Goal: Information Seeking & Learning: Check status

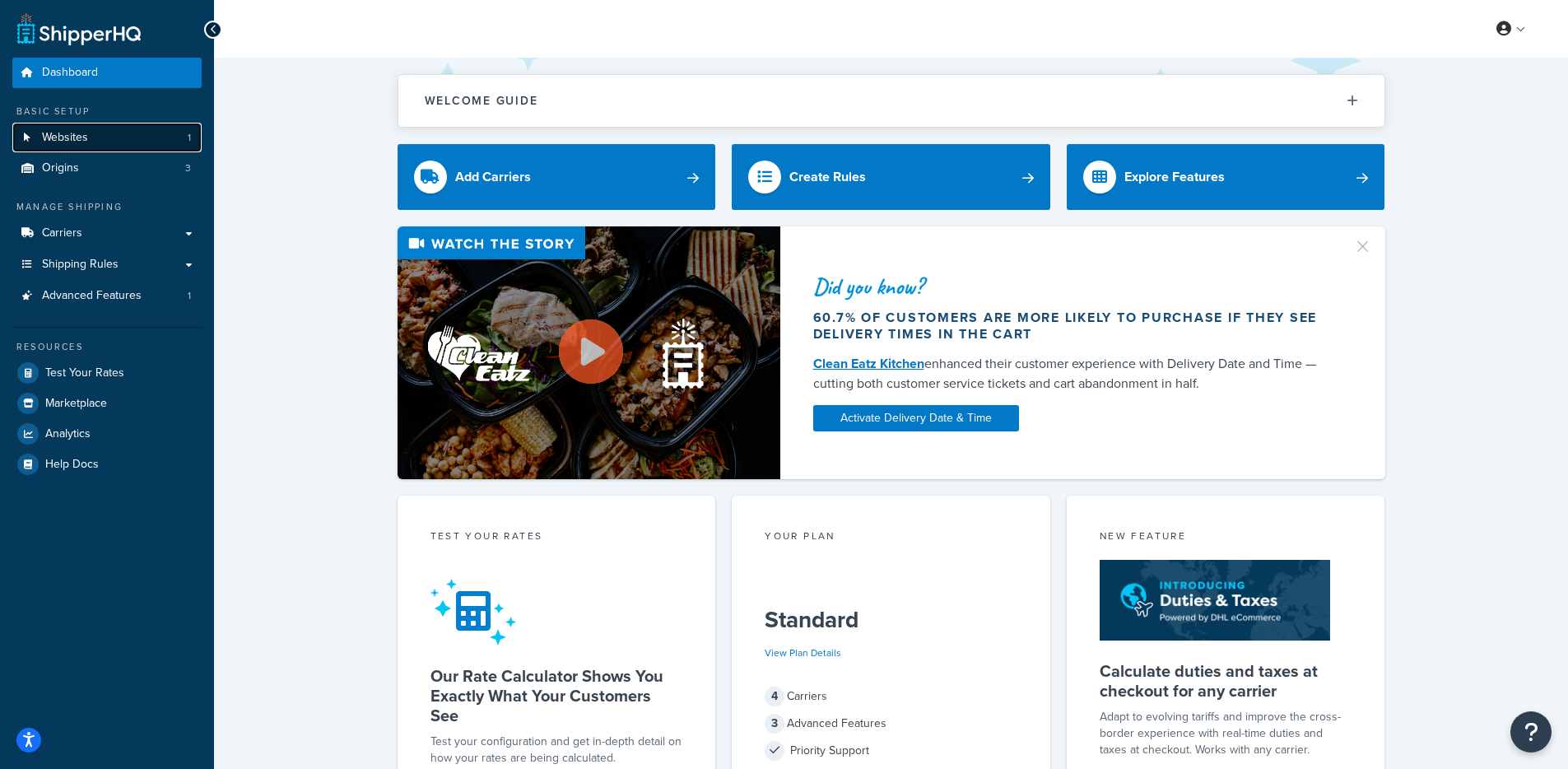
click at [165, 135] on link "Websites 1" at bounding box center [107, 139] width 190 height 31
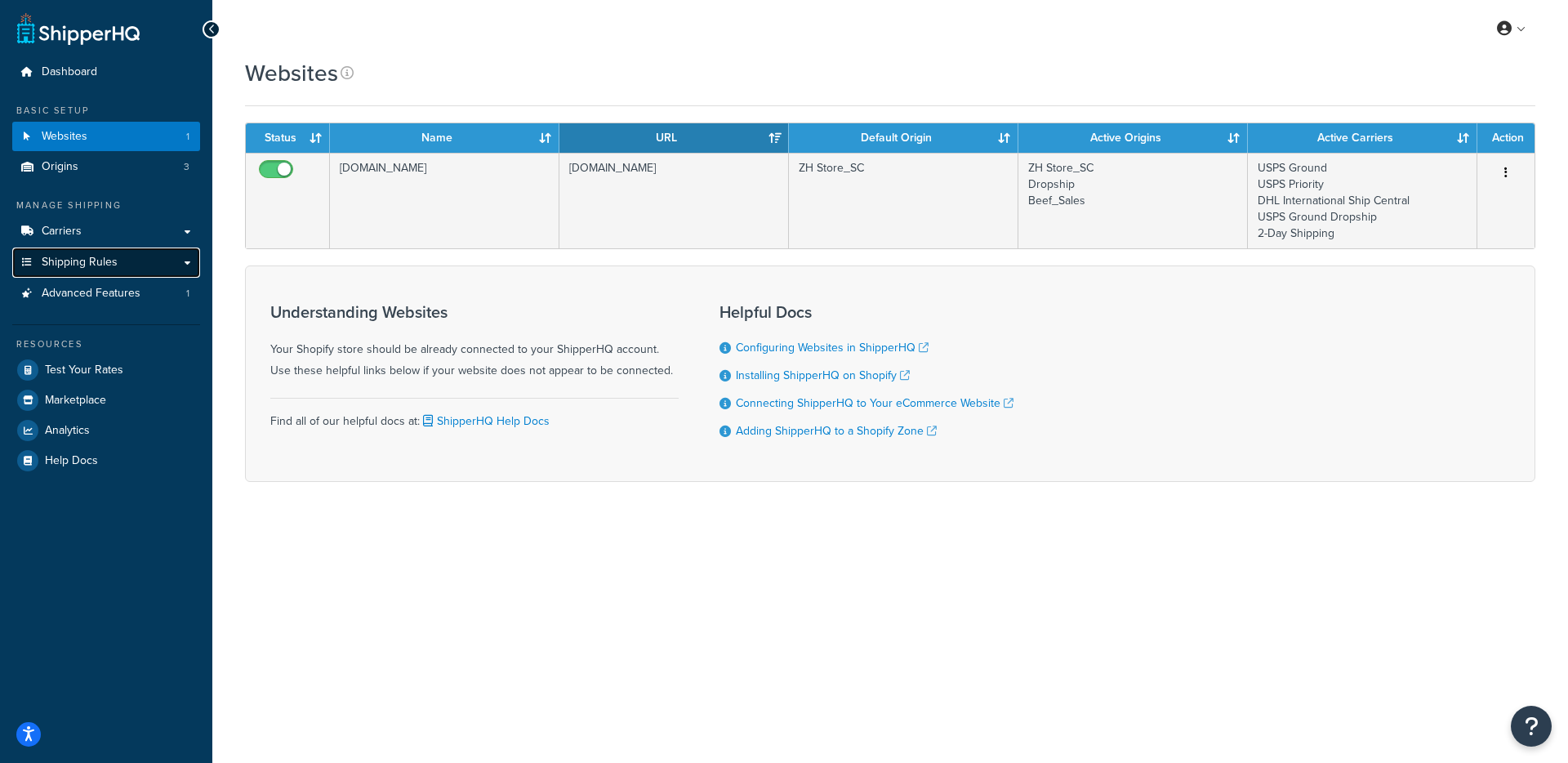
click at [71, 266] on span "Shipping Rules" at bounding box center [80, 263] width 76 height 14
click at [87, 237] on link "Carriers" at bounding box center [106, 232] width 188 height 31
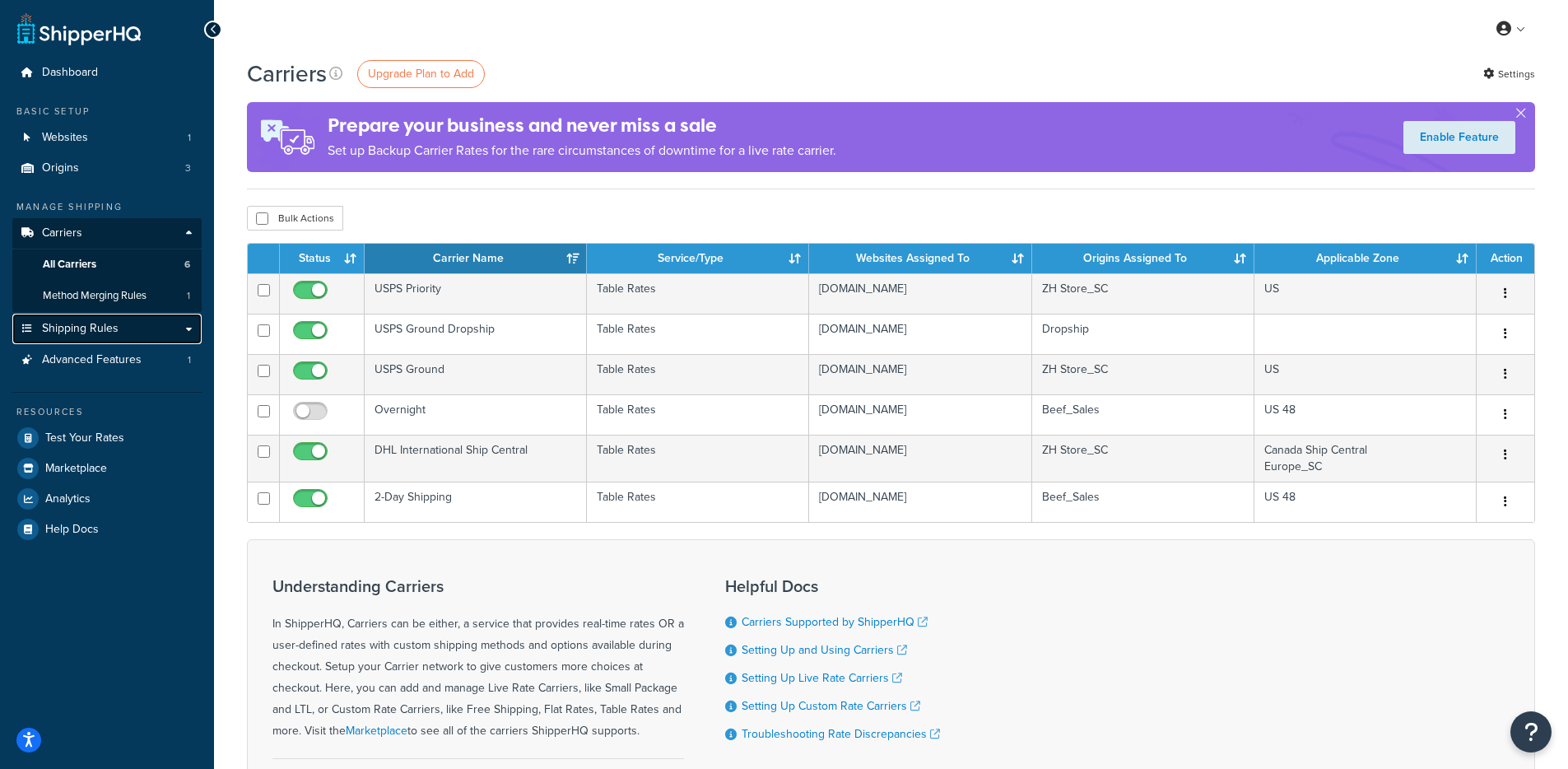
click at [128, 325] on link "Shipping Rules" at bounding box center [107, 329] width 190 height 31
click at [134, 327] on link "Shipping Rules" at bounding box center [107, 329] width 190 height 31
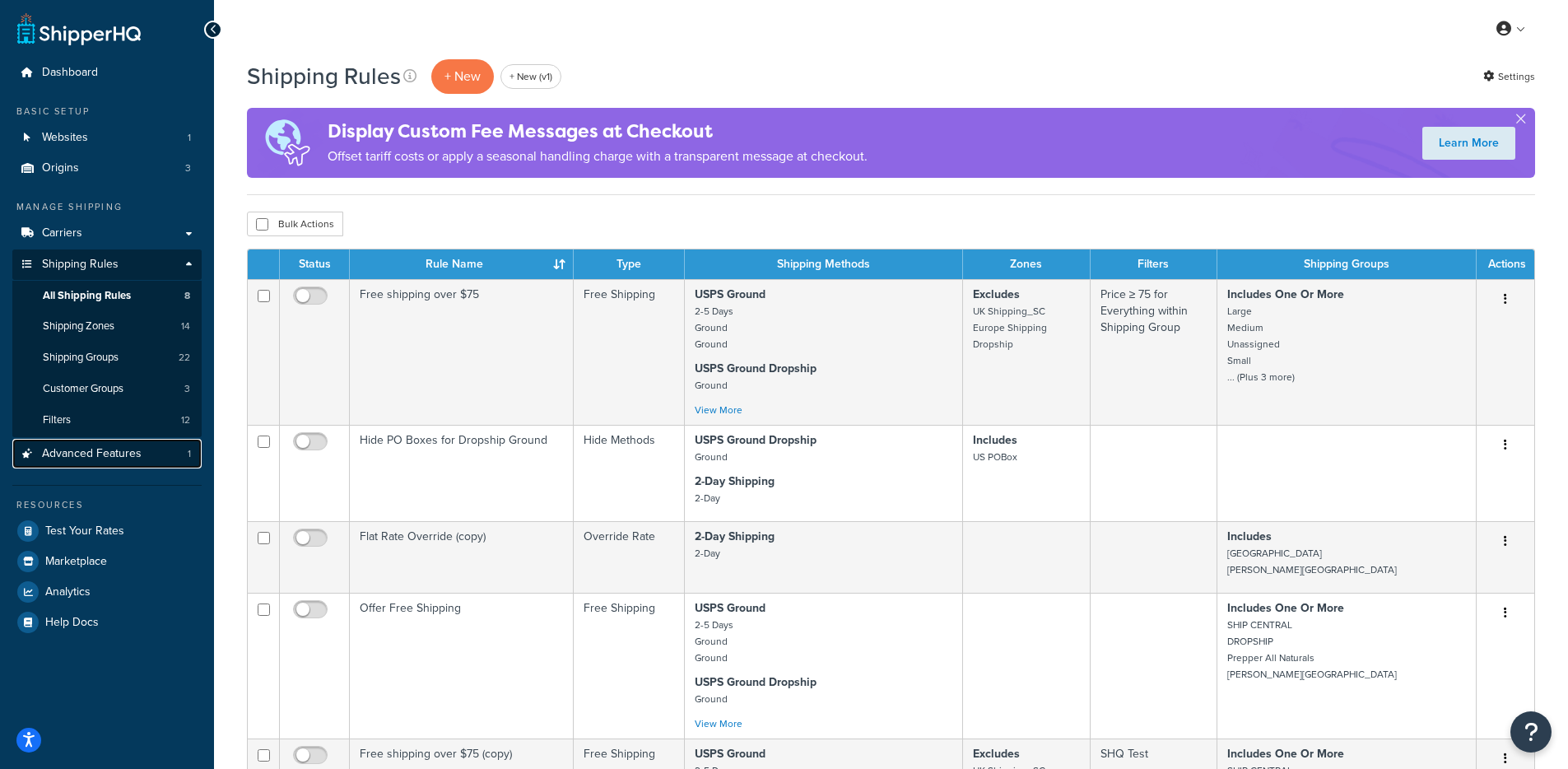
click at [122, 448] on span "Advanced Features" at bounding box center [92, 454] width 100 height 14
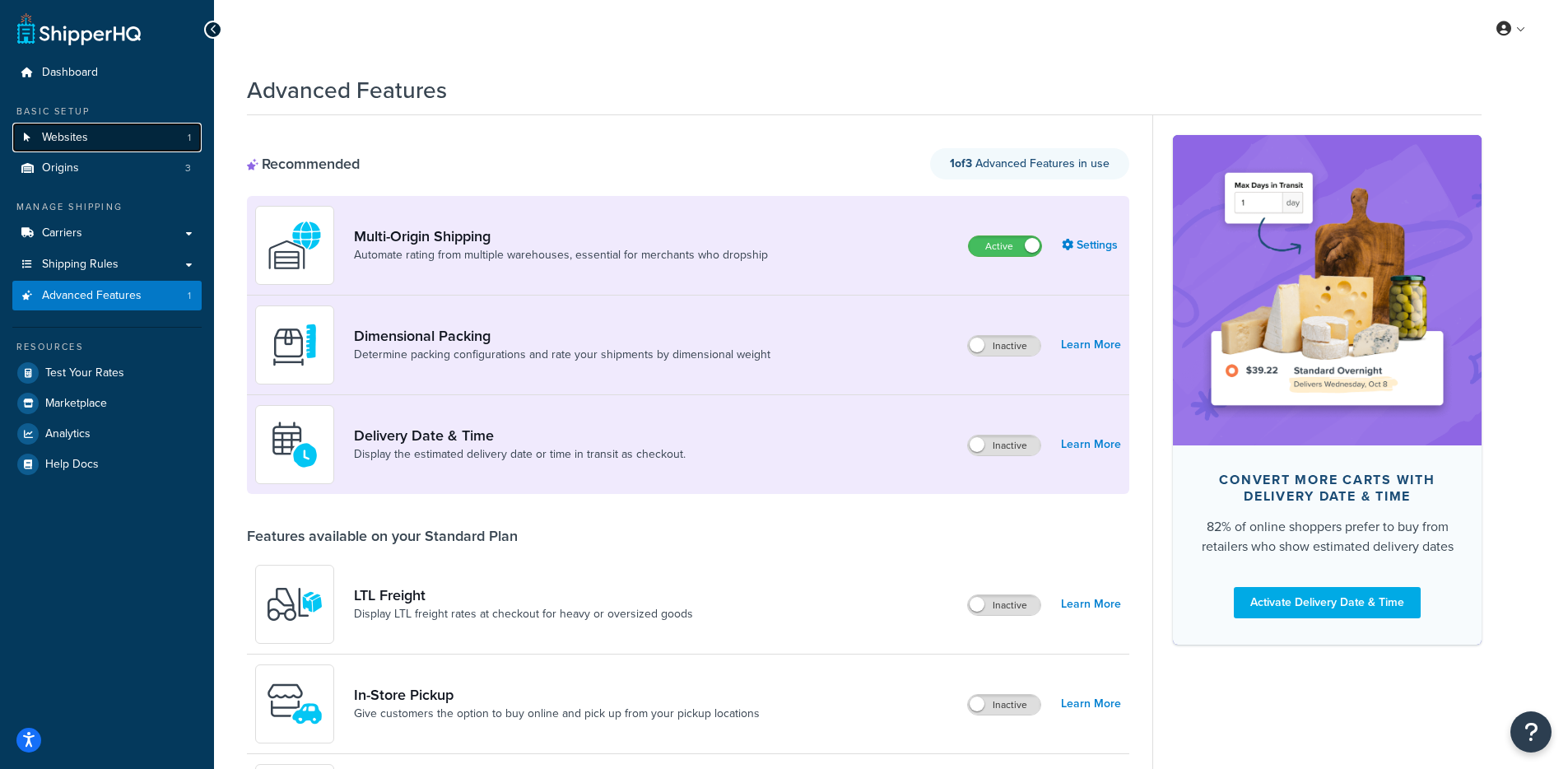
click at [100, 139] on link "Websites 1" at bounding box center [107, 139] width 190 height 31
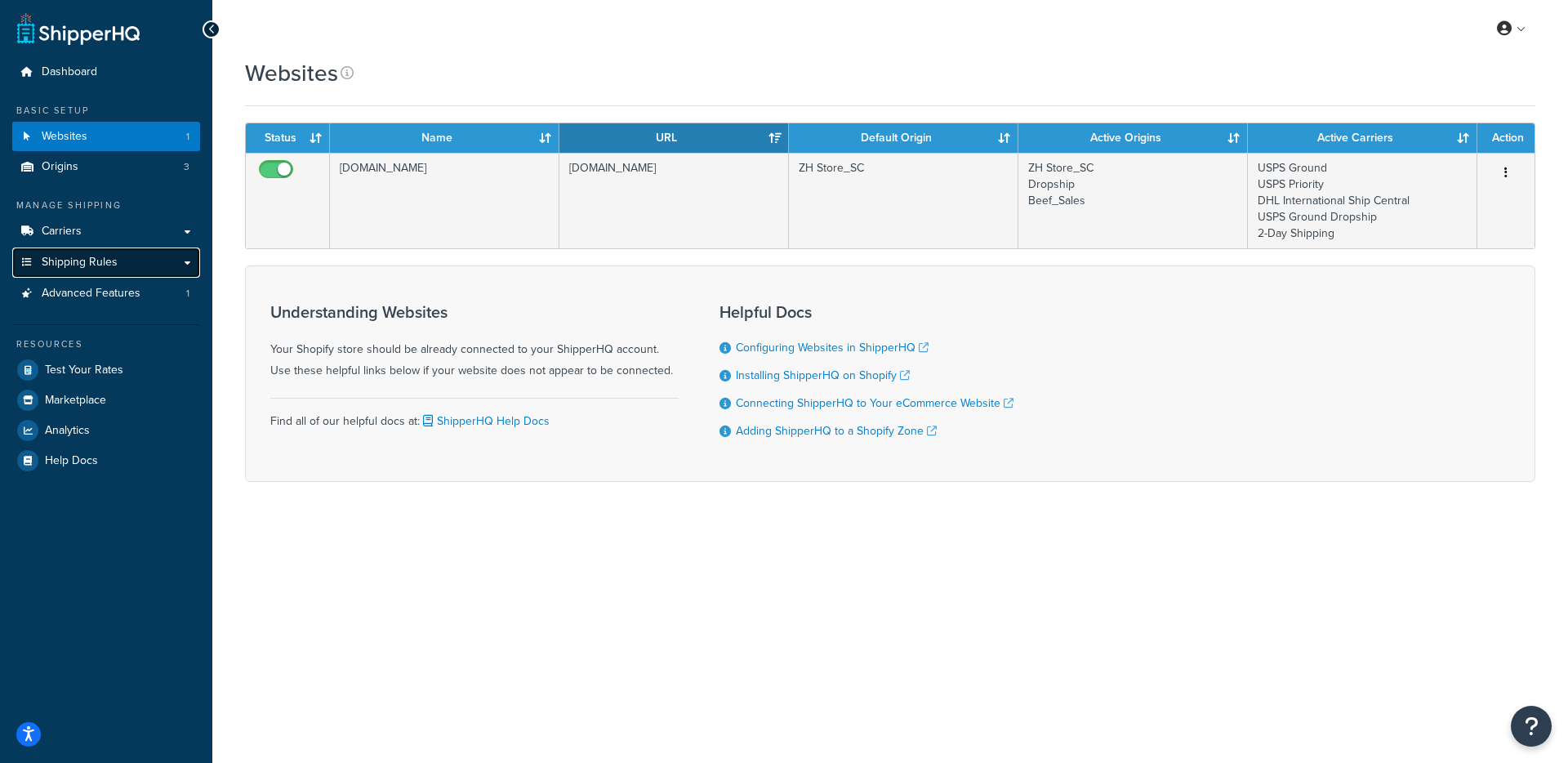
click at [150, 248] on link "Shipping Rules" at bounding box center [106, 263] width 188 height 31
click at [149, 235] on link "Carriers" at bounding box center [106, 232] width 188 height 31
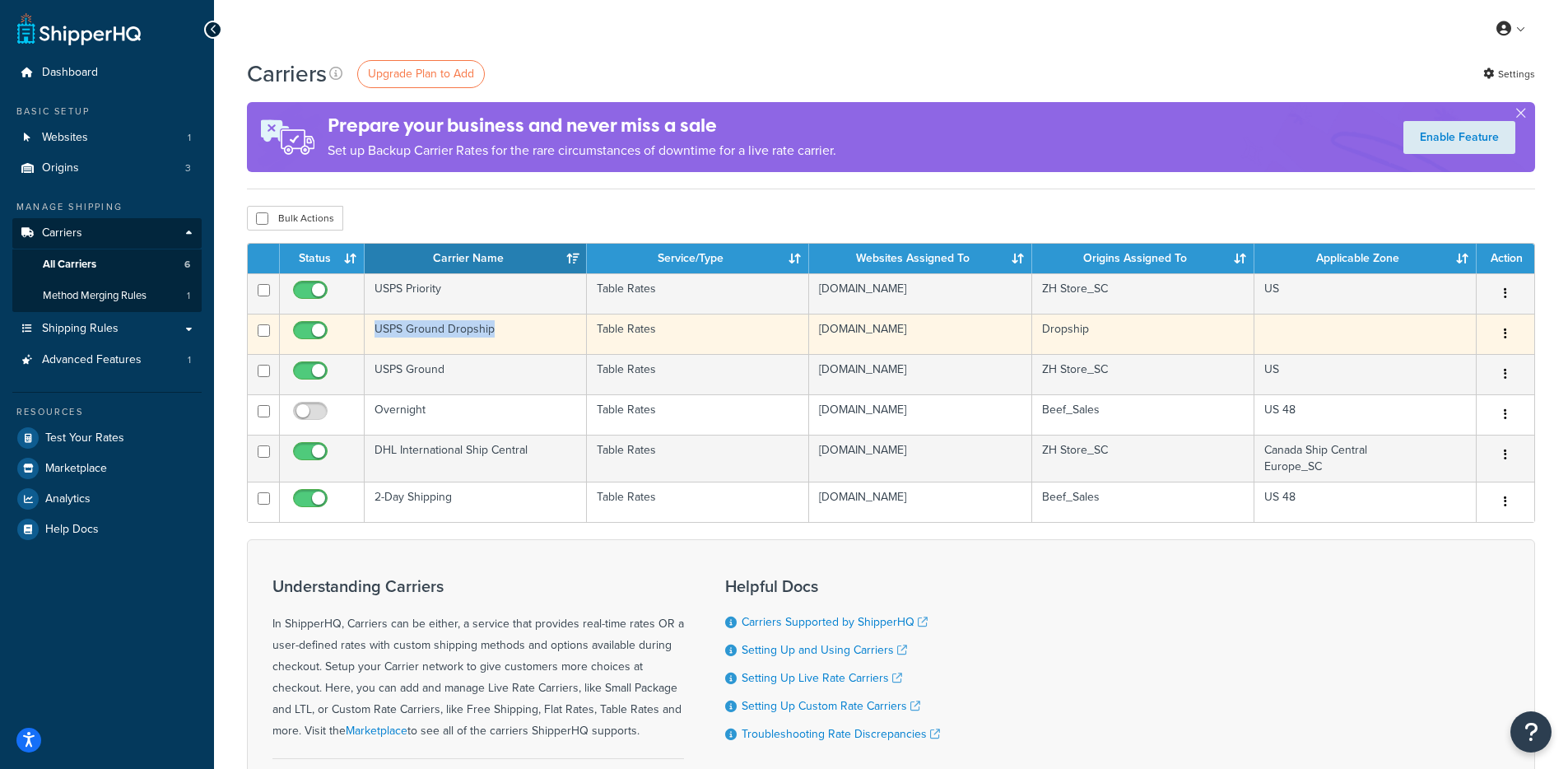
click at [528, 321] on td "USPS Ground Dropship" at bounding box center [475, 334] width 222 height 40
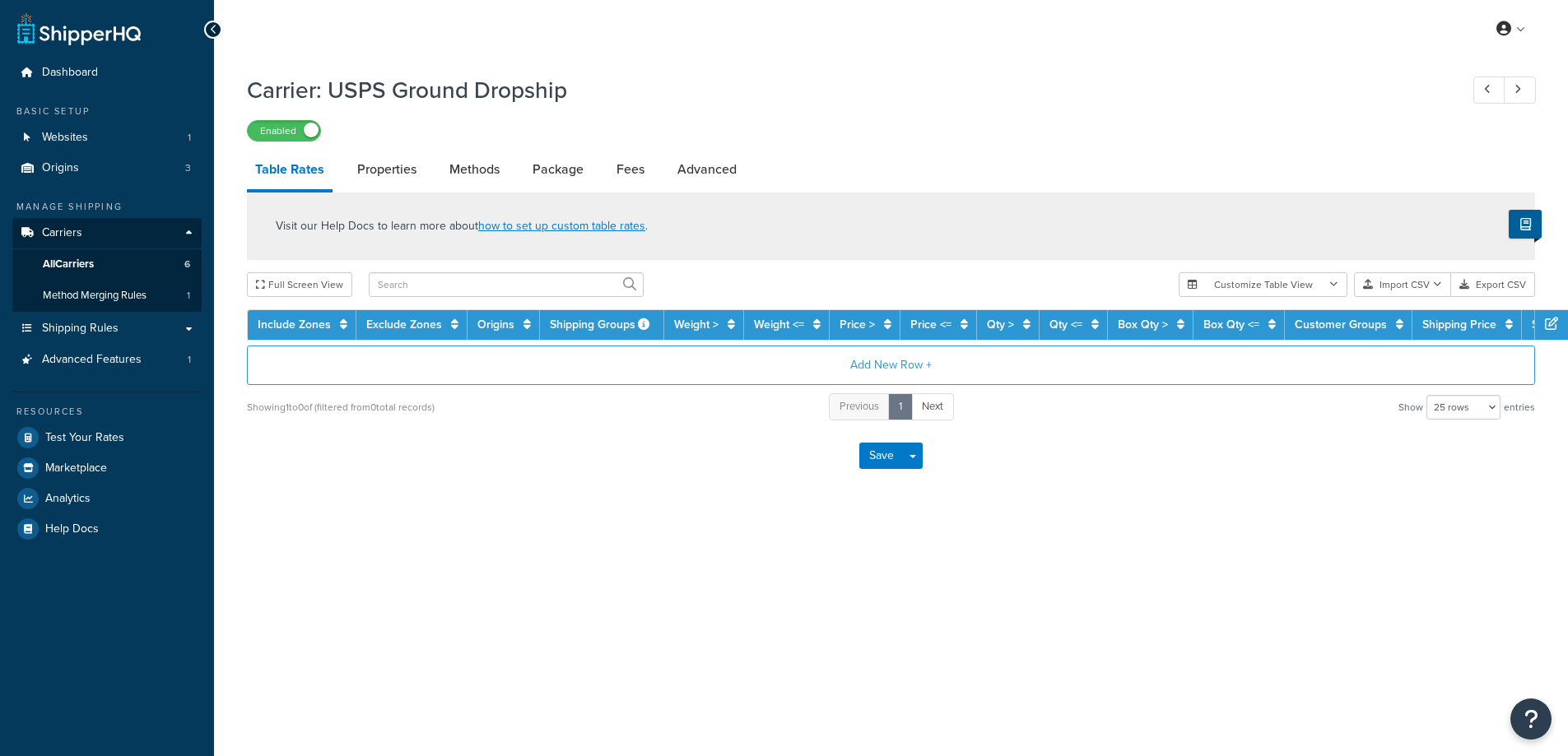
select select "25"
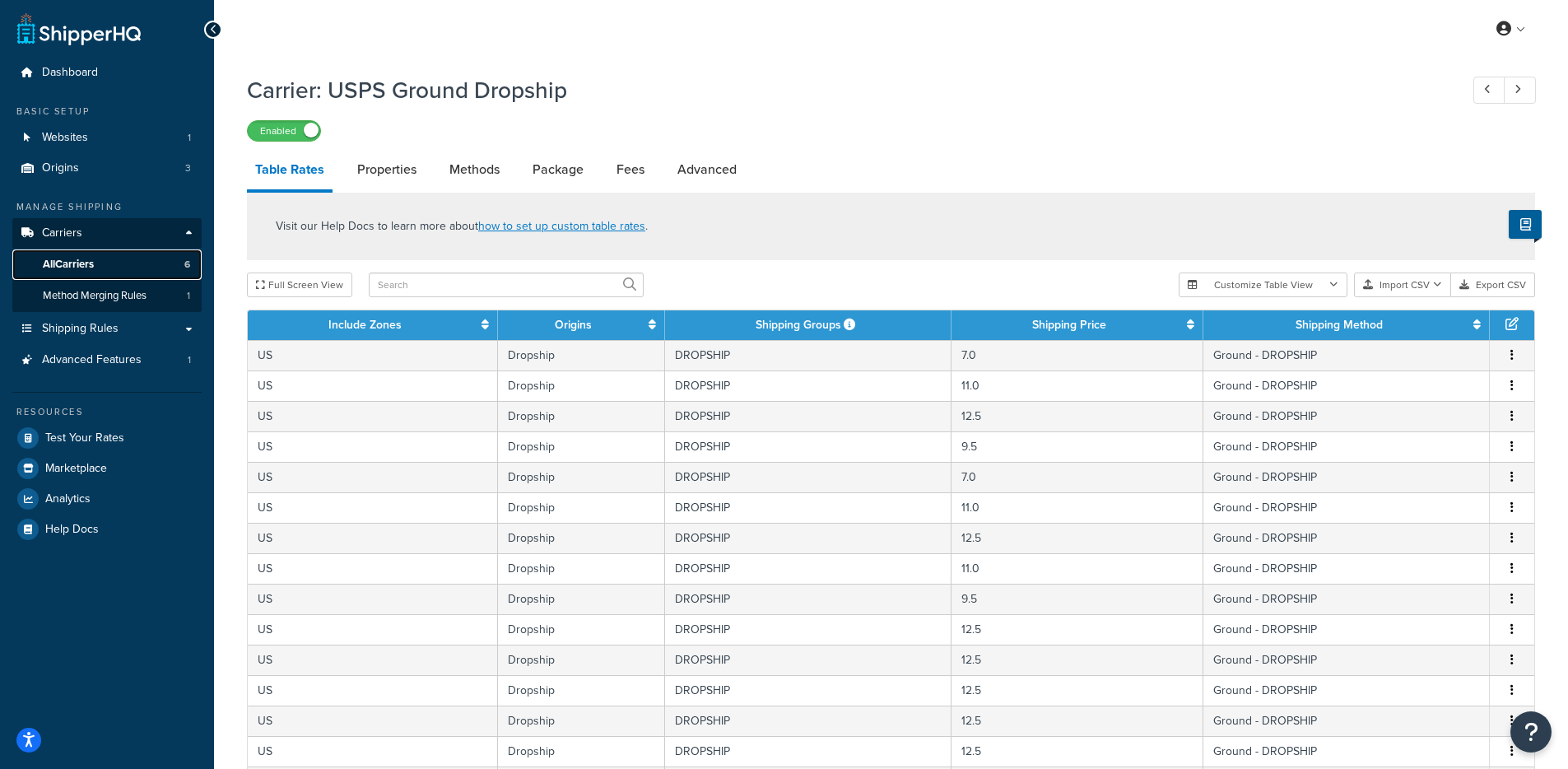
click at [101, 269] on link "All Carriers 6" at bounding box center [107, 265] width 190 height 31
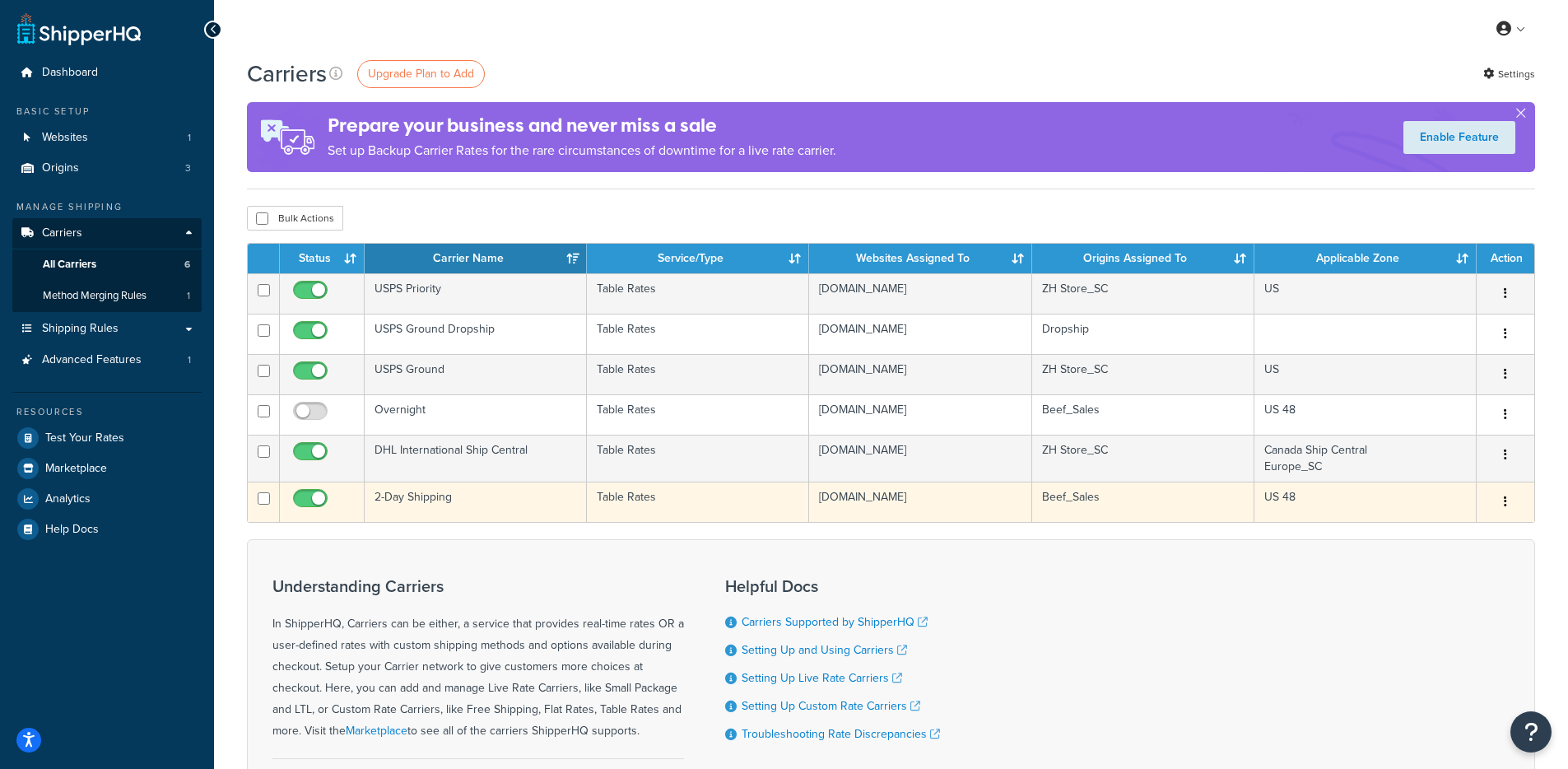
click at [546, 507] on td "2-Day Shipping" at bounding box center [475, 502] width 222 height 40
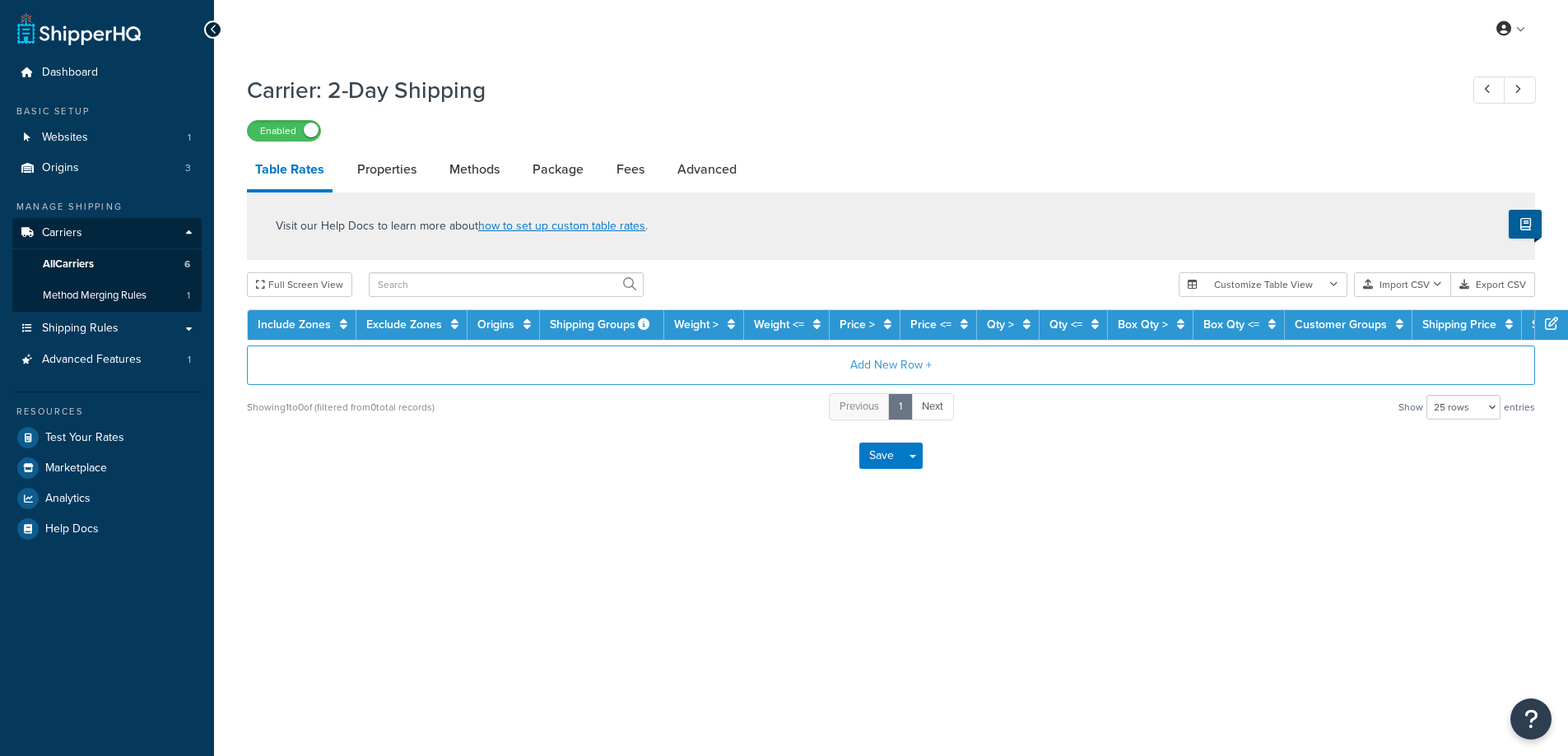
select select "25"
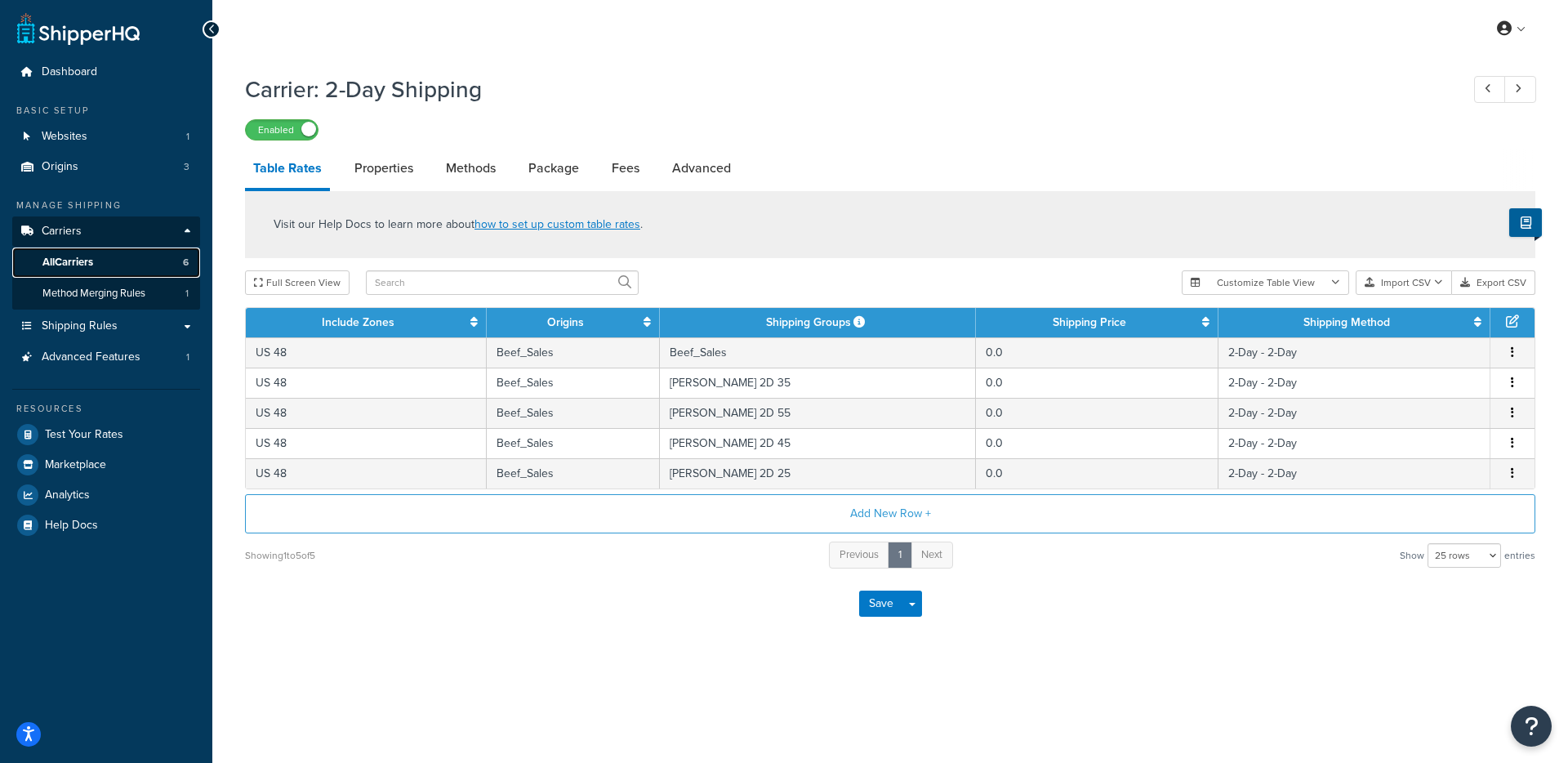
click at [136, 263] on link "All Carriers 6" at bounding box center [106, 263] width 188 height 31
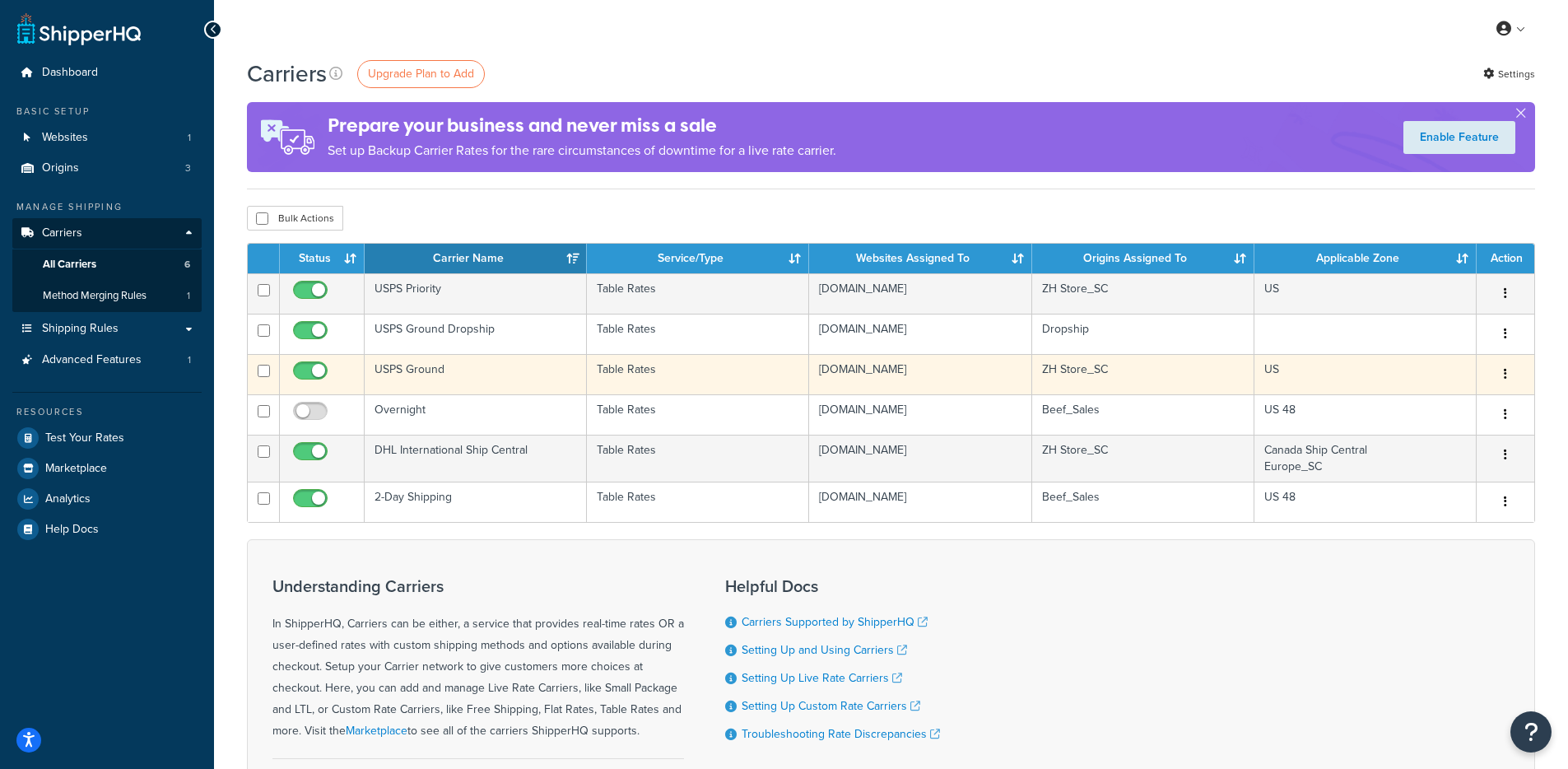
click at [509, 374] on td "USPS Ground" at bounding box center [475, 374] width 222 height 40
click at [509, 375] on td "USPS Ground" at bounding box center [475, 374] width 222 height 40
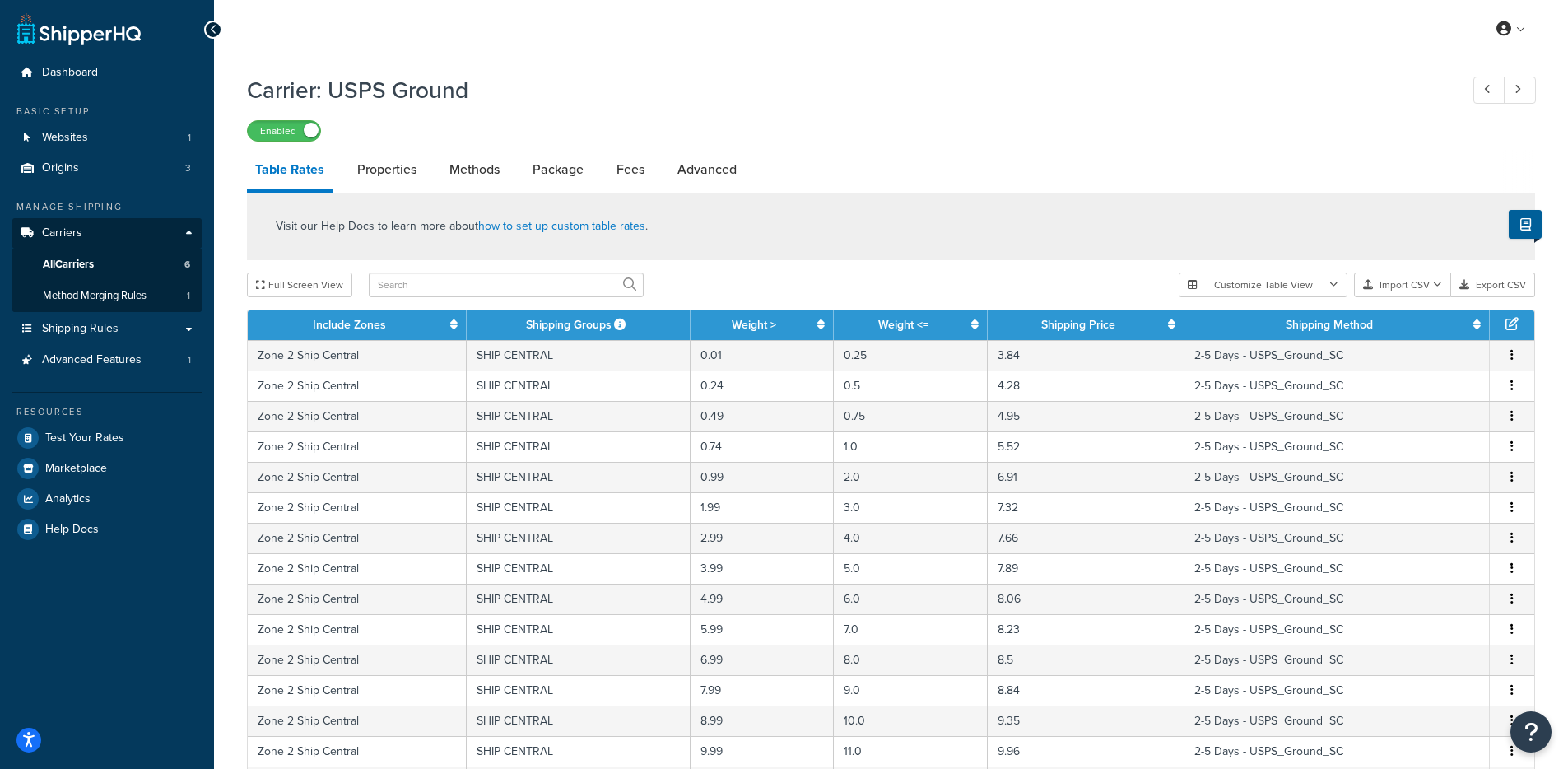
click at [896, 278] on div "Full Screen View" at bounding box center [706, 285] width 919 height 25
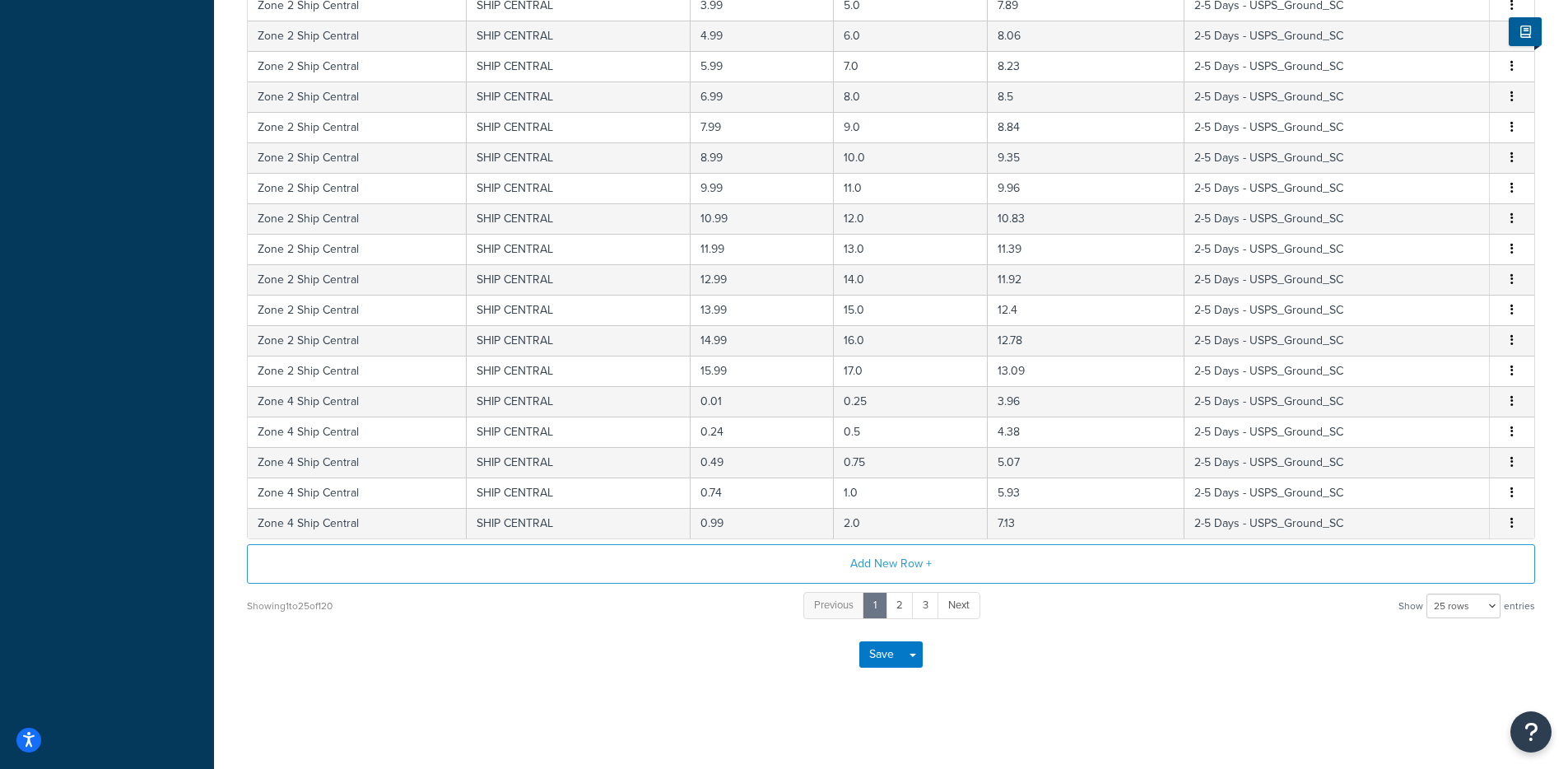
scroll to position [564, 0]
click at [1042, 661] on div "Save Save Dropdown Save and Edit" at bounding box center [891, 654] width 1288 height 67
click at [979, 654] on div "Save Save Dropdown Save and Edit" at bounding box center [891, 654] width 1288 height 67
click at [878, 620] on div "Previous 1 2 3 Next" at bounding box center [891, 605] width 176 height 31
click at [1454, 601] on select "10 rows 15 rows 25 rows 50 rows 100 rows 1000 rows" at bounding box center [1463, 605] width 74 height 25
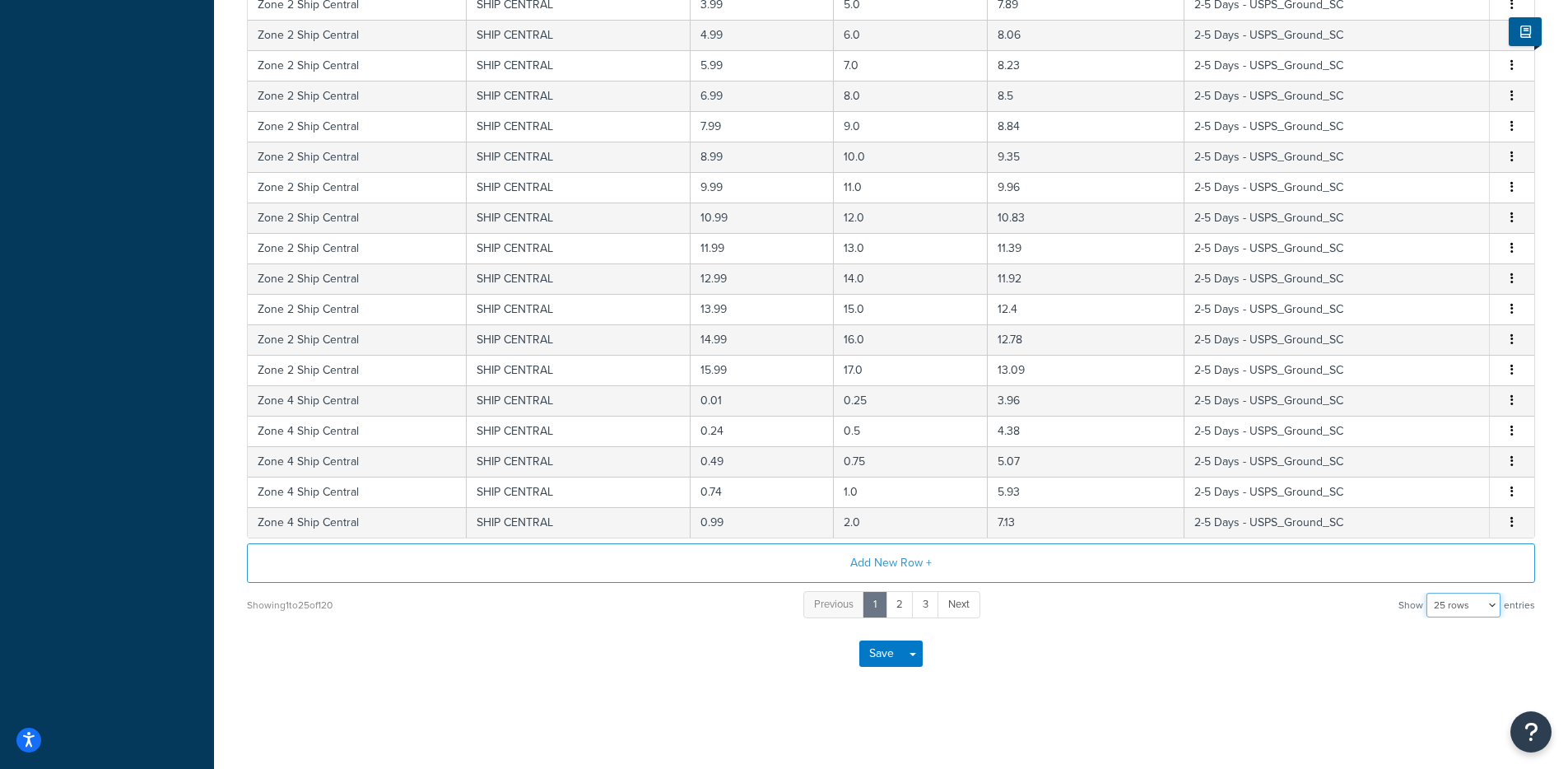
select select "1000"
click at [1429, 596] on select "10 rows 15 rows 25 rows 50 rows 100 rows 1000 rows" at bounding box center [1463, 605] width 74 height 25
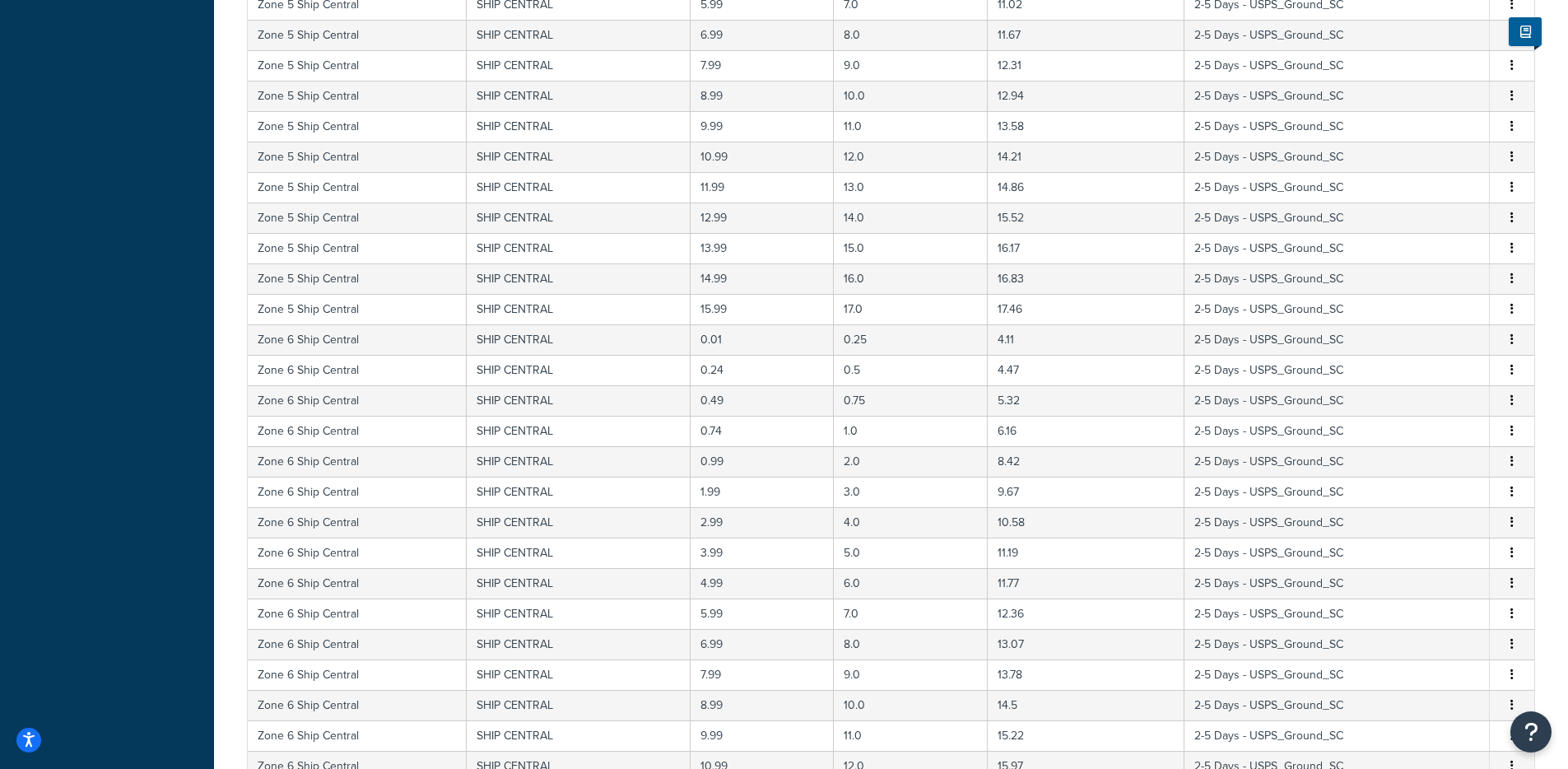
scroll to position [0, 0]
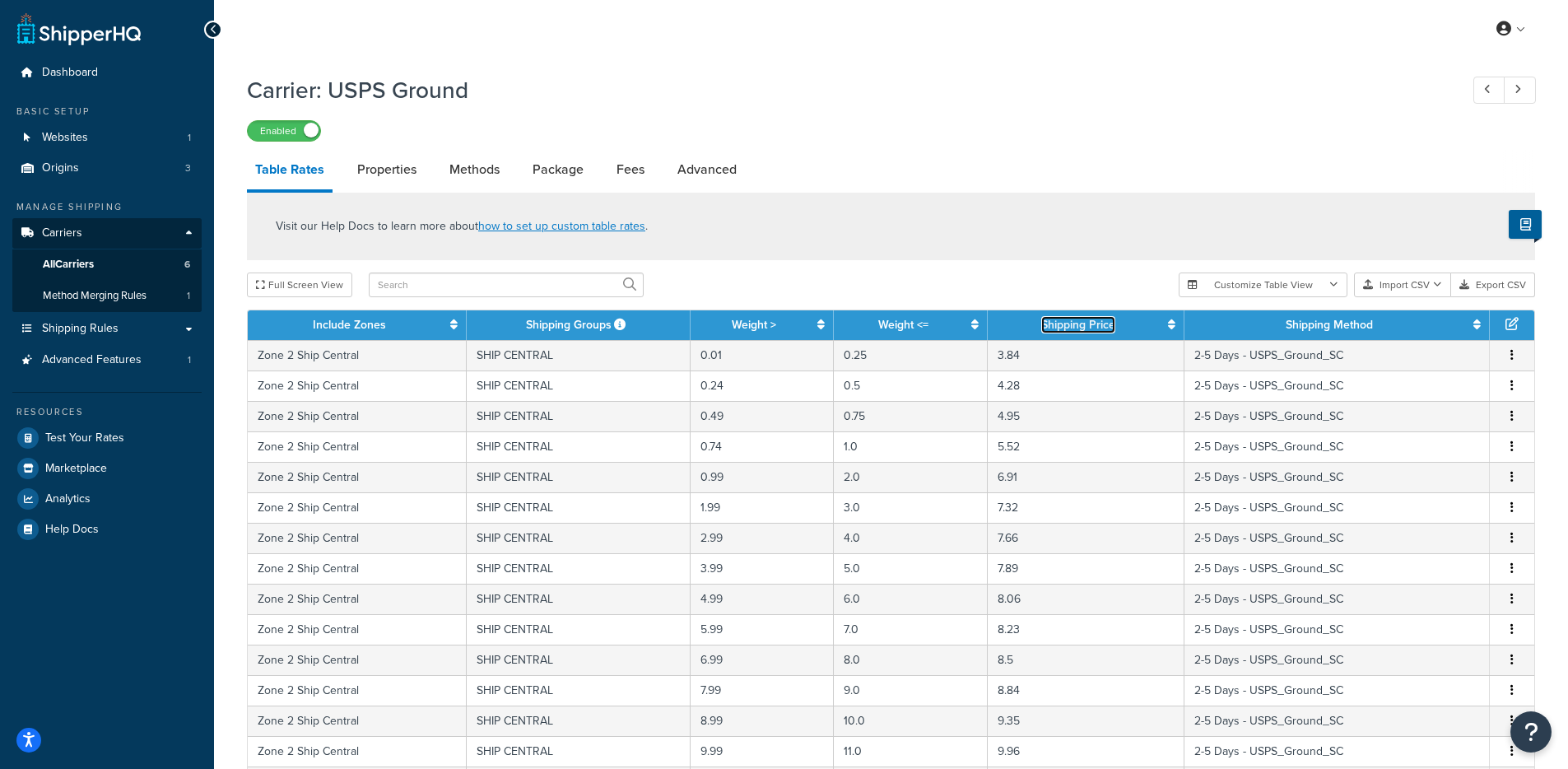
click at [1170, 326] on icon at bounding box center [1172, 324] width 8 height 12
click at [1174, 328] on icon at bounding box center [1169, 324] width 13 height 12
click at [1165, 327] on icon at bounding box center [1169, 324] width 13 height 12
click at [393, 173] on link "Properties" at bounding box center [387, 169] width 76 height 39
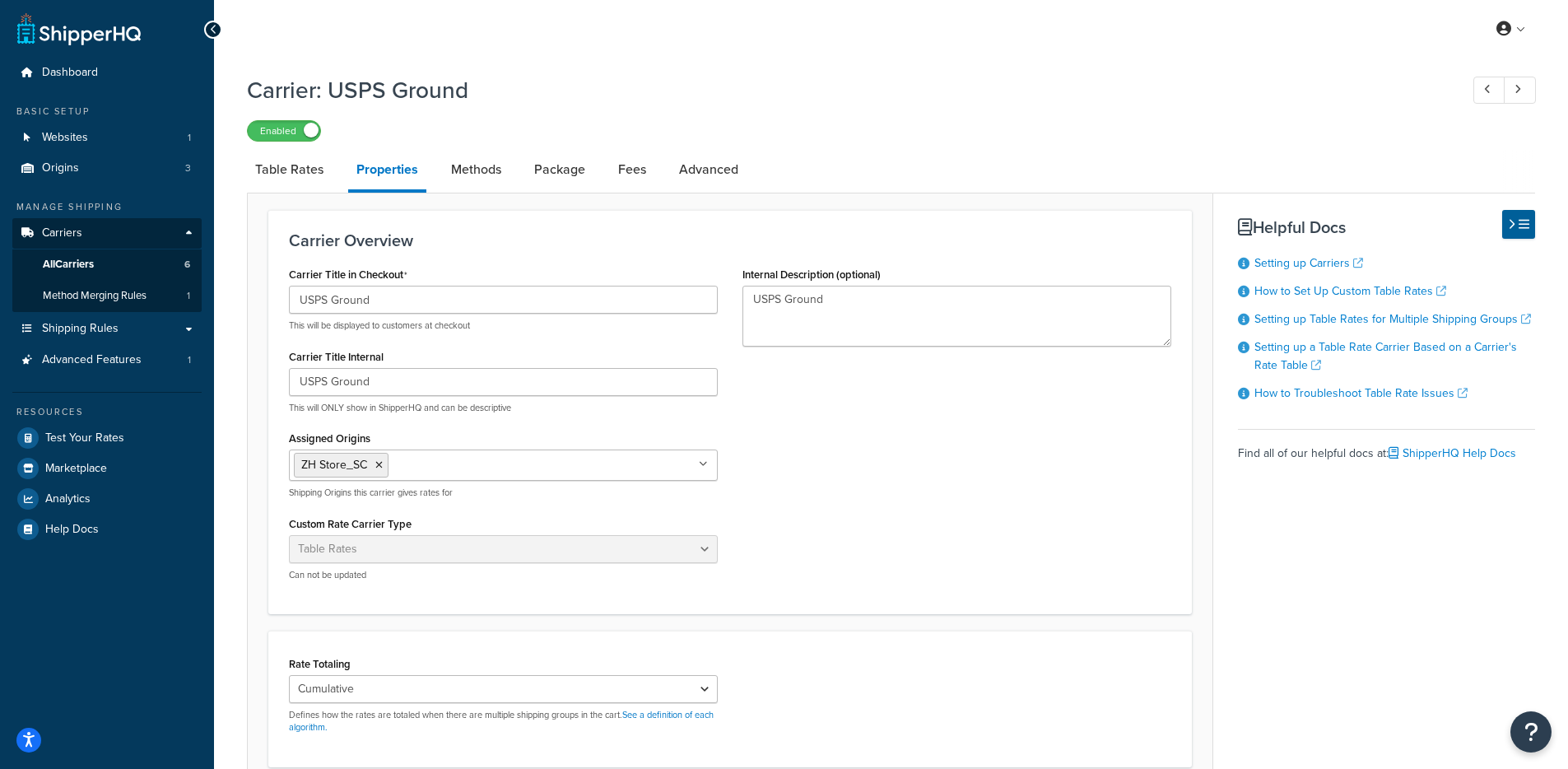
click at [395, 172] on link "Properties" at bounding box center [387, 171] width 78 height 43
click at [303, 170] on link "Table Rates" at bounding box center [290, 169] width 85 height 39
select select "25"
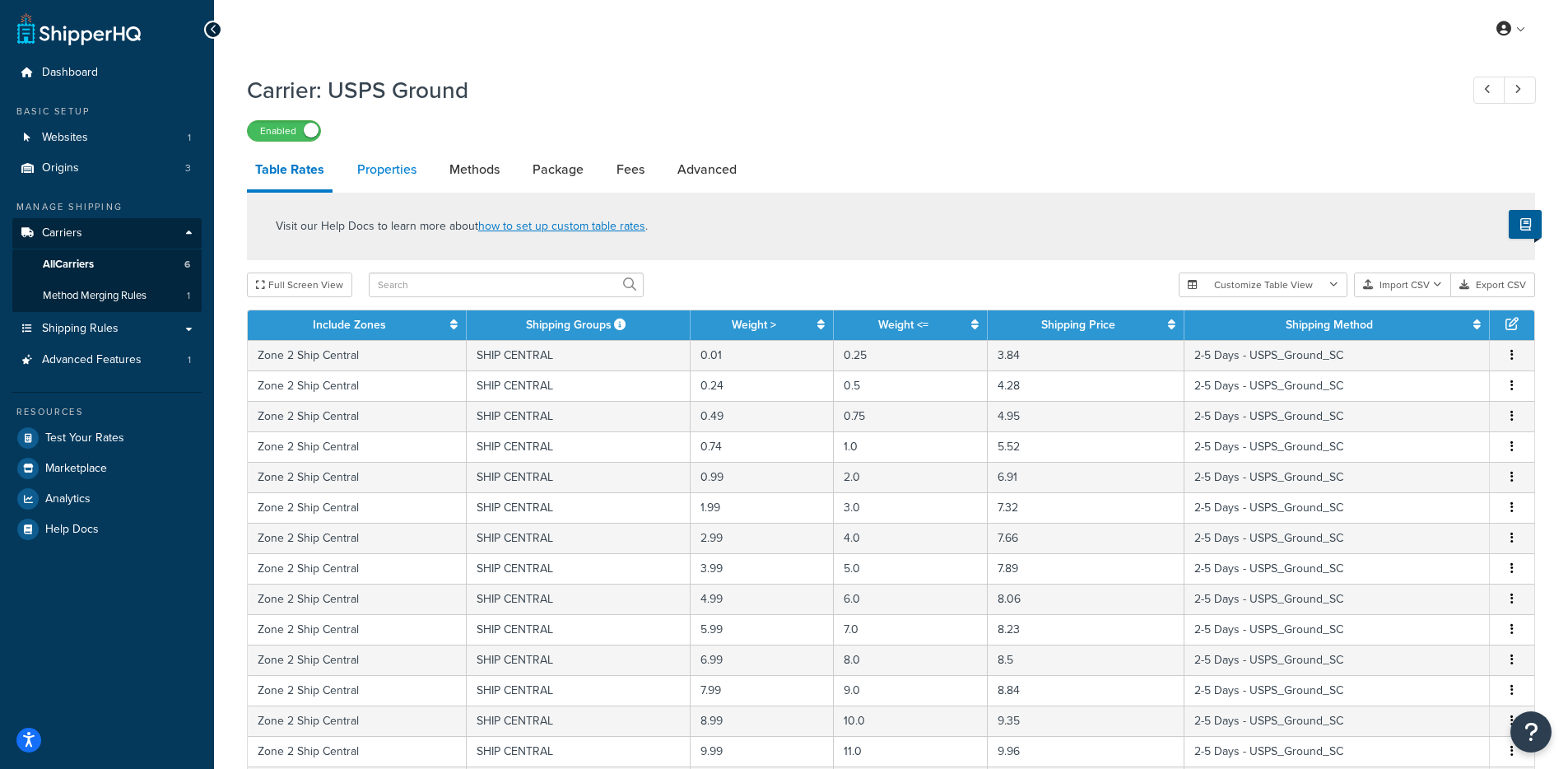
click at [397, 179] on link "Properties" at bounding box center [387, 169] width 76 height 39
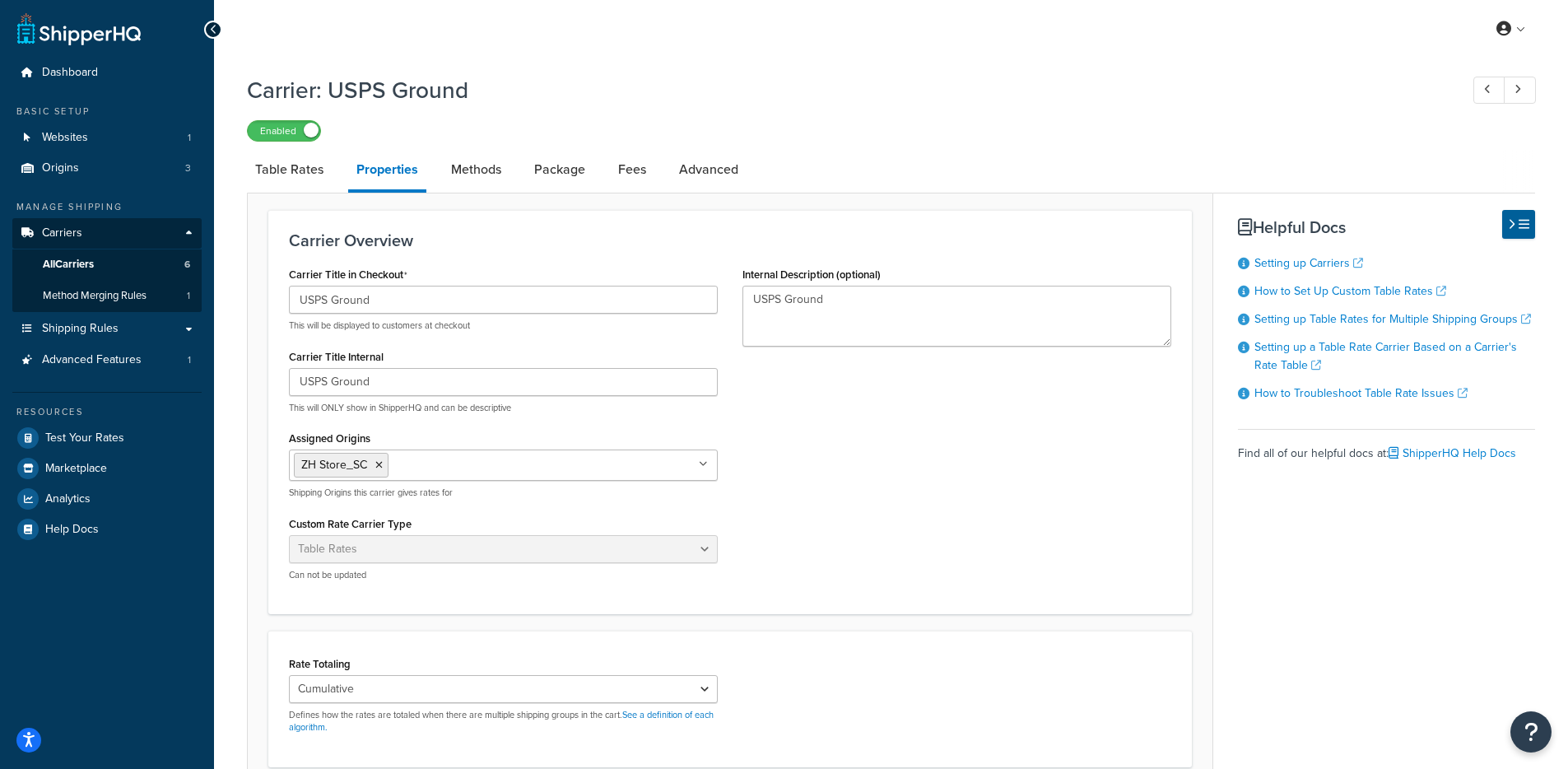
scroll to position [313, 0]
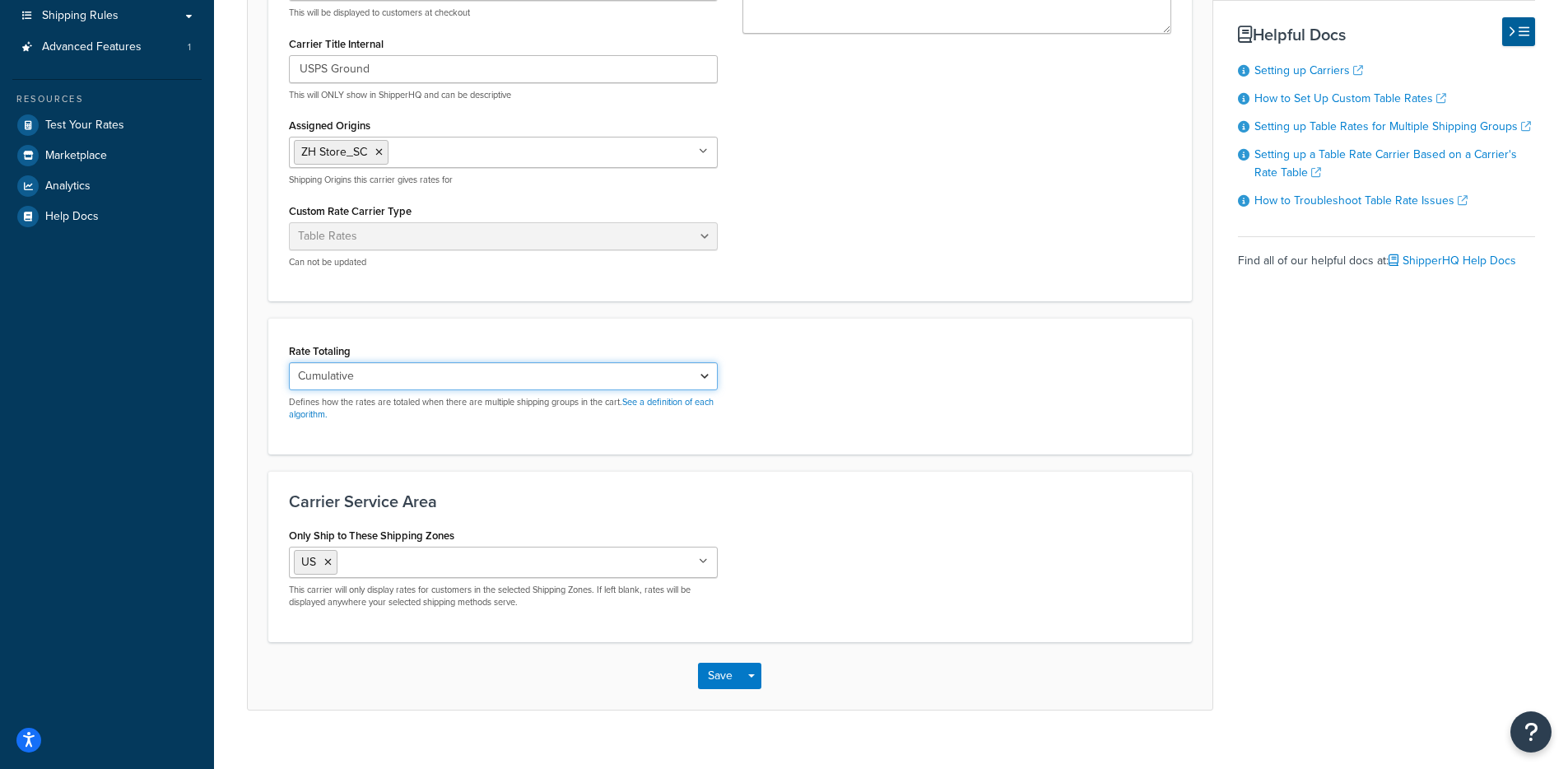
click at [544, 372] on select "Cumulative Highest Per Item Per SKU" at bounding box center [503, 376] width 429 height 28
click at [650, 380] on select "Cumulative Highest Per Item Per SKU" at bounding box center [503, 376] width 429 height 28
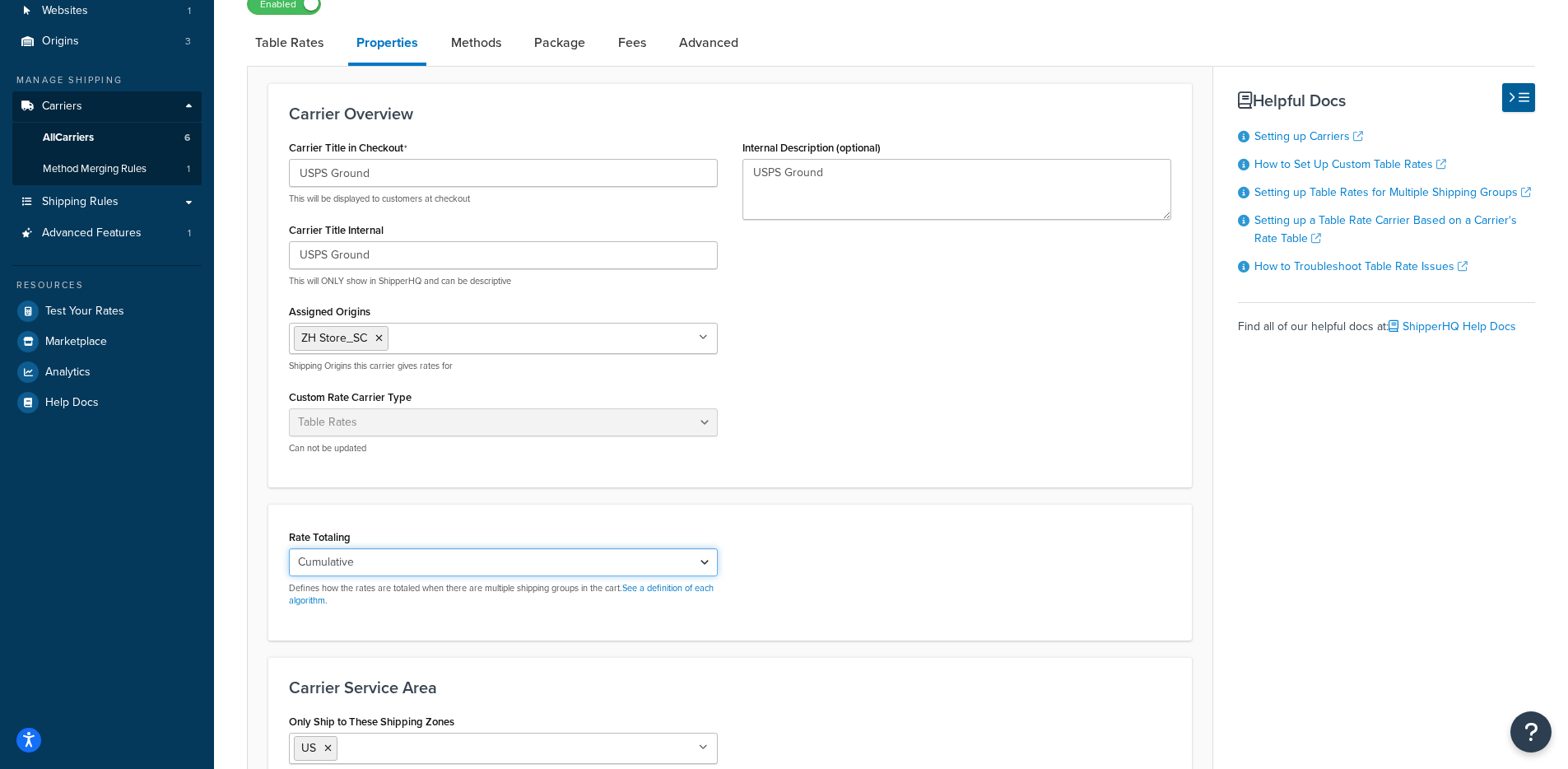
scroll to position [0, 0]
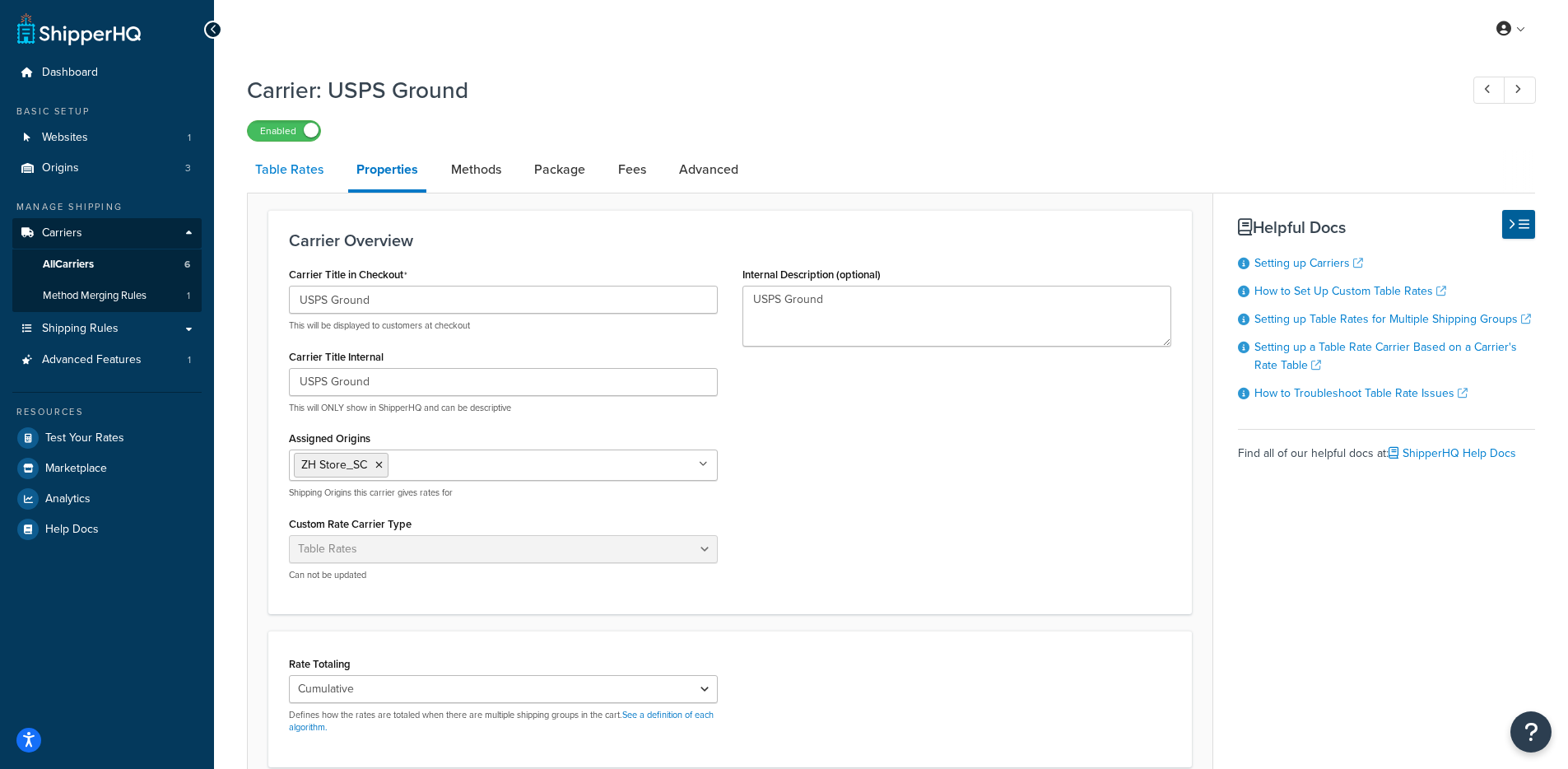
click at [311, 179] on link "Table Rates" at bounding box center [290, 169] width 85 height 39
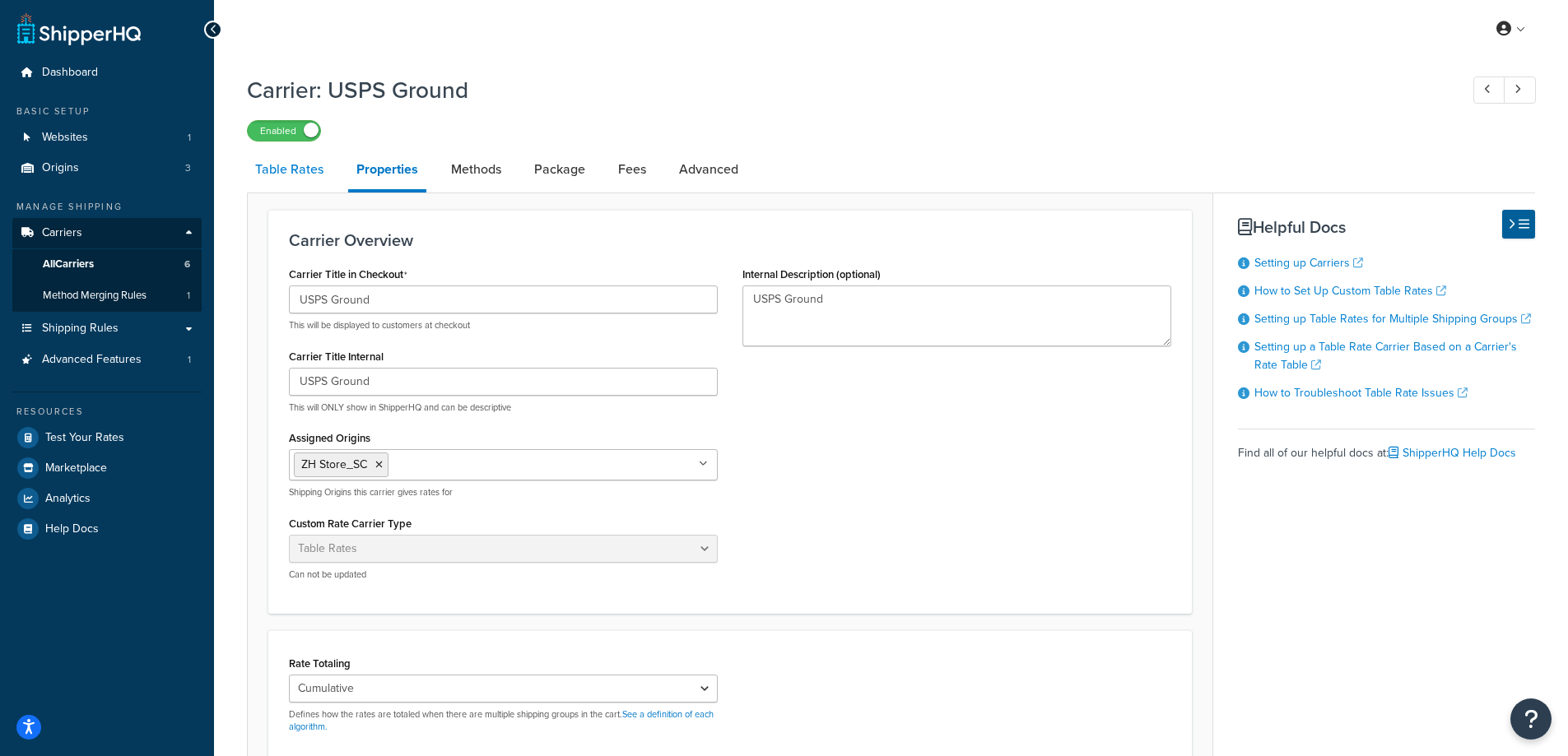
select select "25"
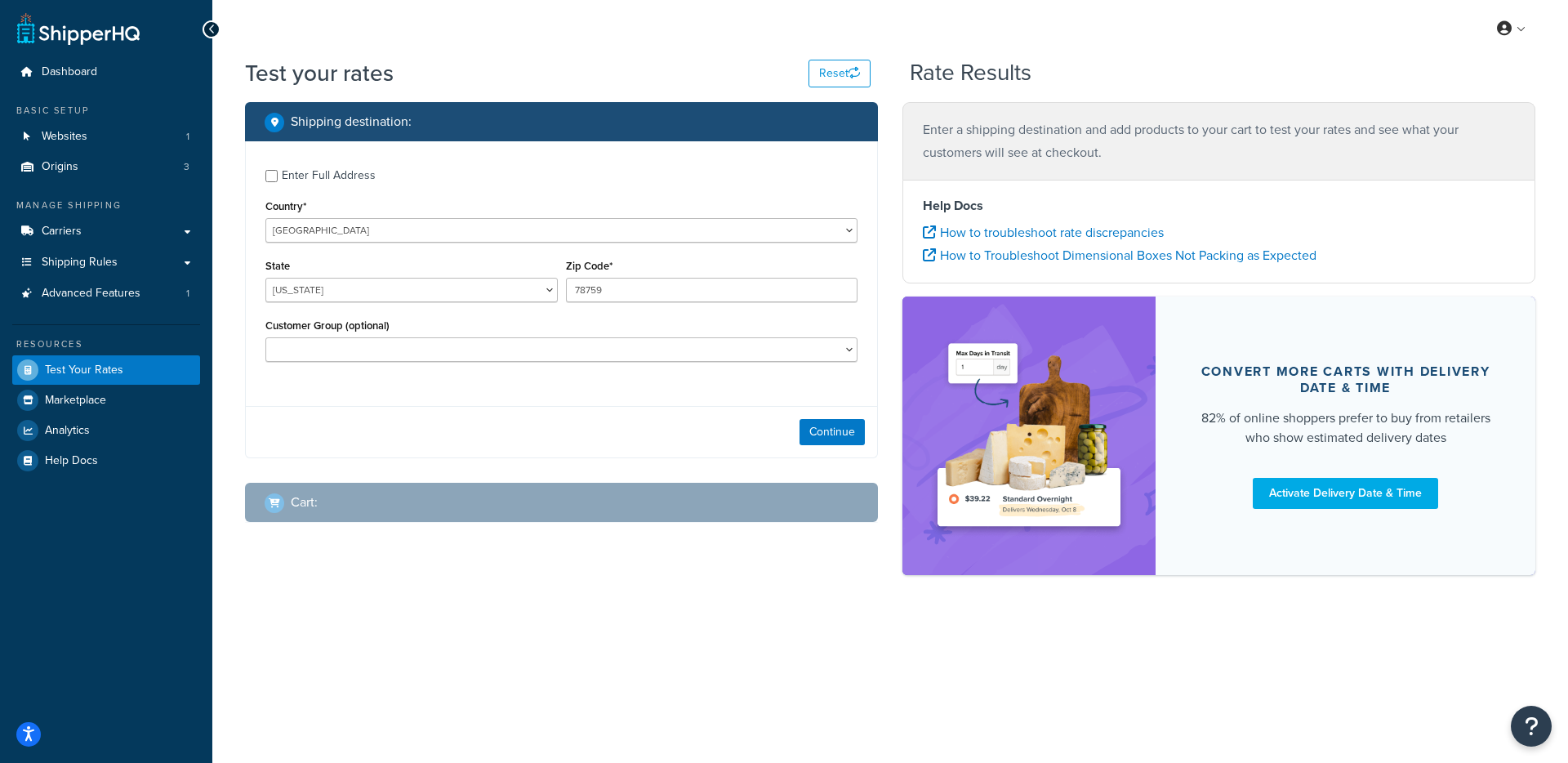
select select "TX"
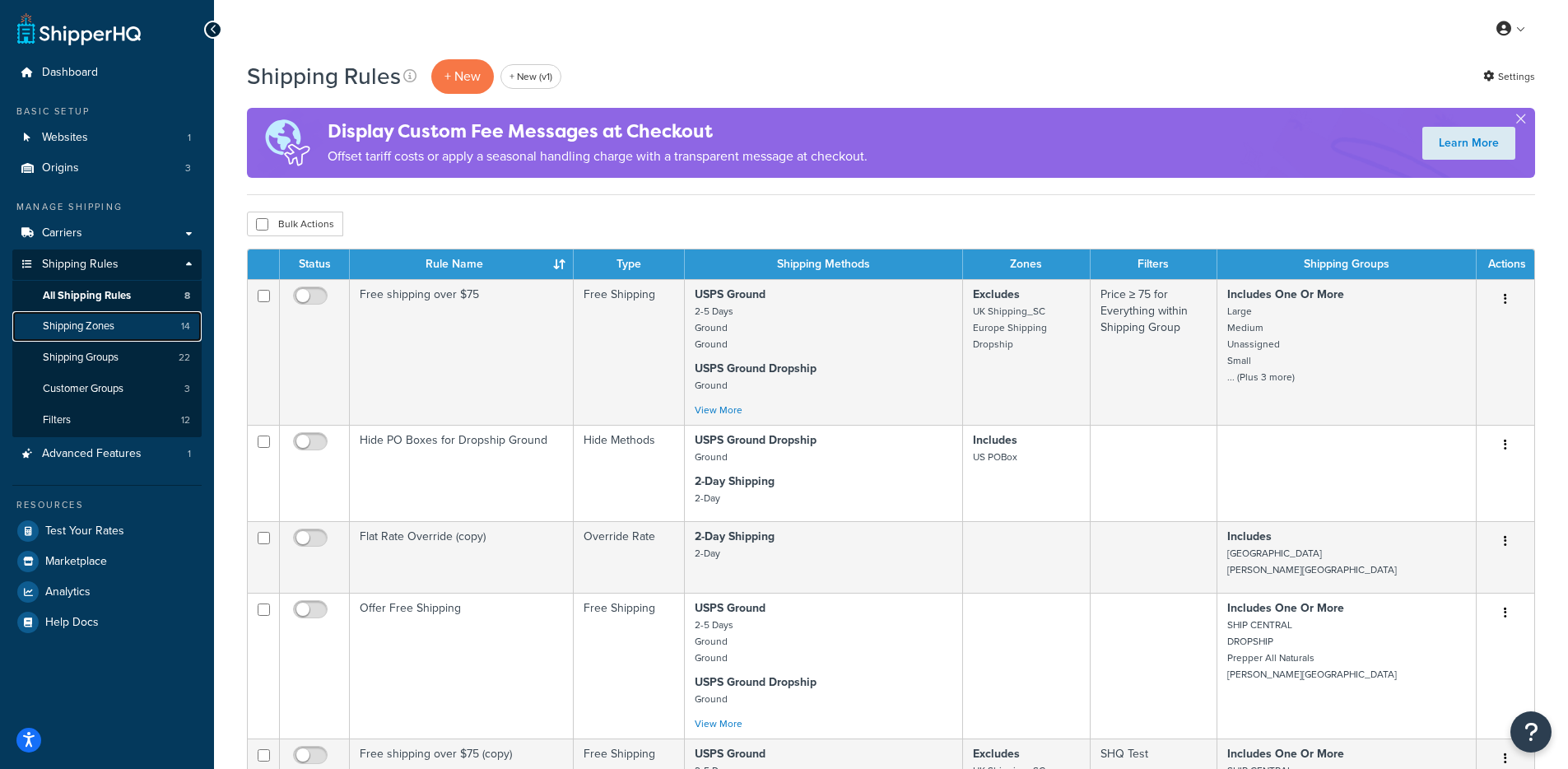
click at [124, 333] on link "Shipping Zones 14" at bounding box center [107, 326] width 190 height 31
click at [123, 331] on link "Shipping Zones 14" at bounding box center [107, 326] width 190 height 31
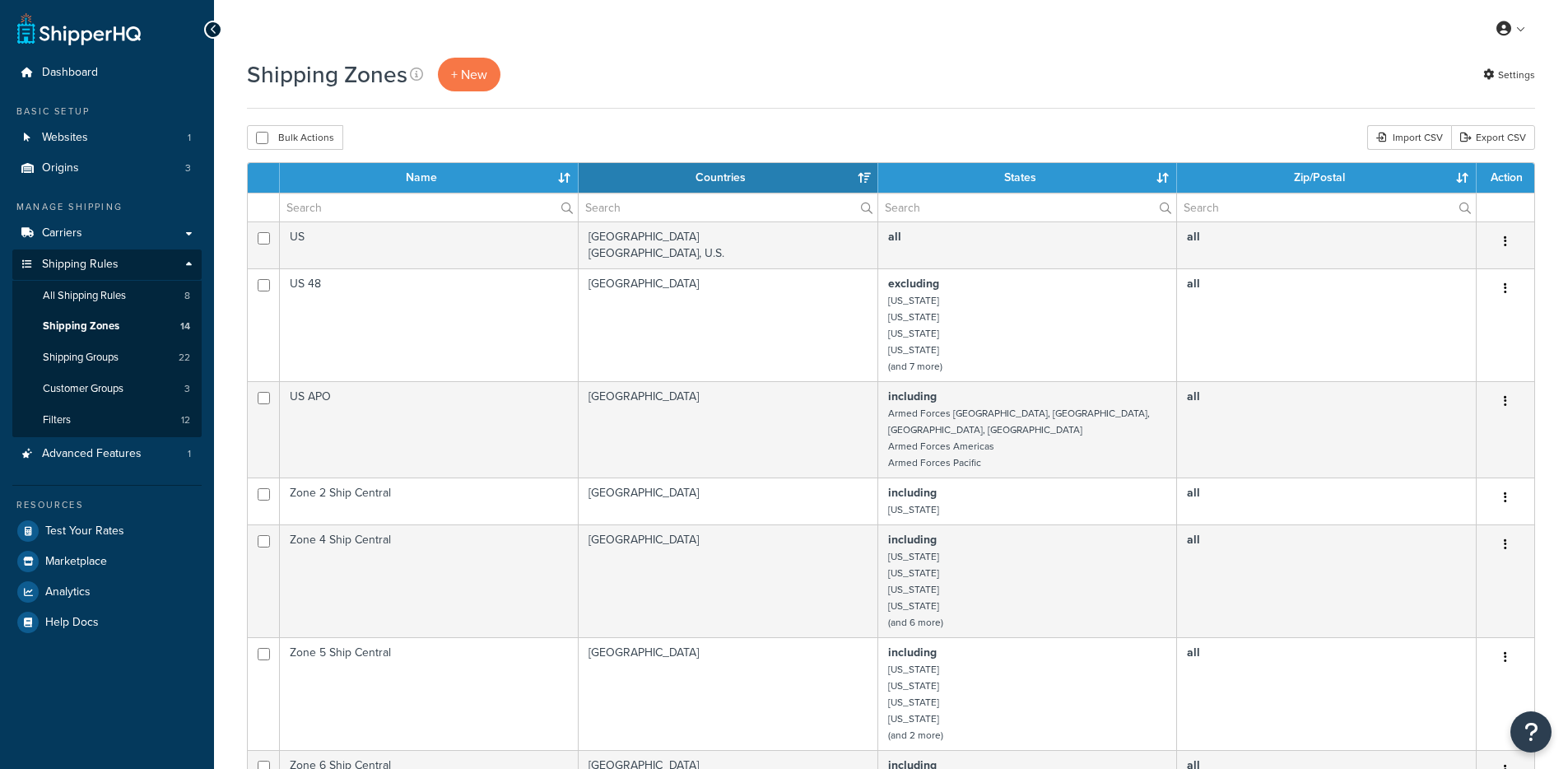
select select "15"
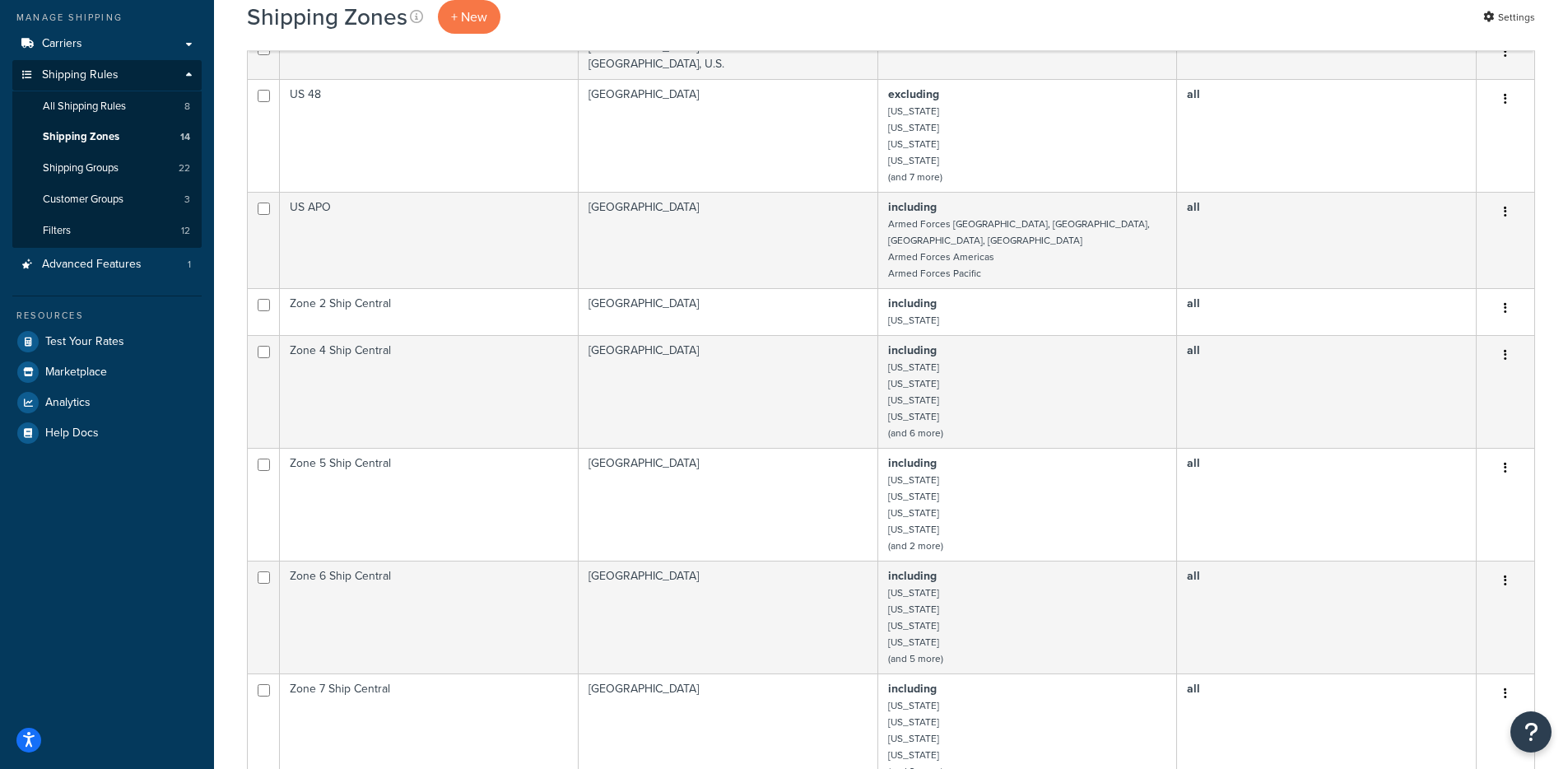
scroll to position [259, 0]
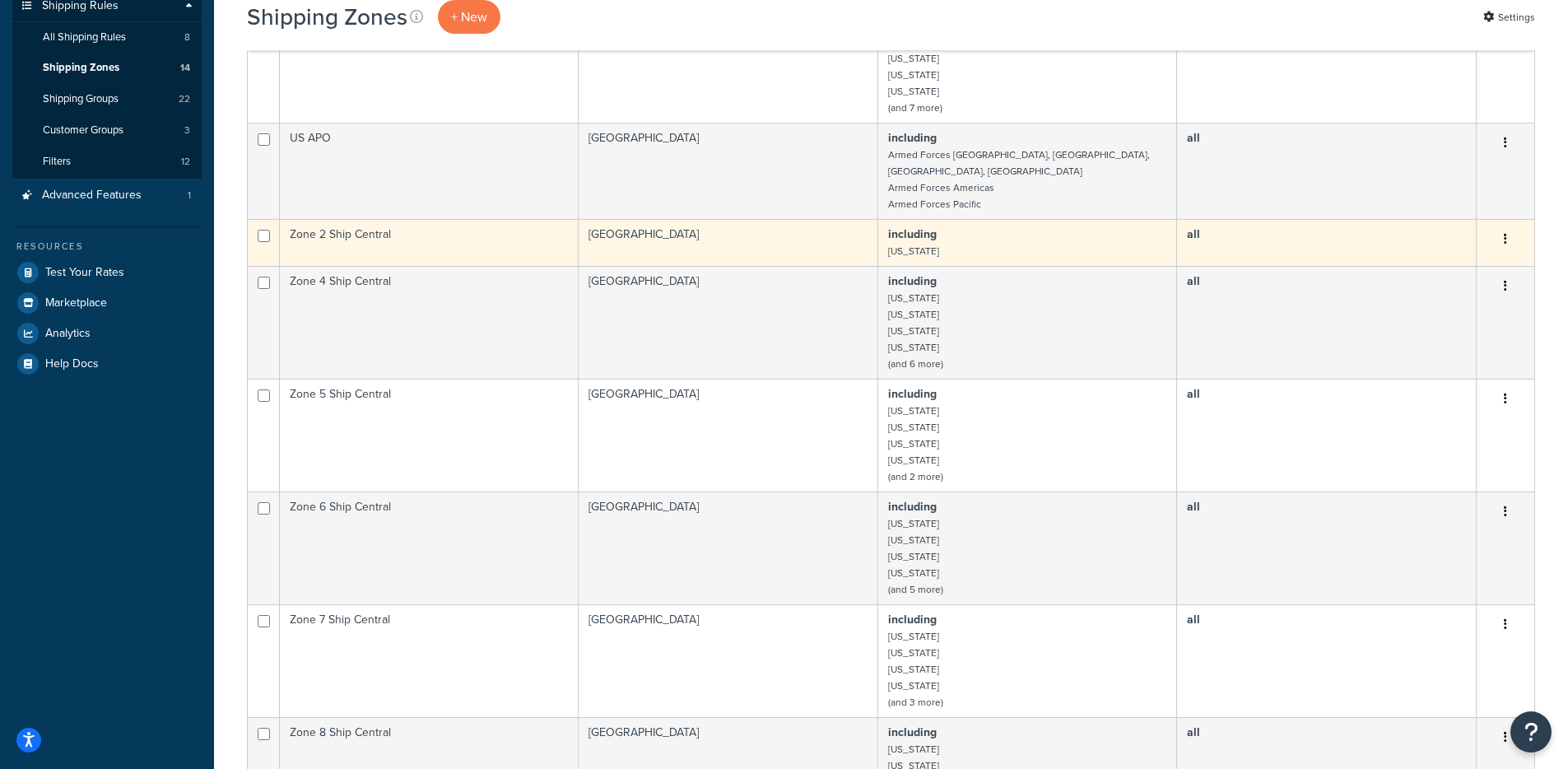
click at [479, 226] on td "Zone 2 Ship Central" at bounding box center [429, 243] width 299 height 47
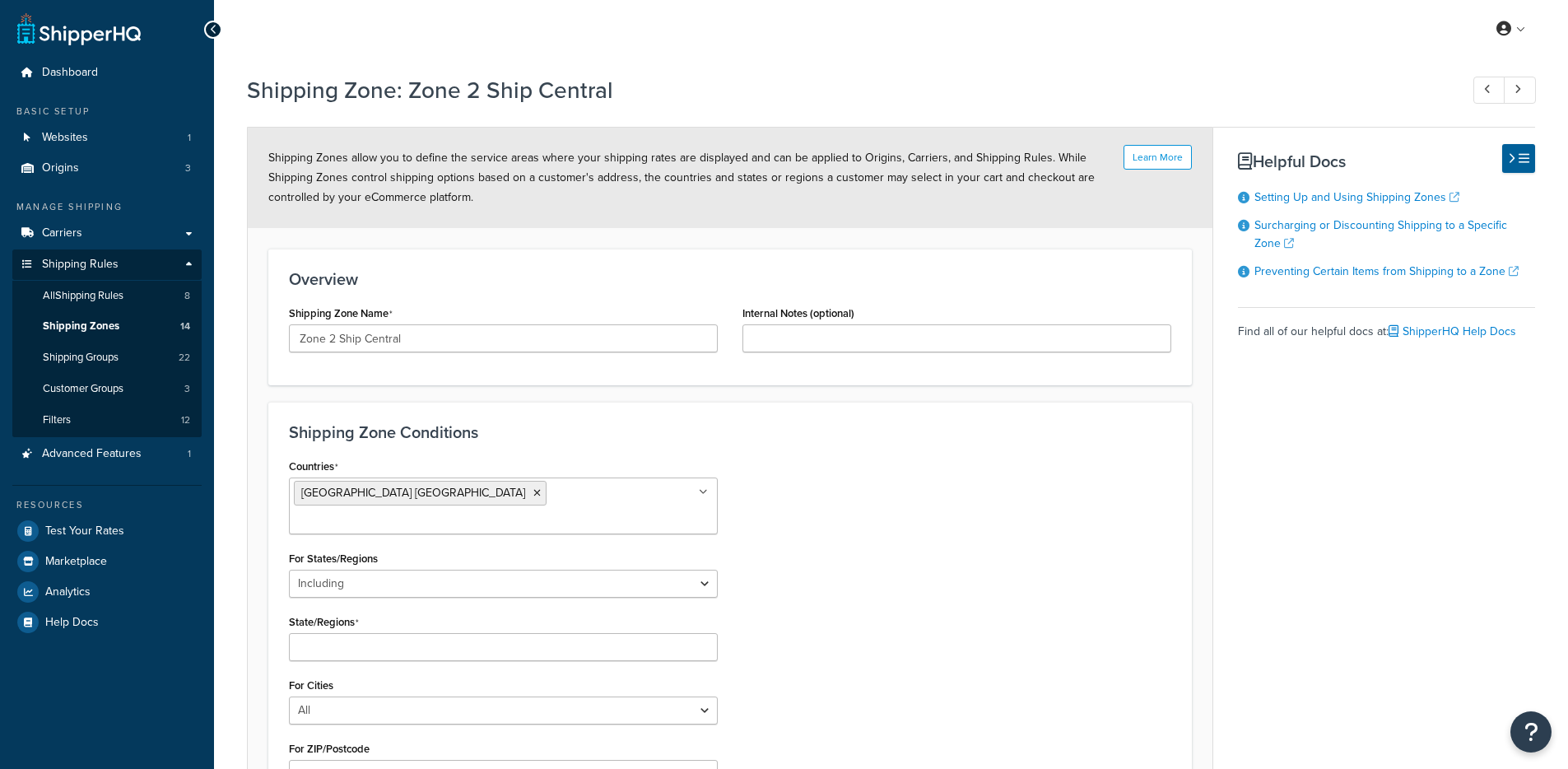
select select "including"
click at [134, 312] on link "Shipping Zones 14" at bounding box center [107, 326] width 190 height 31
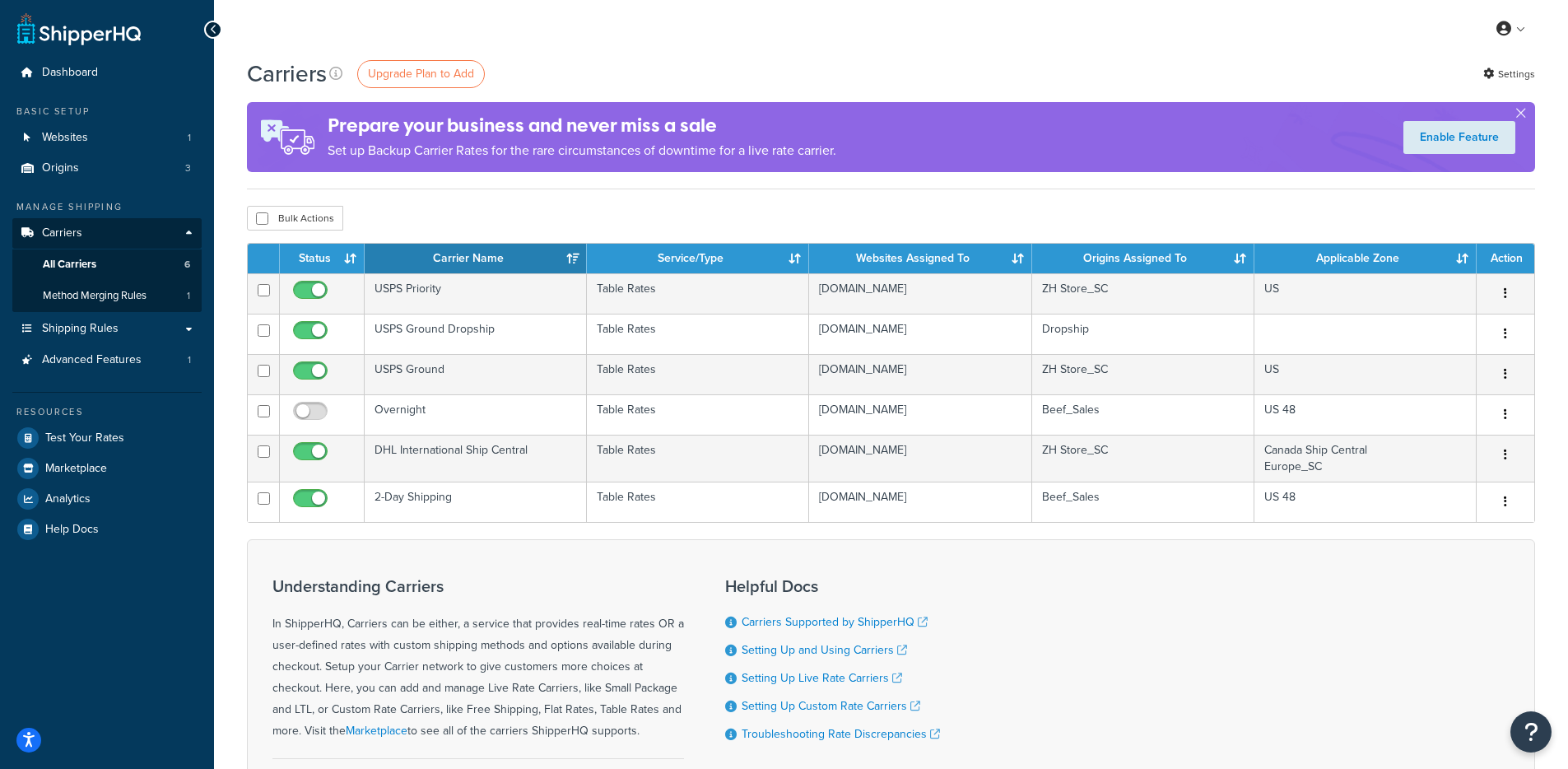
drag, startPoint x: 540, startPoint y: 174, endPoint x: 522, endPoint y: 181, distance: 19.3
click at [522, 181] on div "Carriers Upgrade Plan to Add Settings Prepare your business and never miss a sa…" at bounding box center [891, 123] width 1288 height 132
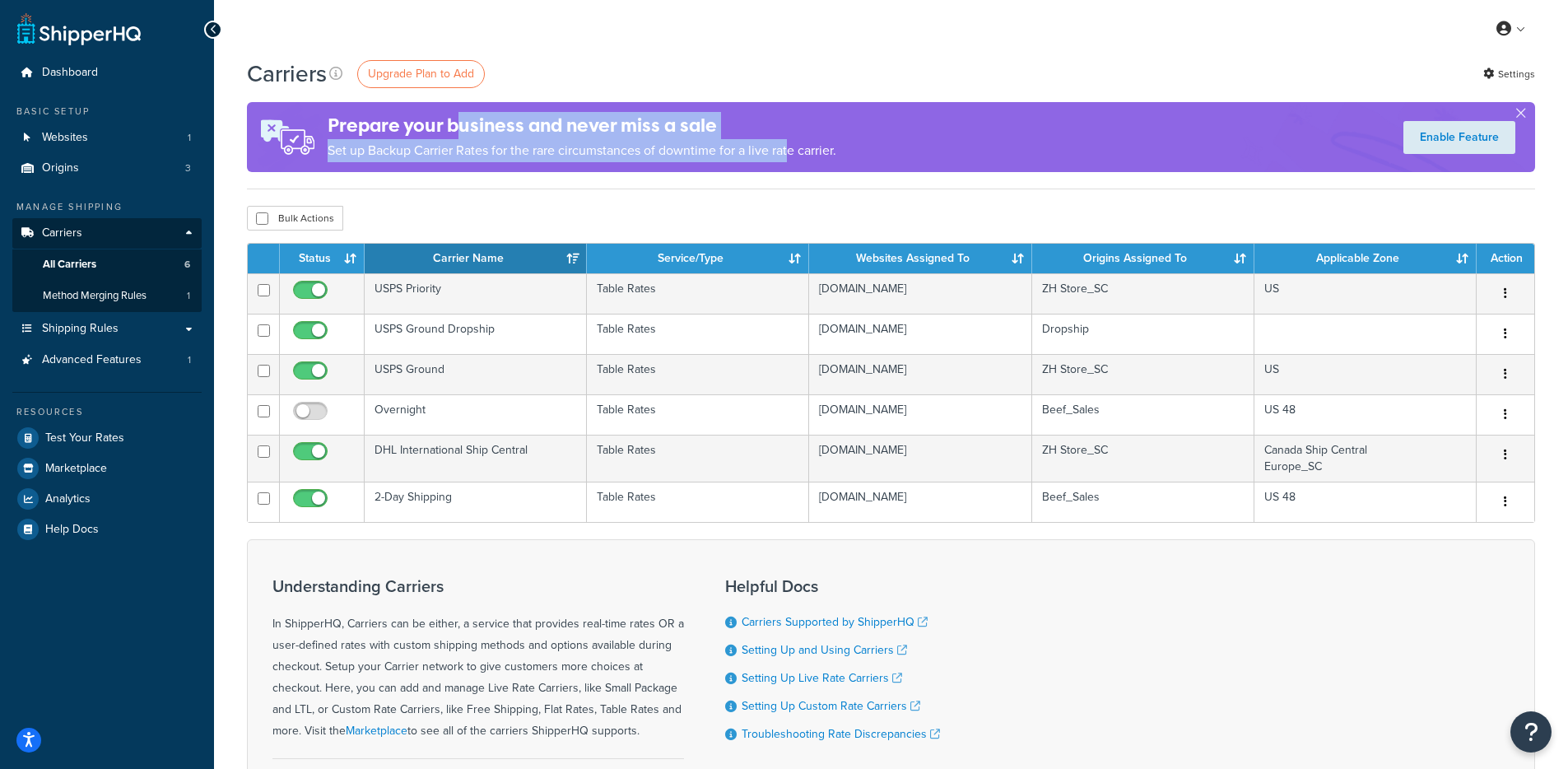
drag, startPoint x: 454, startPoint y: 114, endPoint x: 791, endPoint y: 154, distance: 339.4
click at [791, 154] on div "Prepare your business and never miss a sale Set up Backup Carrier Rates for the…" at bounding box center [582, 137] width 509 height 66
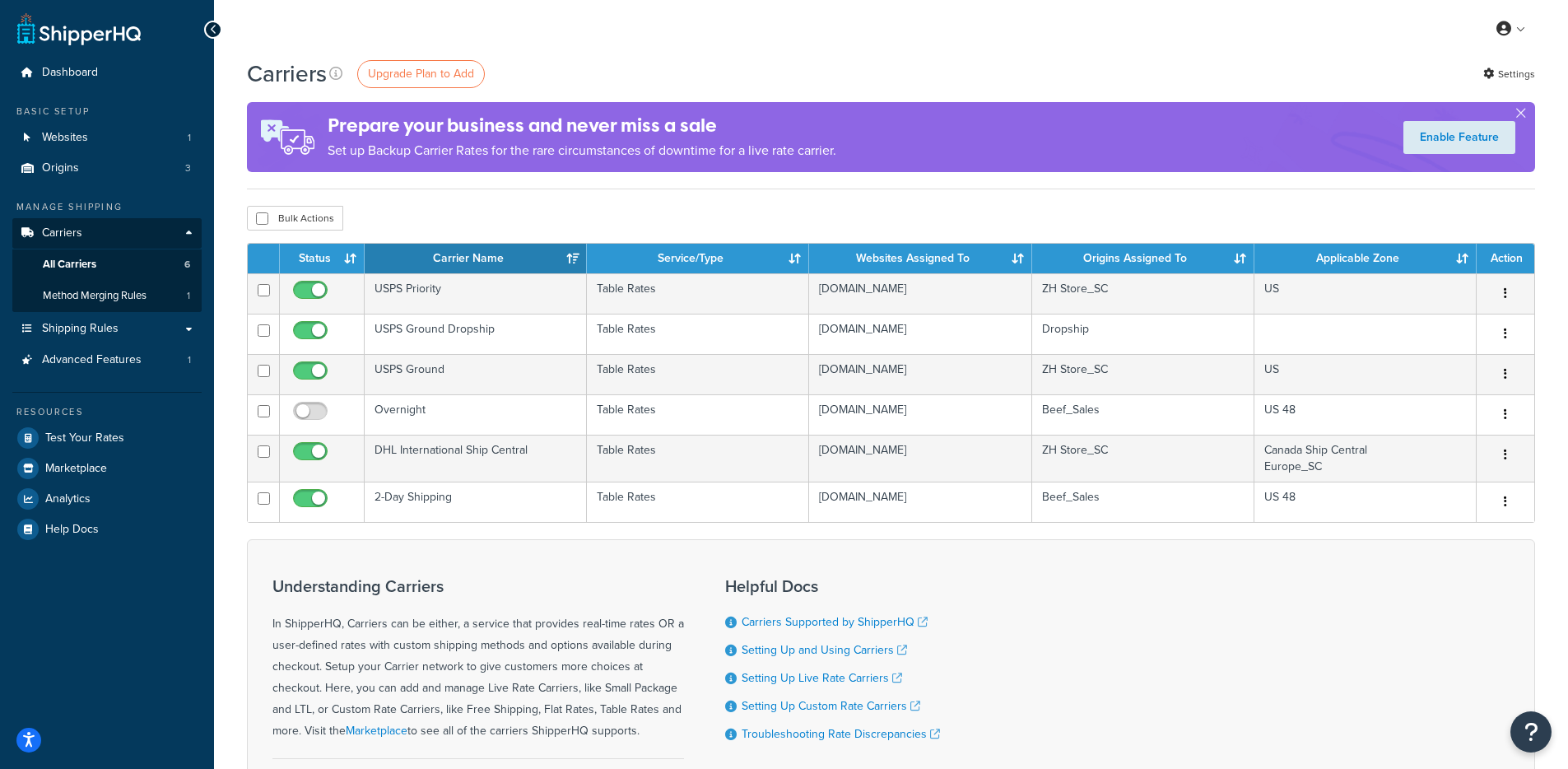
click at [936, 157] on div "Prepare your business and never miss a sale Set up Backup Carrier Rates for the…" at bounding box center [891, 137] width 1288 height 70
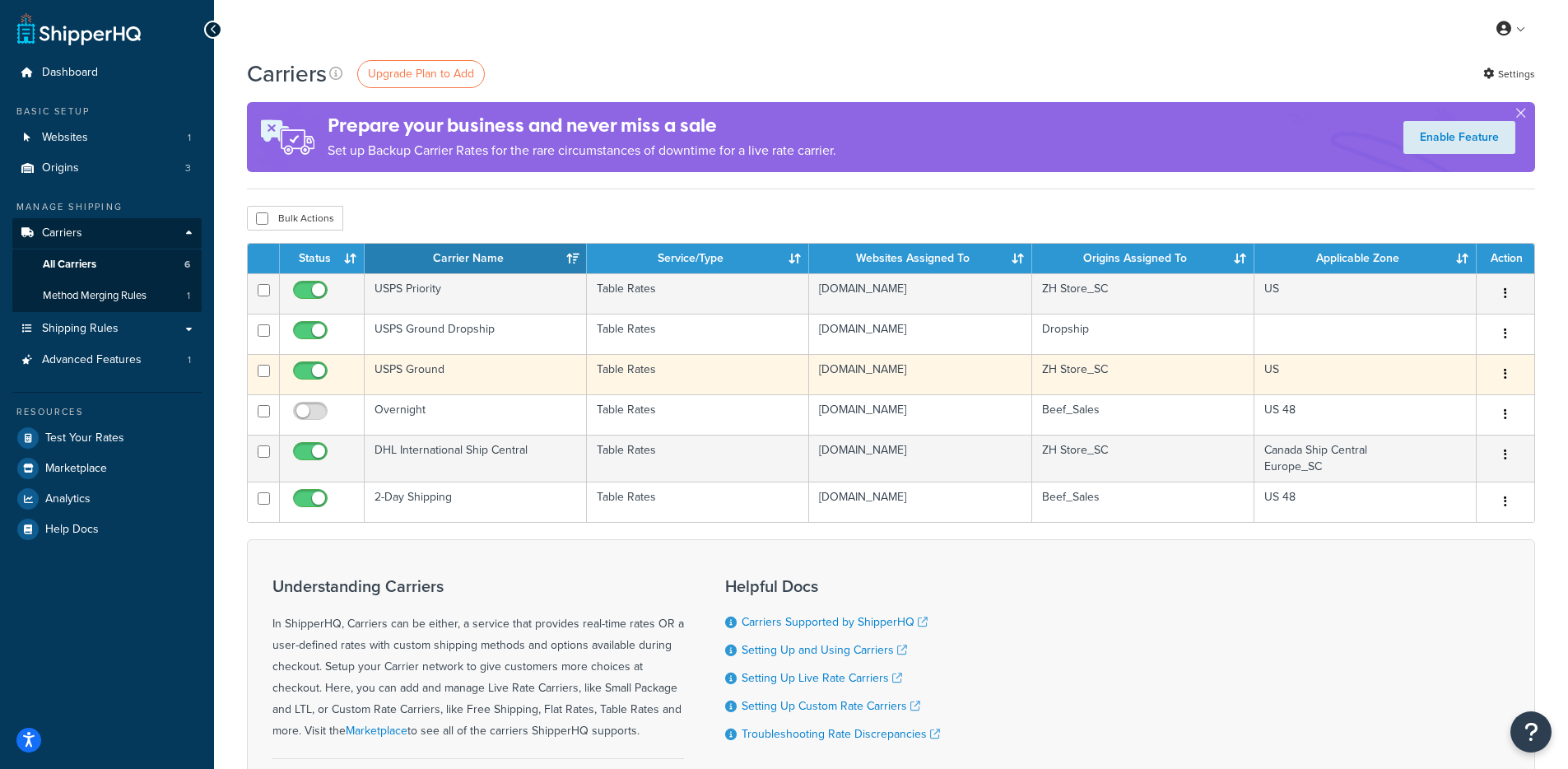
click at [493, 377] on td "USPS Ground" at bounding box center [475, 374] width 222 height 40
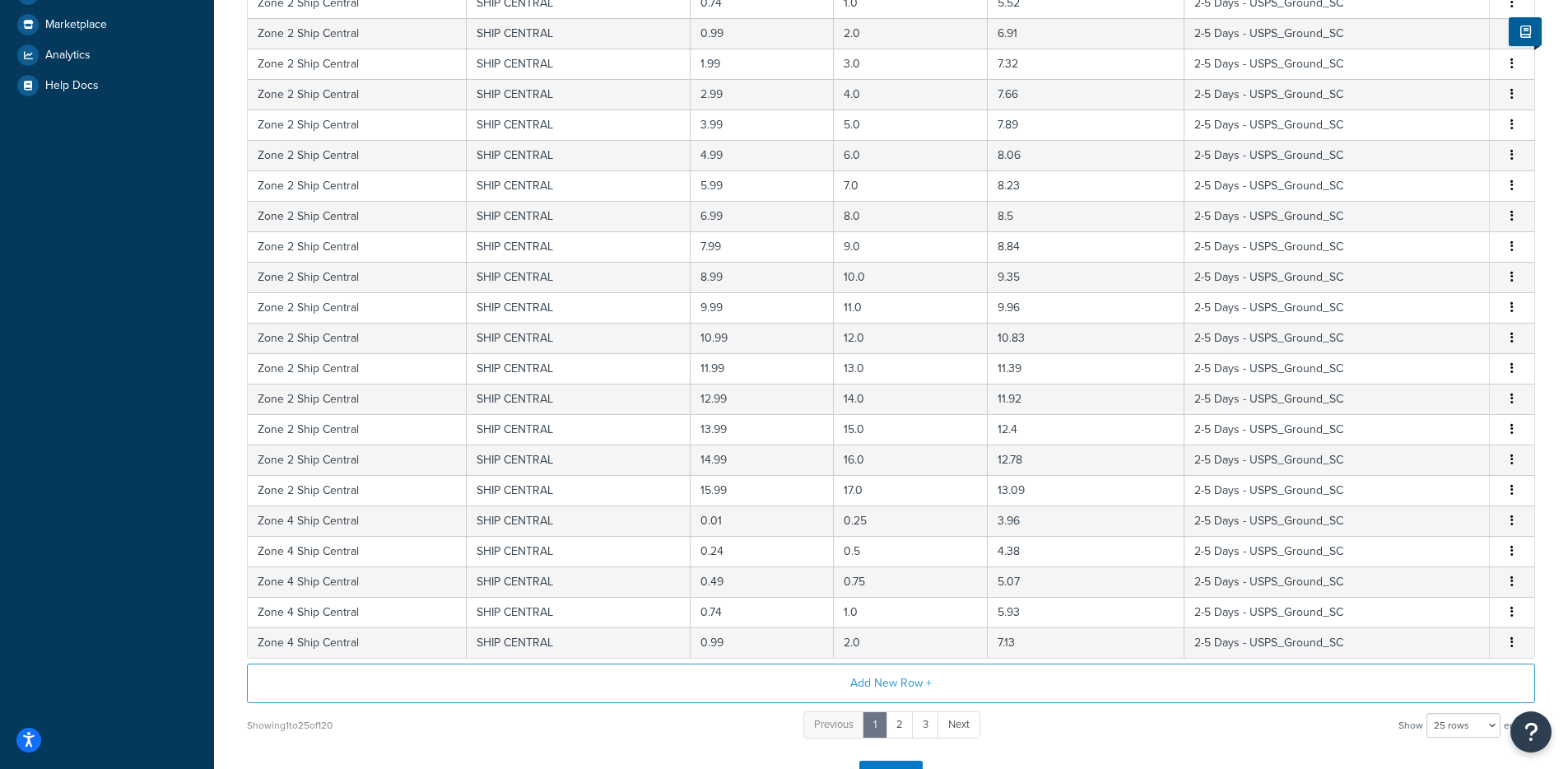
scroll to position [568, 0]
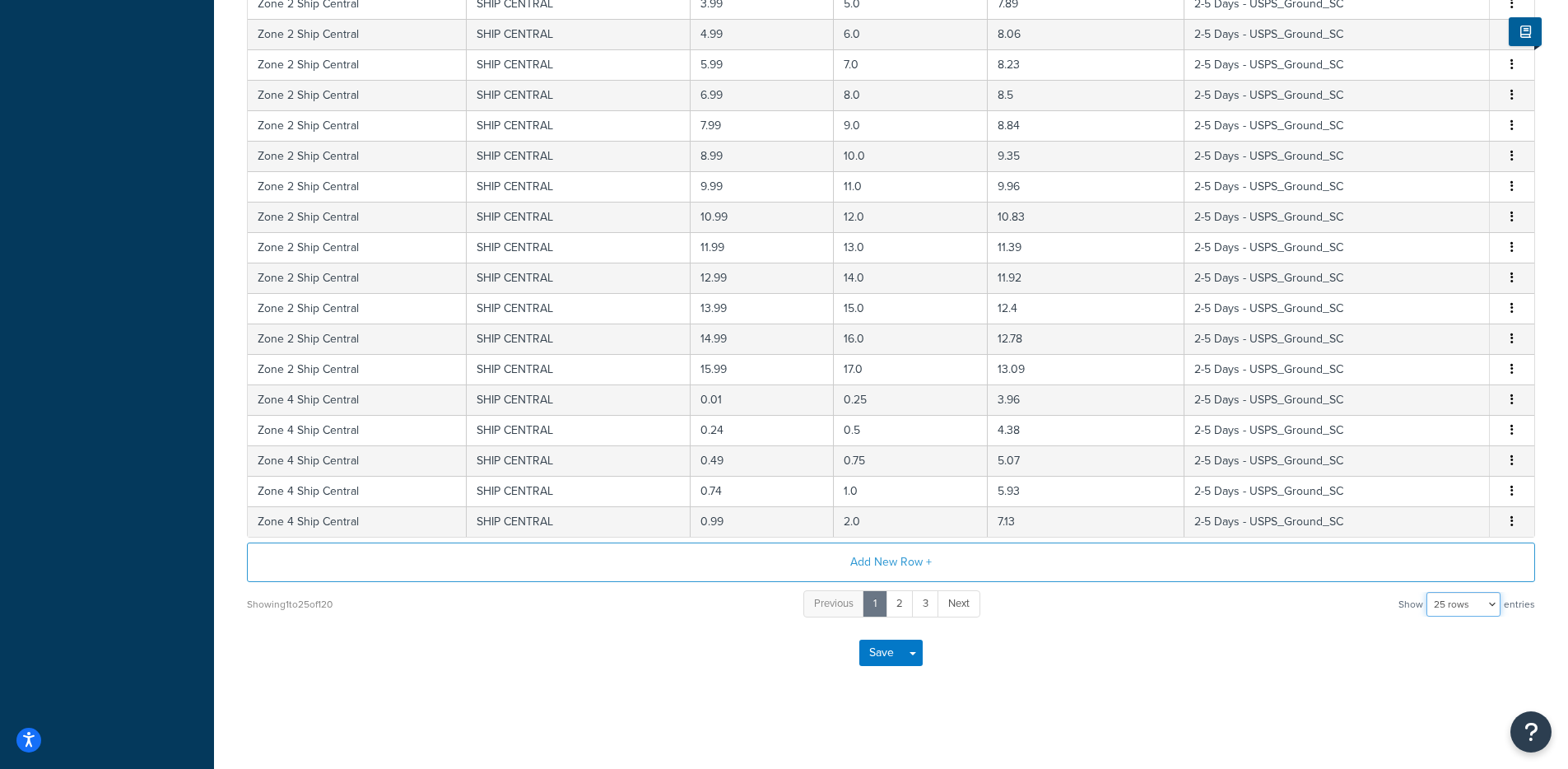
click at [1458, 614] on select "10 rows 15 rows 25 rows 50 rows 100 rows 1000 rows" at bounding box center [1463, 604] width 74 height 25
select select "1000"
click at [1429, 592] on select "10 rows 15 rows 25 rows 50 rows 100 rows 1000 rows" at bounding box center [1463, 604] width 74 height 25
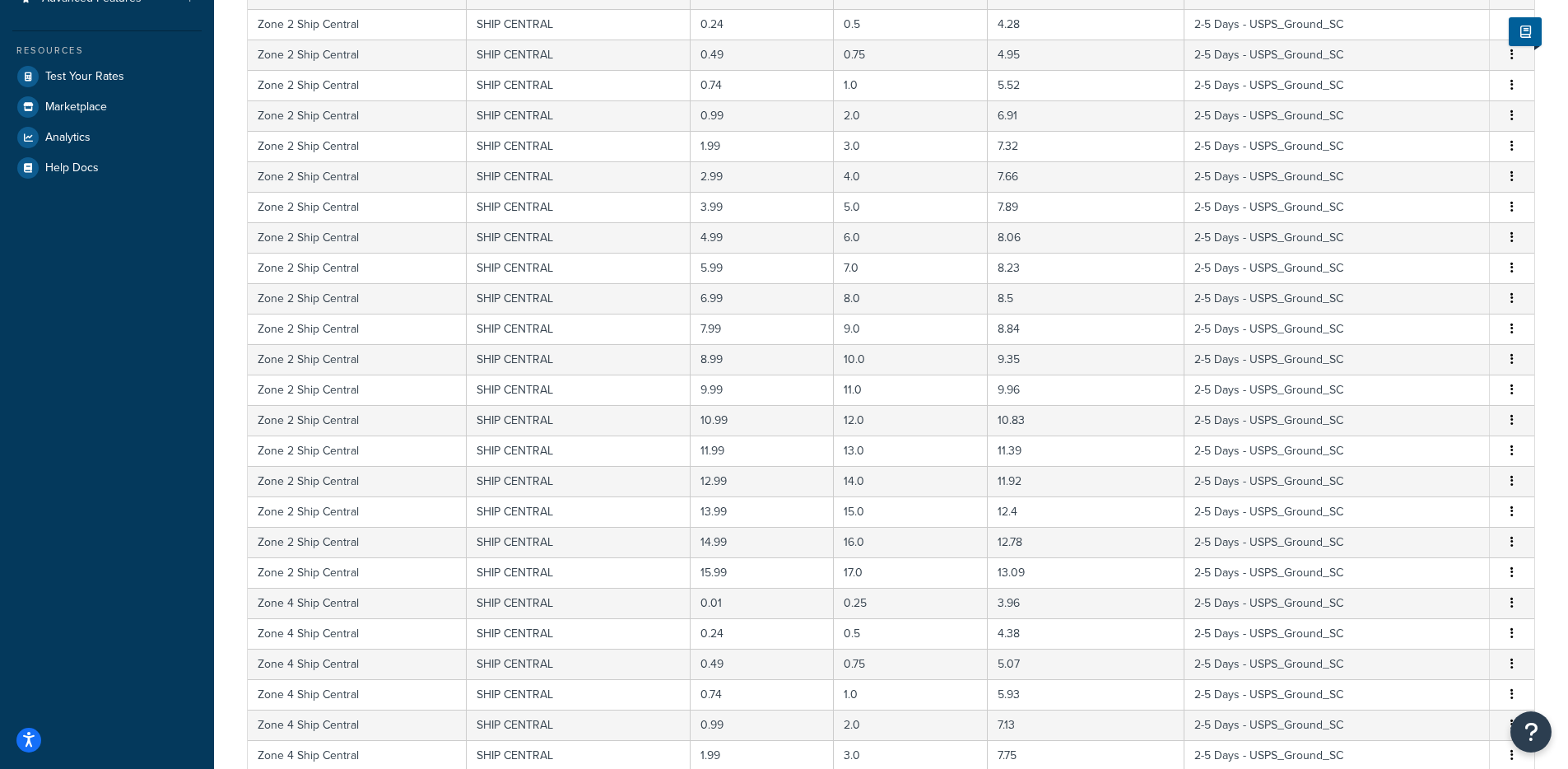
scroll to position [0, 0]
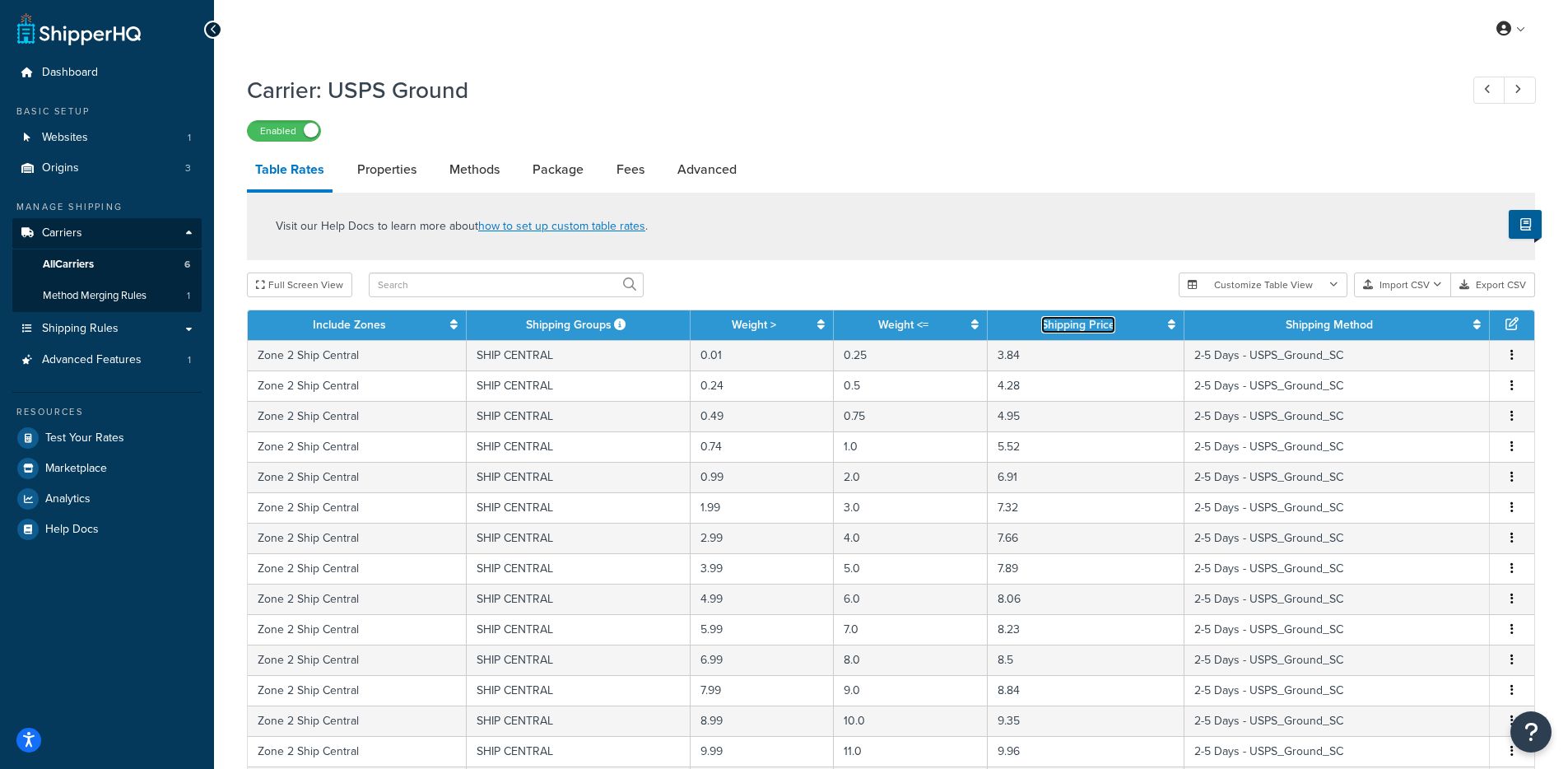
click at [1172, 328] on icon at bounding box center [1172, 324] width 8 height 12
click at [454, 328] on icon at bounding box center [454, 324] width 8 height 12
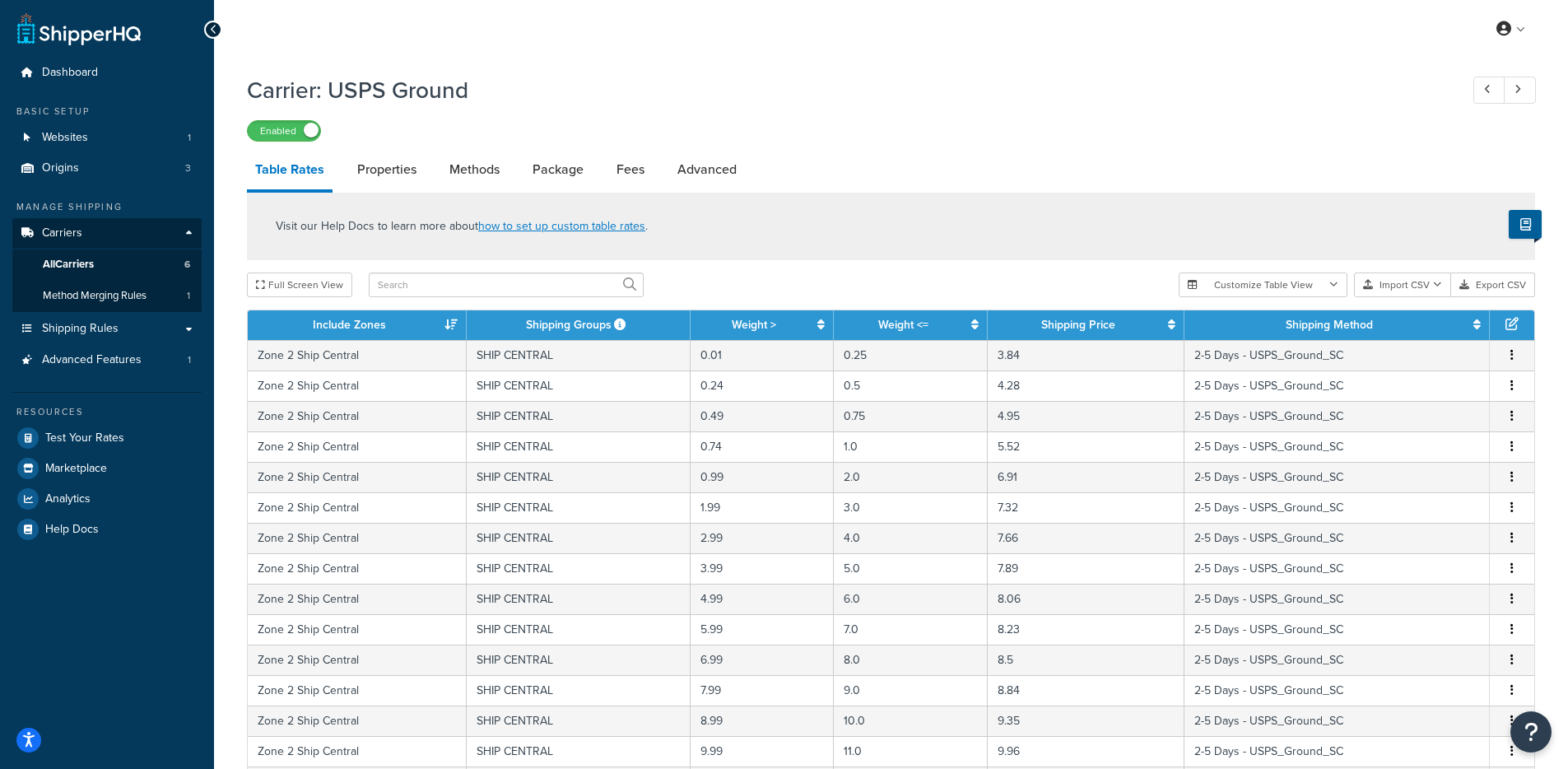
click at [1022, 260] on div "Visit our Help Docs to learn more about how to set up custom table rates ." at bounding box center [891, 226] width 1288 height 67
drag, startPoint x: 1018, startPoint y: 264, endPoint x: 1002, endPoint y: 266, distance: 16.1
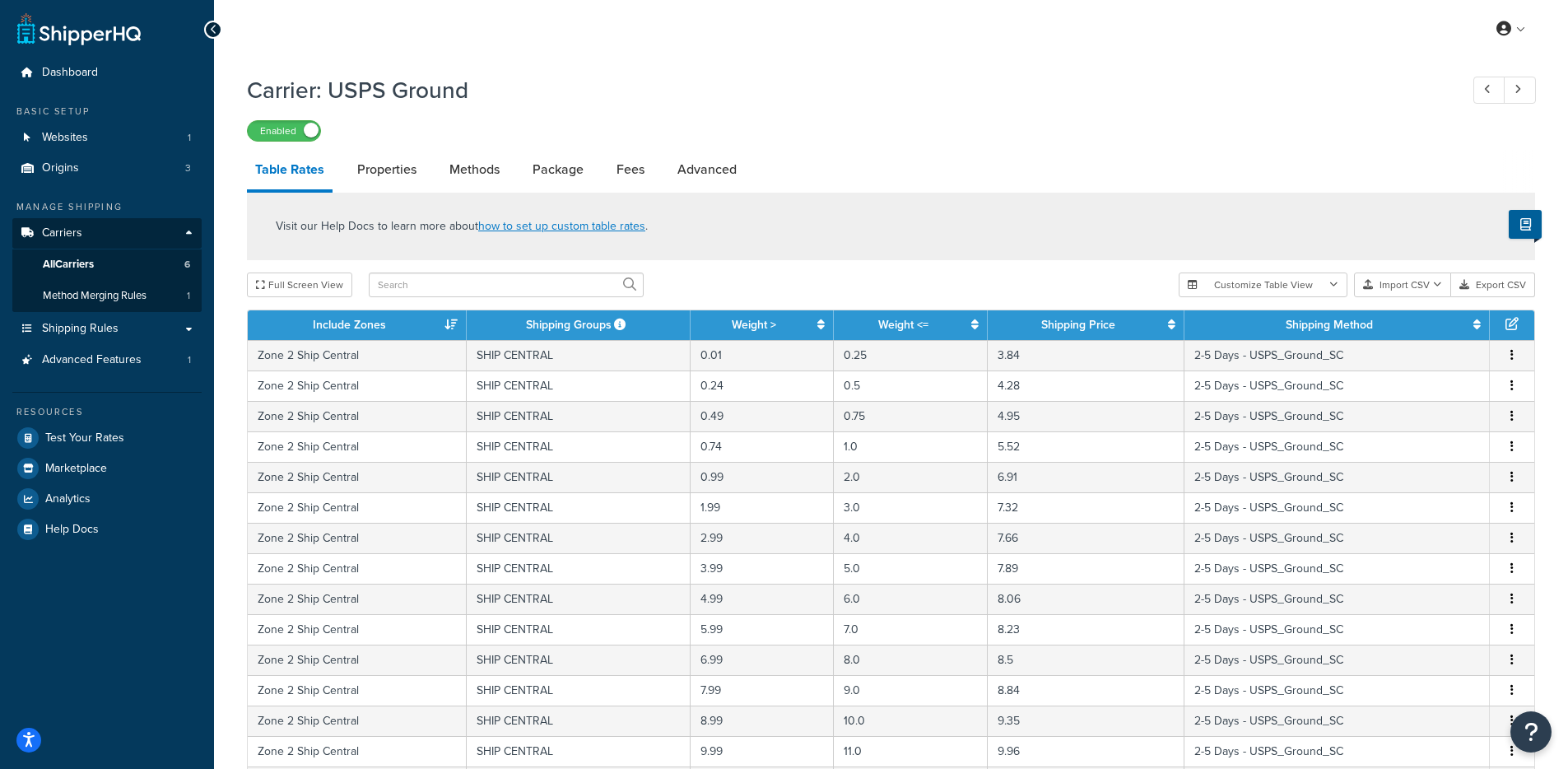
click at [537, 276] on input "text" at bounding box center [506, 285] width 275 height 25
click at [804, 260] on div "Visit our Help Docs to learn more about how to set up custom table rates ." at bounding box center [891, 226] width 1288 height 67
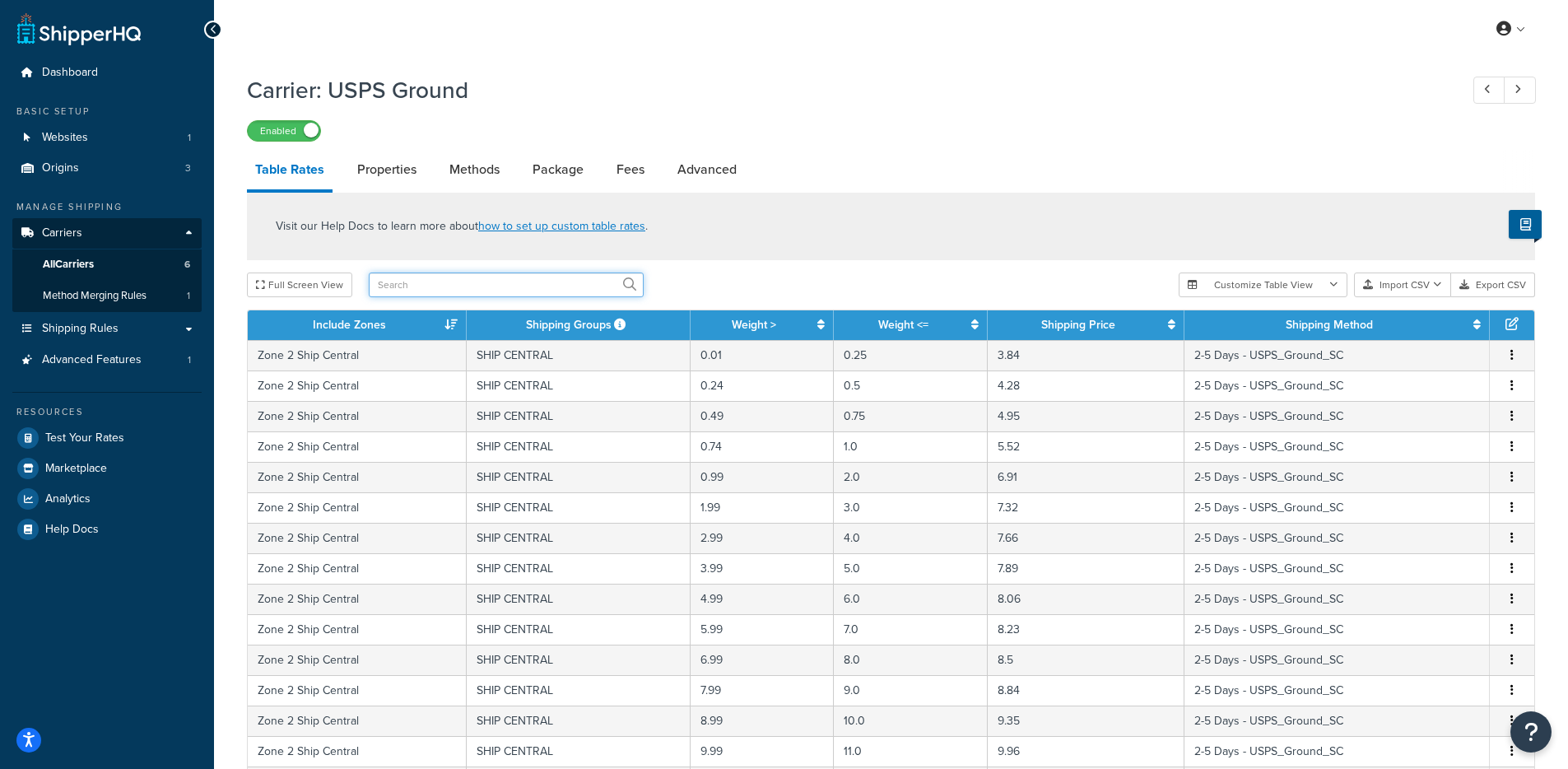
click at [414, 280] on input "text" at bounding box center [506, 285] width 275 height 25
click at [521, 285] on input "Zone 8" at bounding box center [506, 285] width 275 height 25
click at [511, 292] on input "Zone 8" at bounding box center [506, 285] width 275 height 25
click at [515, 283] on input "Zone 8 Ship" at bounding box center [506, 285] width 275 height 25
type input "Zone 8 Ship Central"
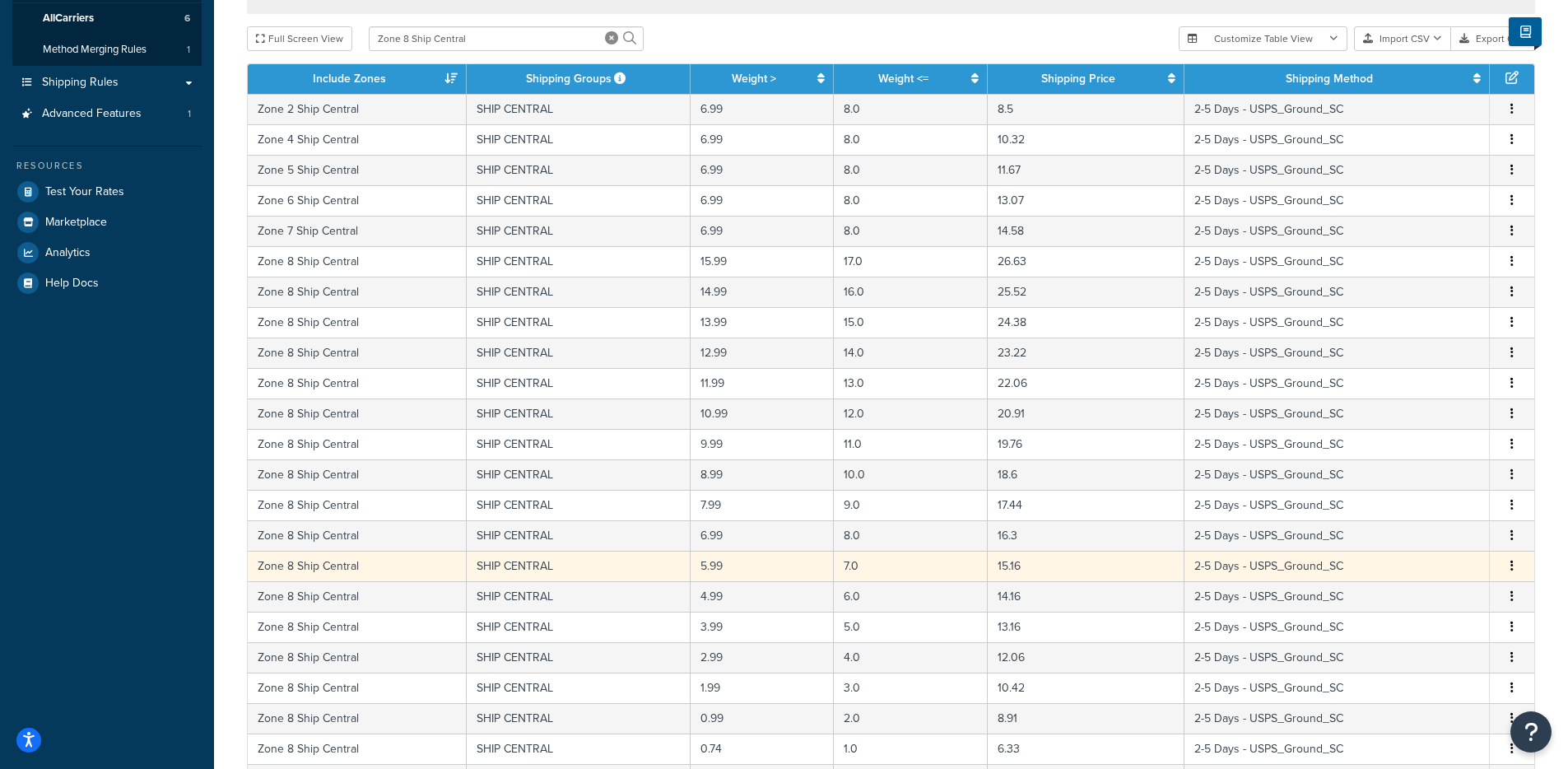
scroll to position [48, 0]
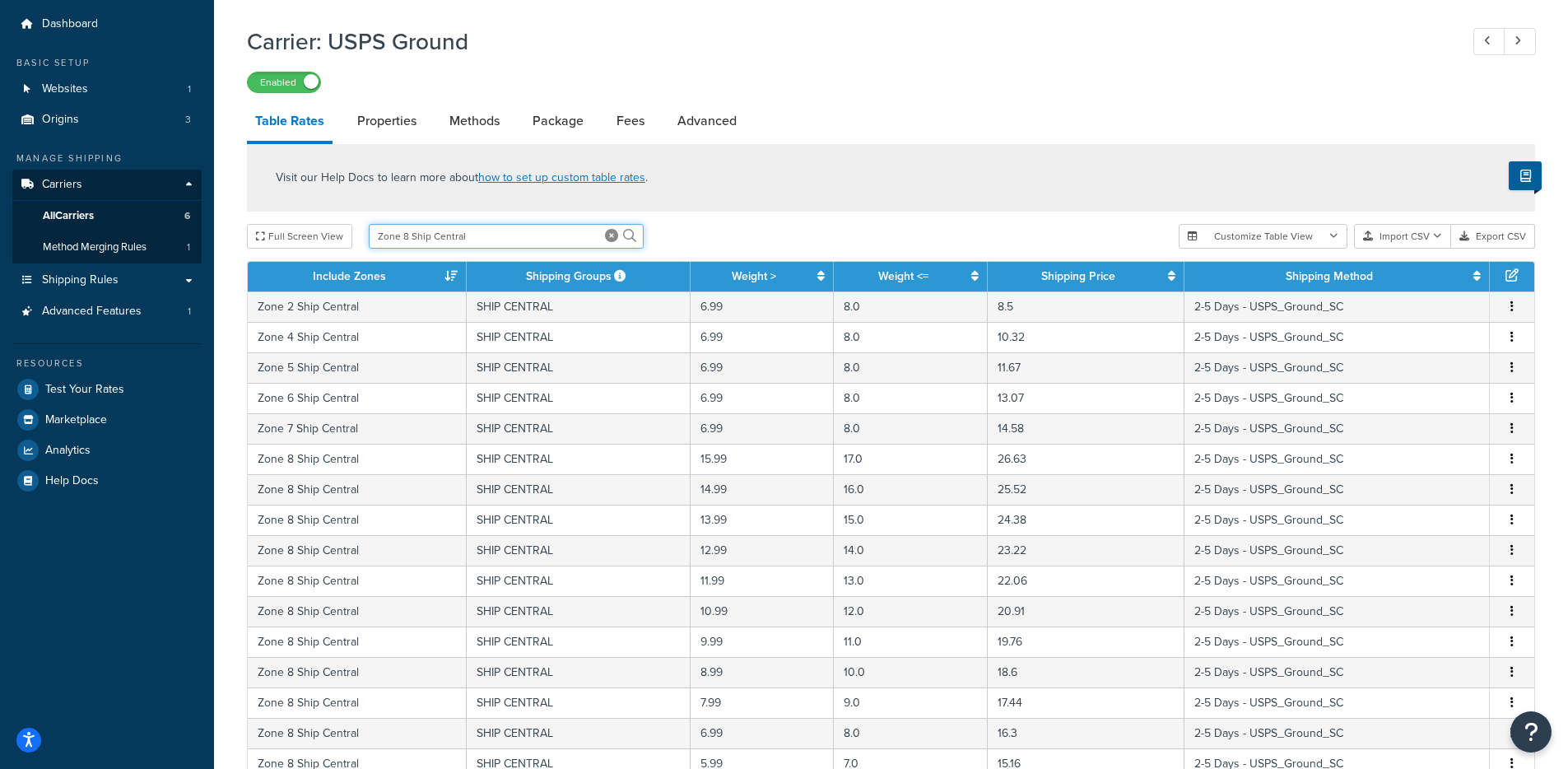
click at [408, 238] on input "Zone 8 Ship Central" at bounding box center [506, 237] width 275 height 25
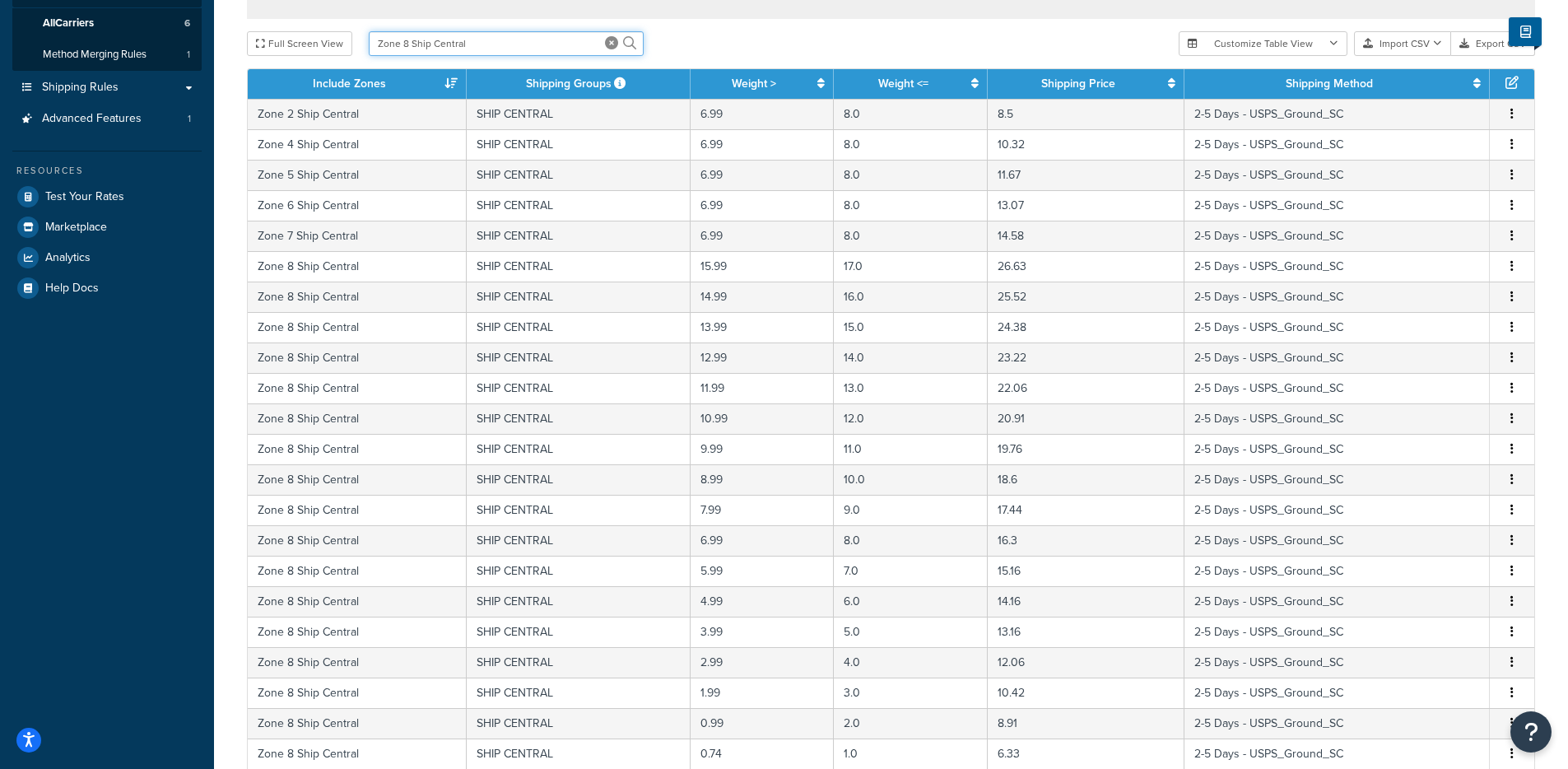
scroll to position [238, 0]
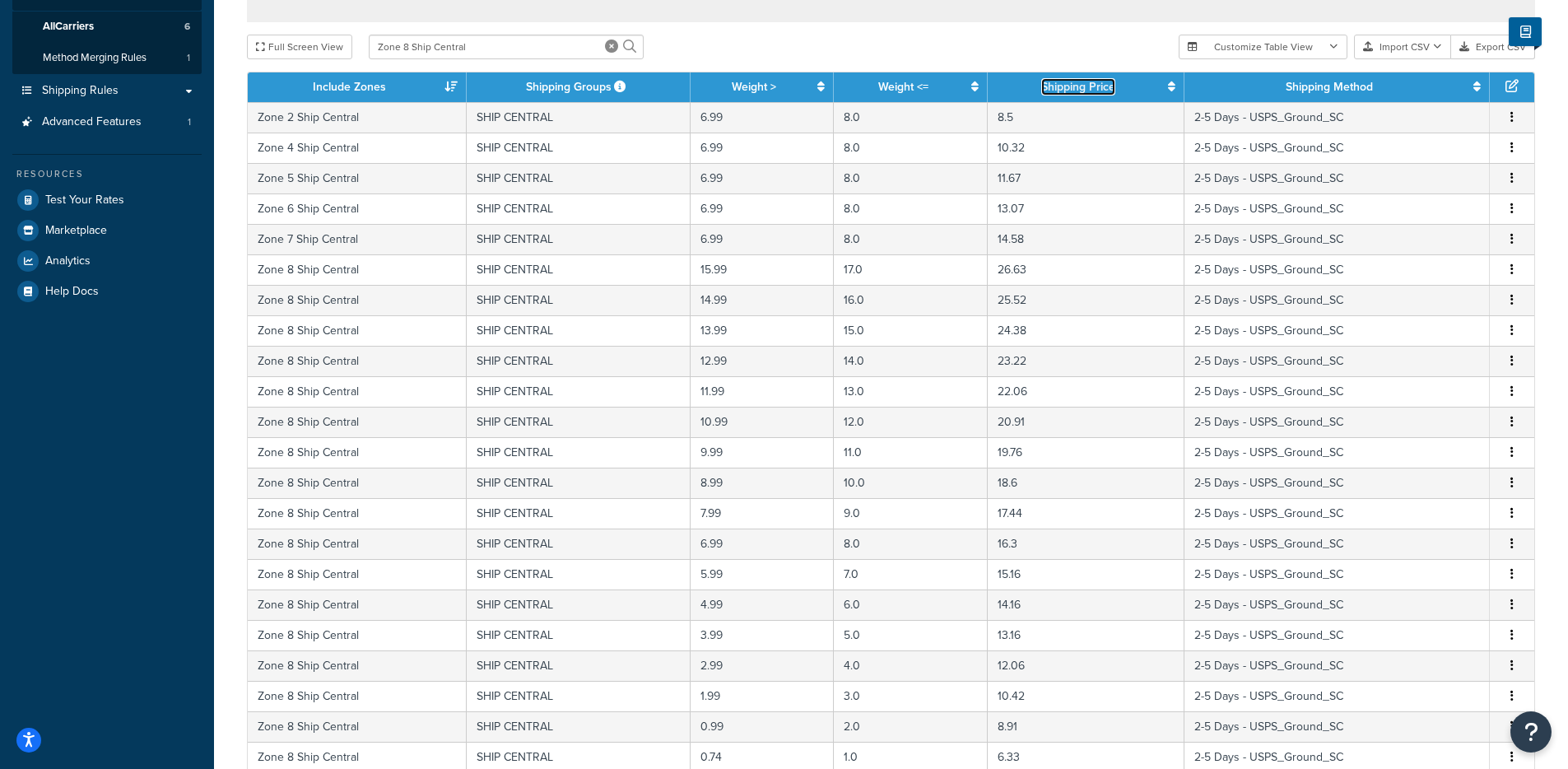
click at [1174, 84] on icon at bounding box center [1172, 87] width 8 height 12
click at [535, 60] on input "Zone 8 Ship Central" at bounding box center [506, 47] width 275 height 25
click at [538, 50] on input "Zone 8 Ship Central" at bounding box center [506, 47] width 275 height 25
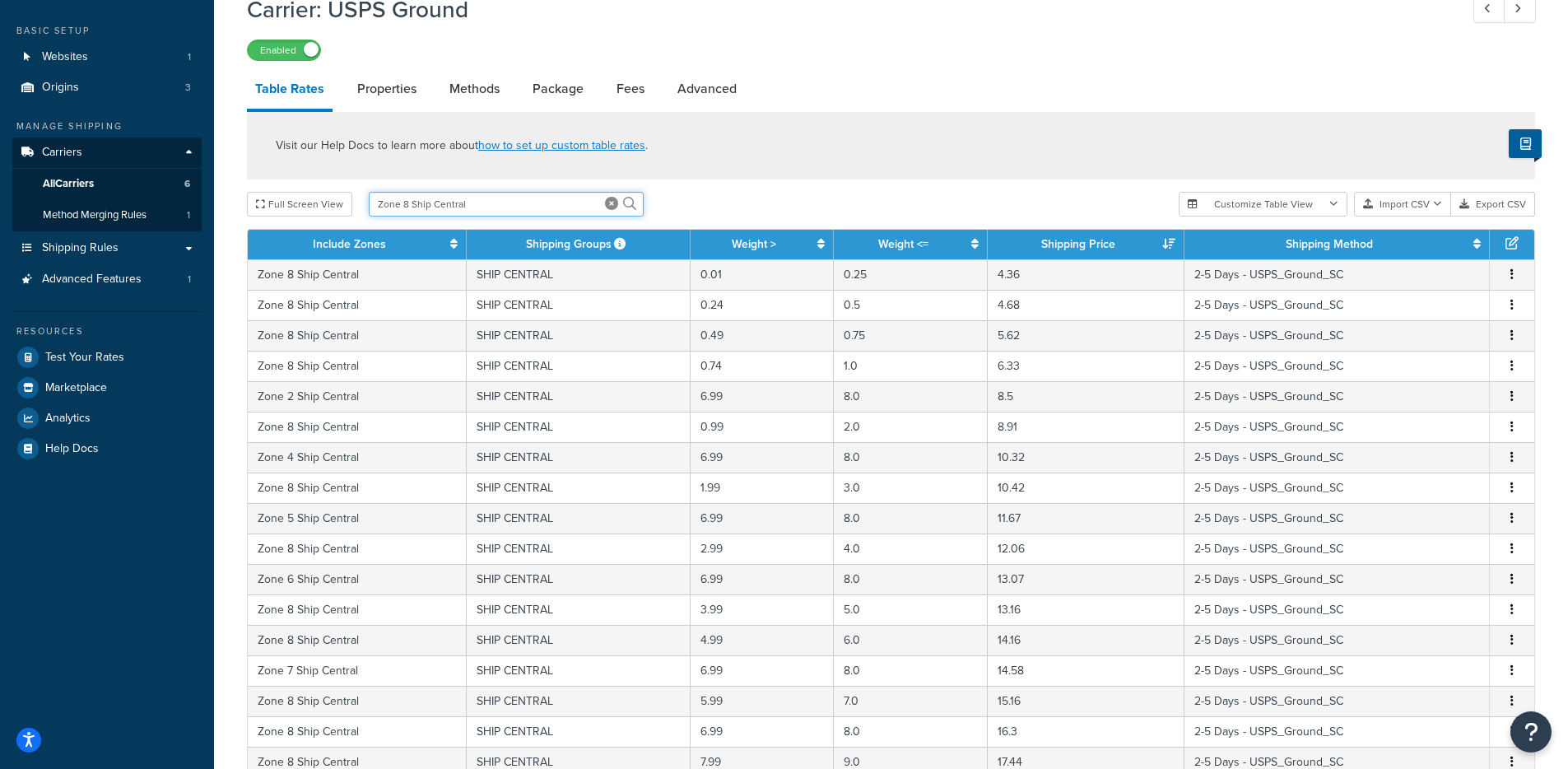
scroll to position [0, 0]
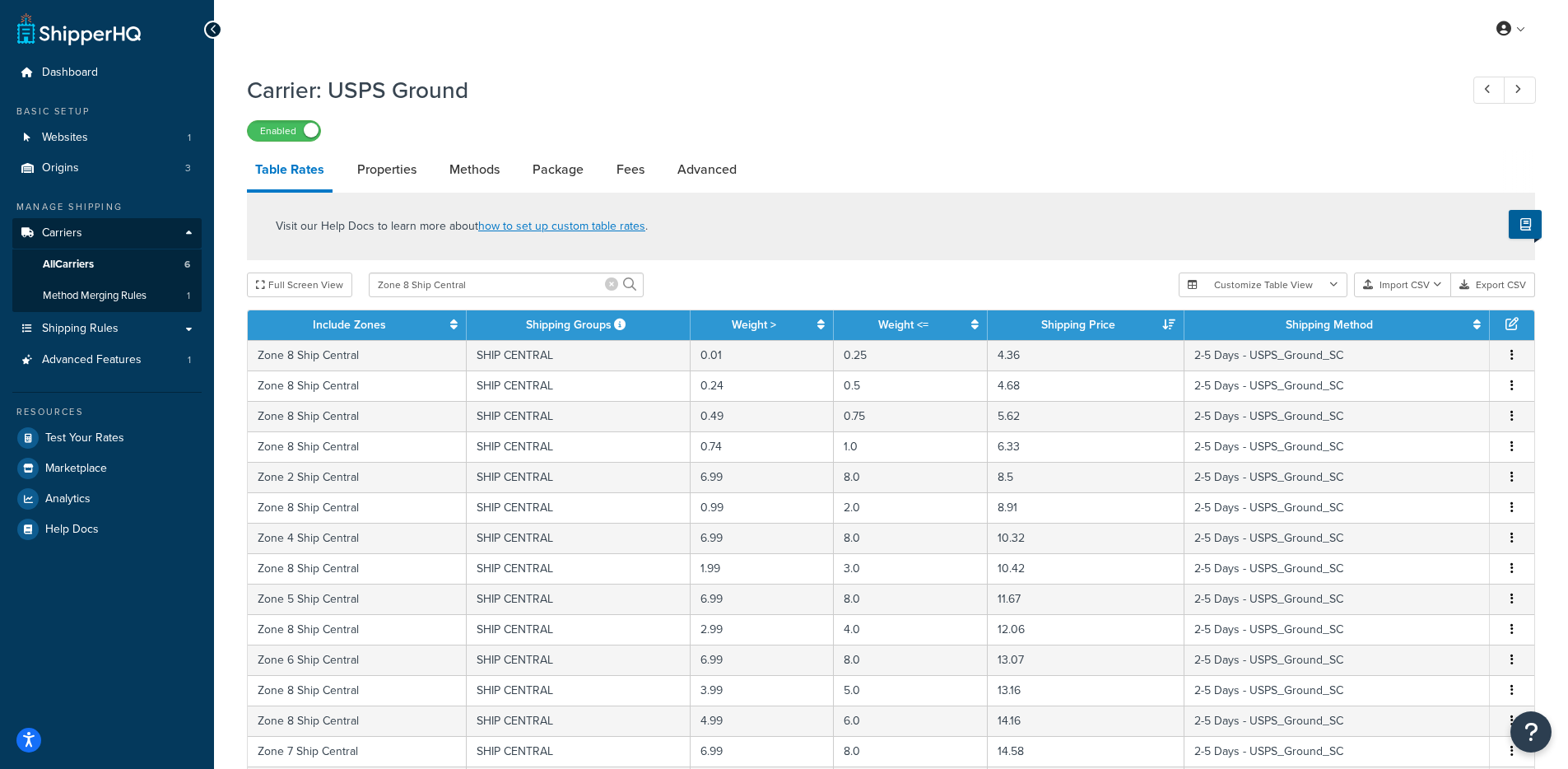
click at [612, 286] on icon at bounding box center [612, 284] width 13 height 13
click at [1320, 289] on button "Customize Table View" at bounding box center [1263, 285] width 168 height 25
click at [1315, 236] on div "Visit our Help Docs to learn more about how to set up custom table rates ." at bounding box center [891, 226] width 1288 height 67
click at [1251, 294] on button "Customize Table View" at bounding box center [1263, 285] width 168 height 25
click at [1229, 345] on label "Show selected columns" at bounding box center [1263, 346] width 143 height 23
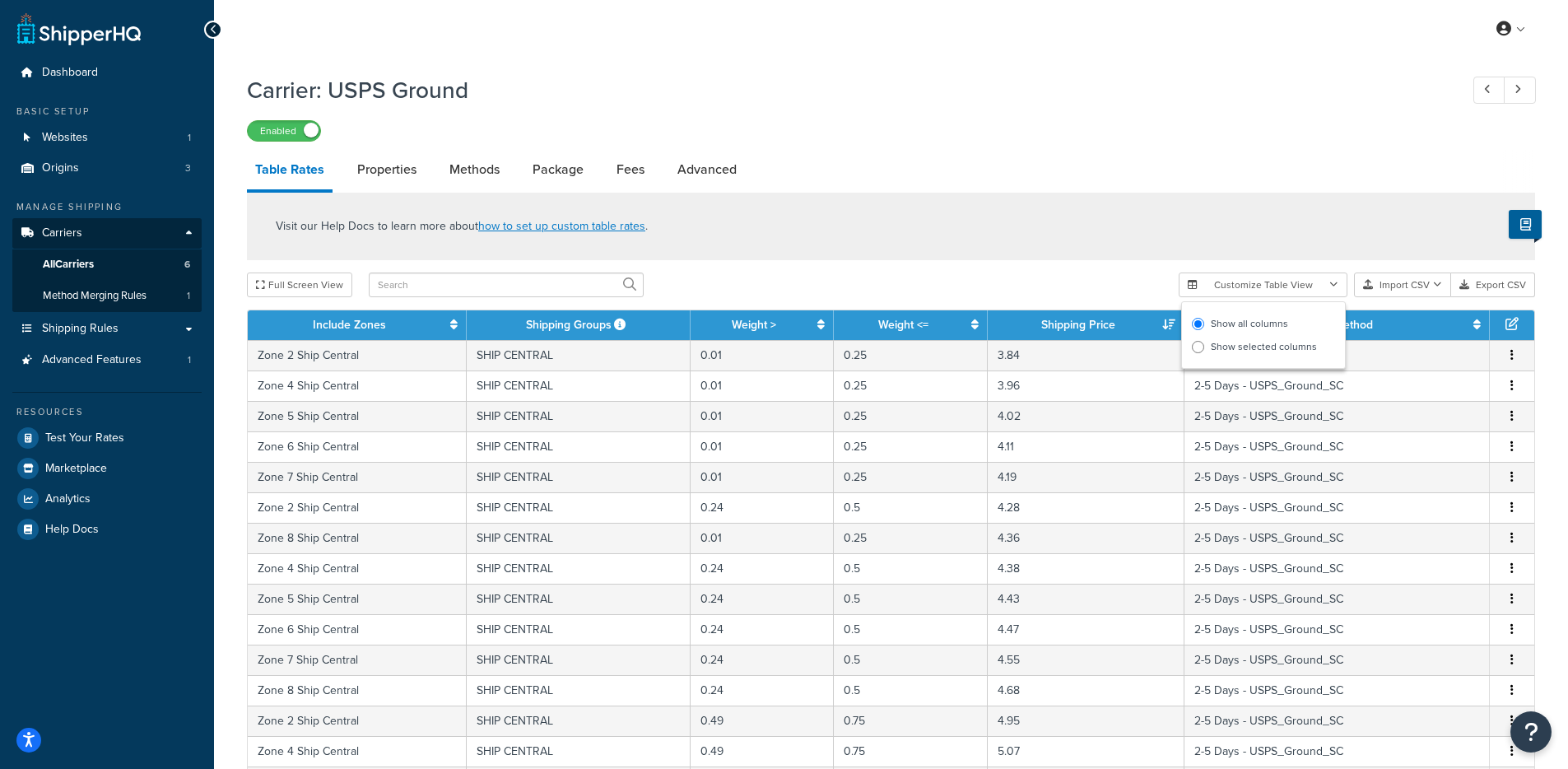
click at [1204, 345] on input "Show selected columns" at bounding box center [1198, 346] width 13 height 13
radio input "true"
click at [1227, 324] on label "Show all columns" at bounding box center [1263, 323] width 143 height 23
click at [1204, 324] on input "Show all columns" at bounding box center [1198, 323] width 13 height 13
radio input "true"
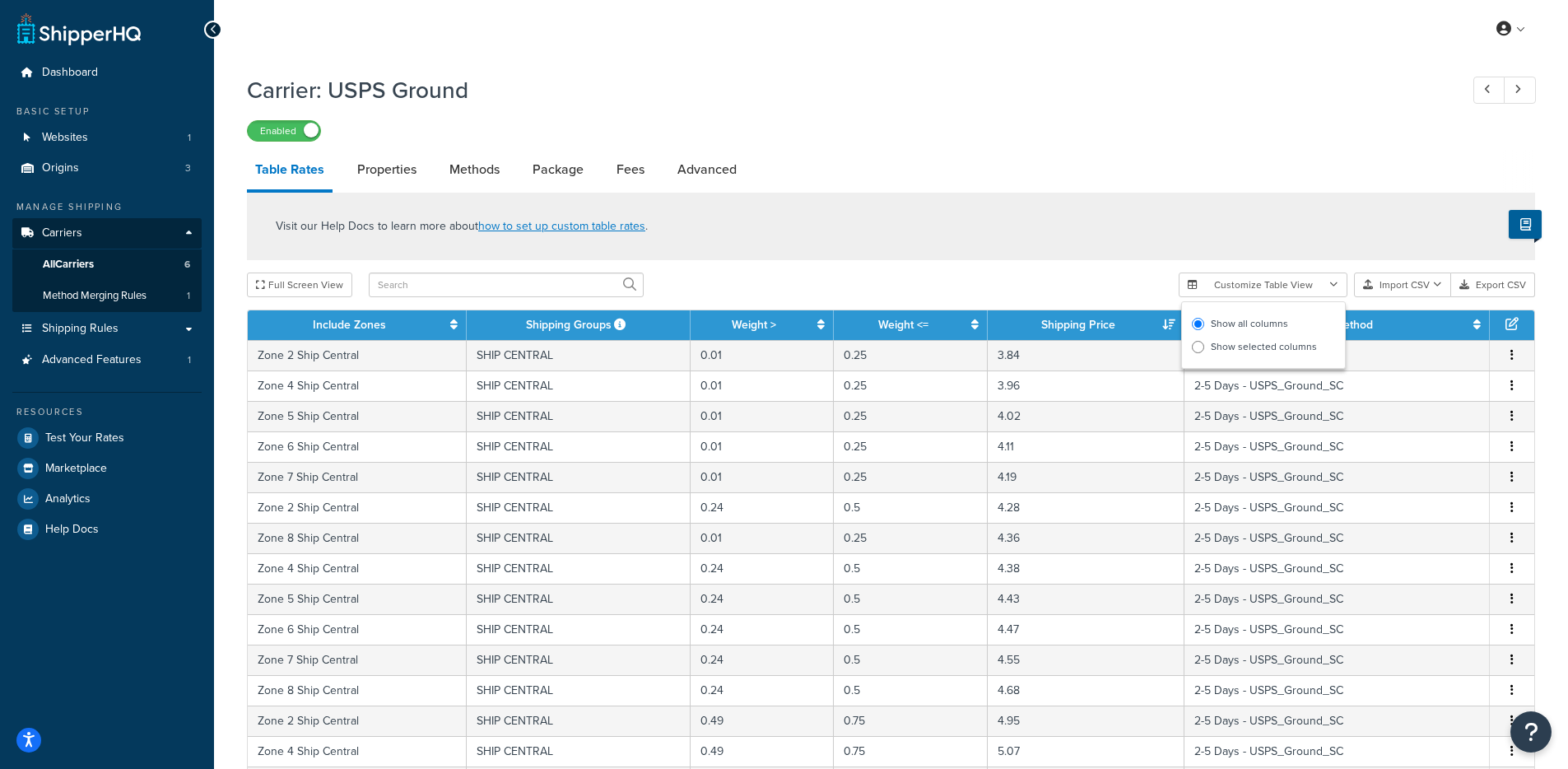
click at [1224, 241] on div "Visit our Help Docs to learn more about how to set up custom table rates ." at bounding box center [891, 226] width 1288 height 67
click at [1260, 295] on button "Customize Table View" at bounding box center [1263, 285] width 168 height 25
click at [1252, 344] on label "Show selected columns" at bounding box center [1263, 346] width 143 height 23
click at [1204, 344] on input "Show selected columns" at bounding box center [1198, 346] width 13 height 13
radio input "true"
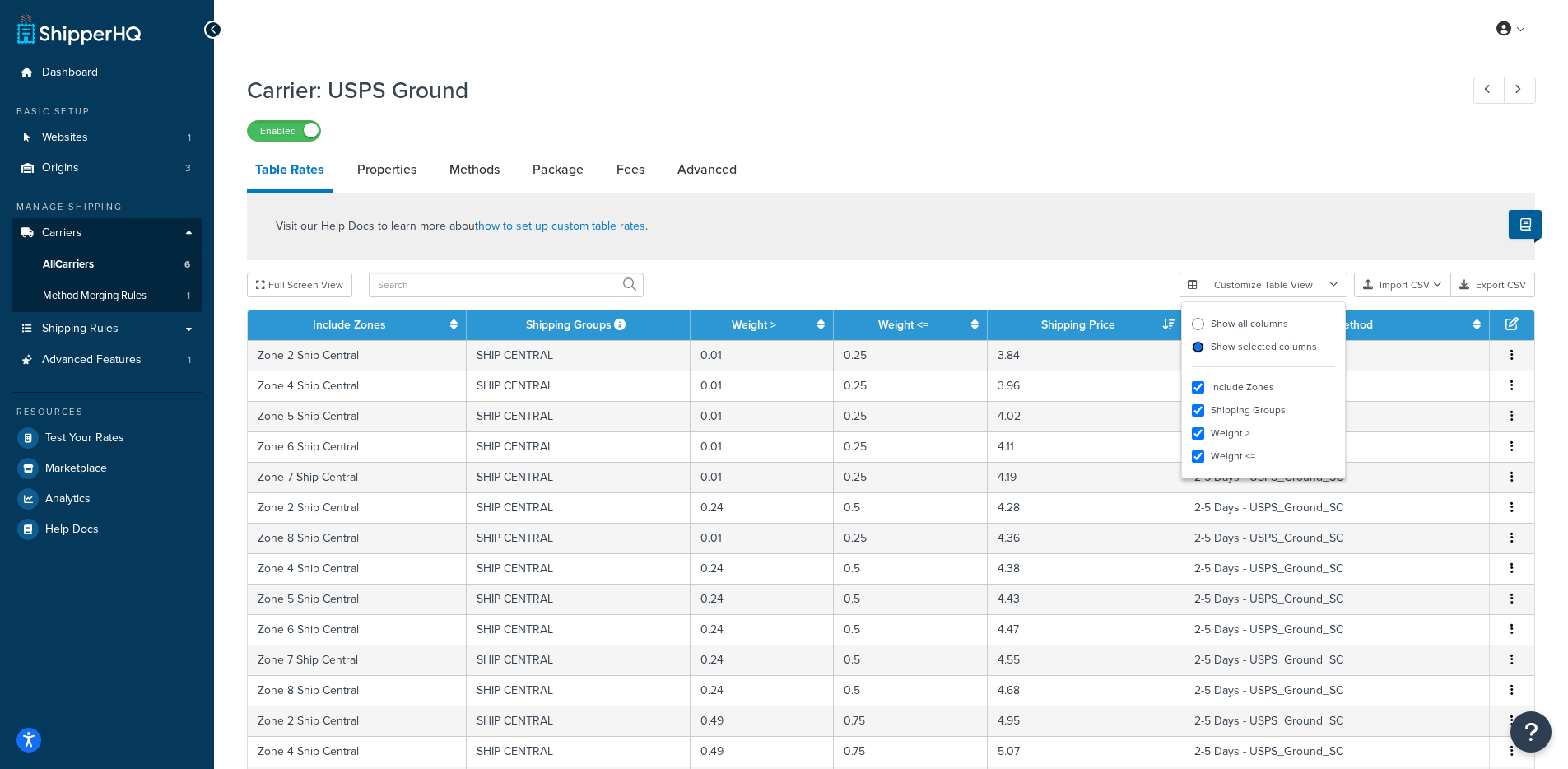
scroll to position [18, 0]
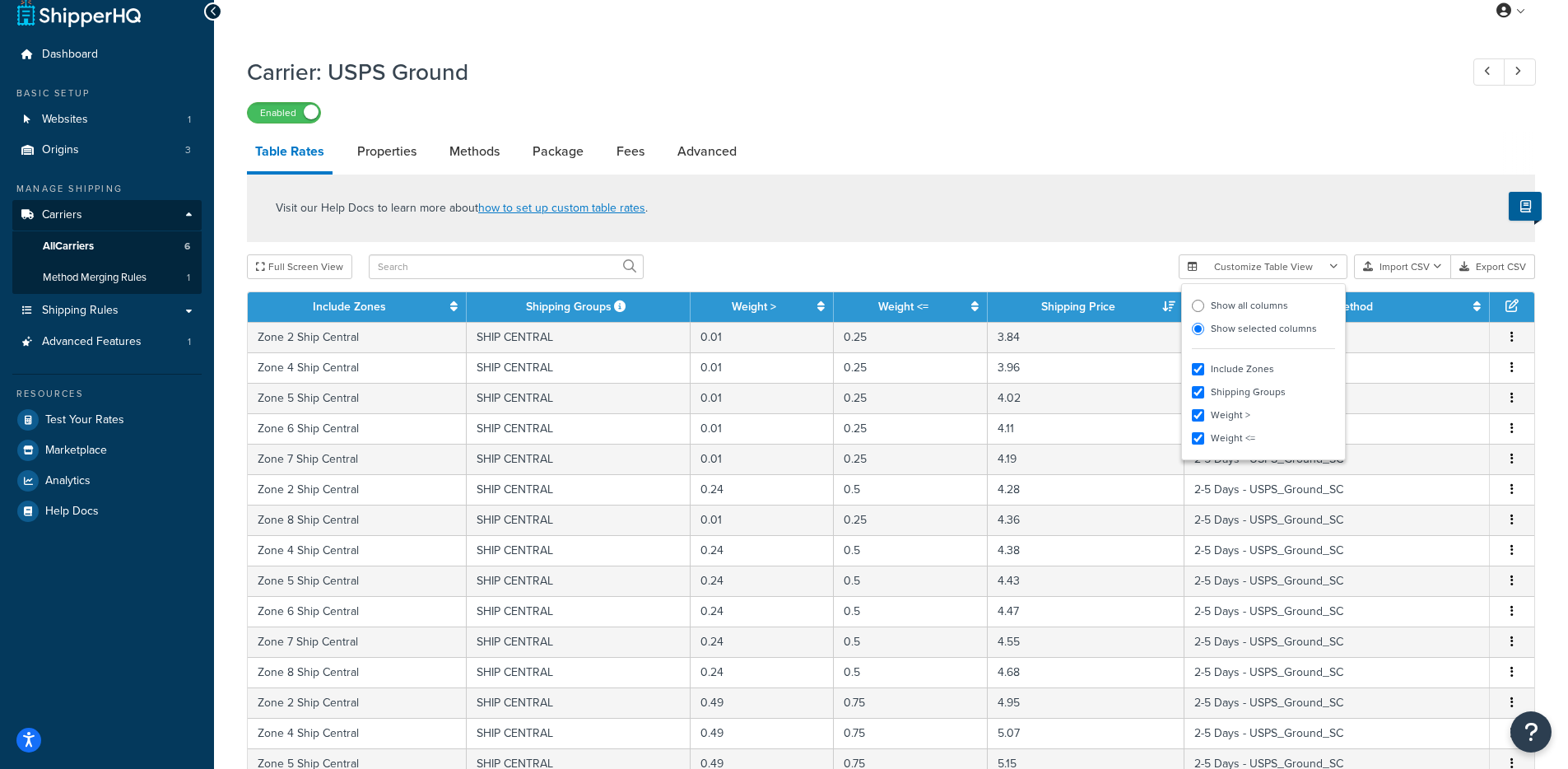
click at [1255, 311] on label "Show all columns" at bounding box center [1263, 306] width 143 height 23
click at [1204, 311] on input "Show all columns" at bounding box center [1198, 306] width 13 height 13
radio input "true"
click at [1162, 209] on div "Visit our Help Docs to learn more about how to set up custom table rates ." at bounding box center [891, 208] width 1288 height 67
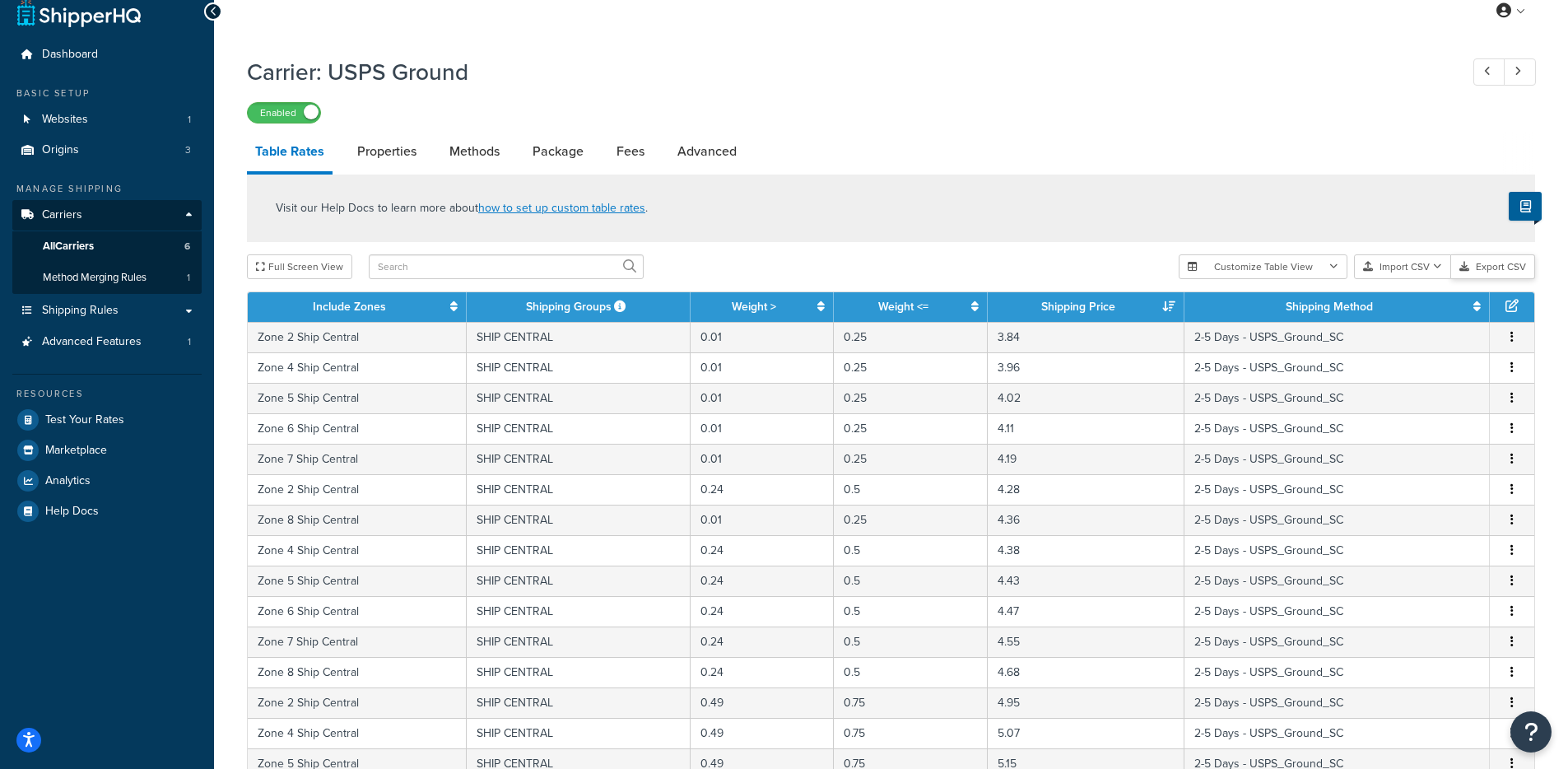
click at [1491, 266] on button "Export CSV" at bounding box center [1493, 267] width 84 height 25
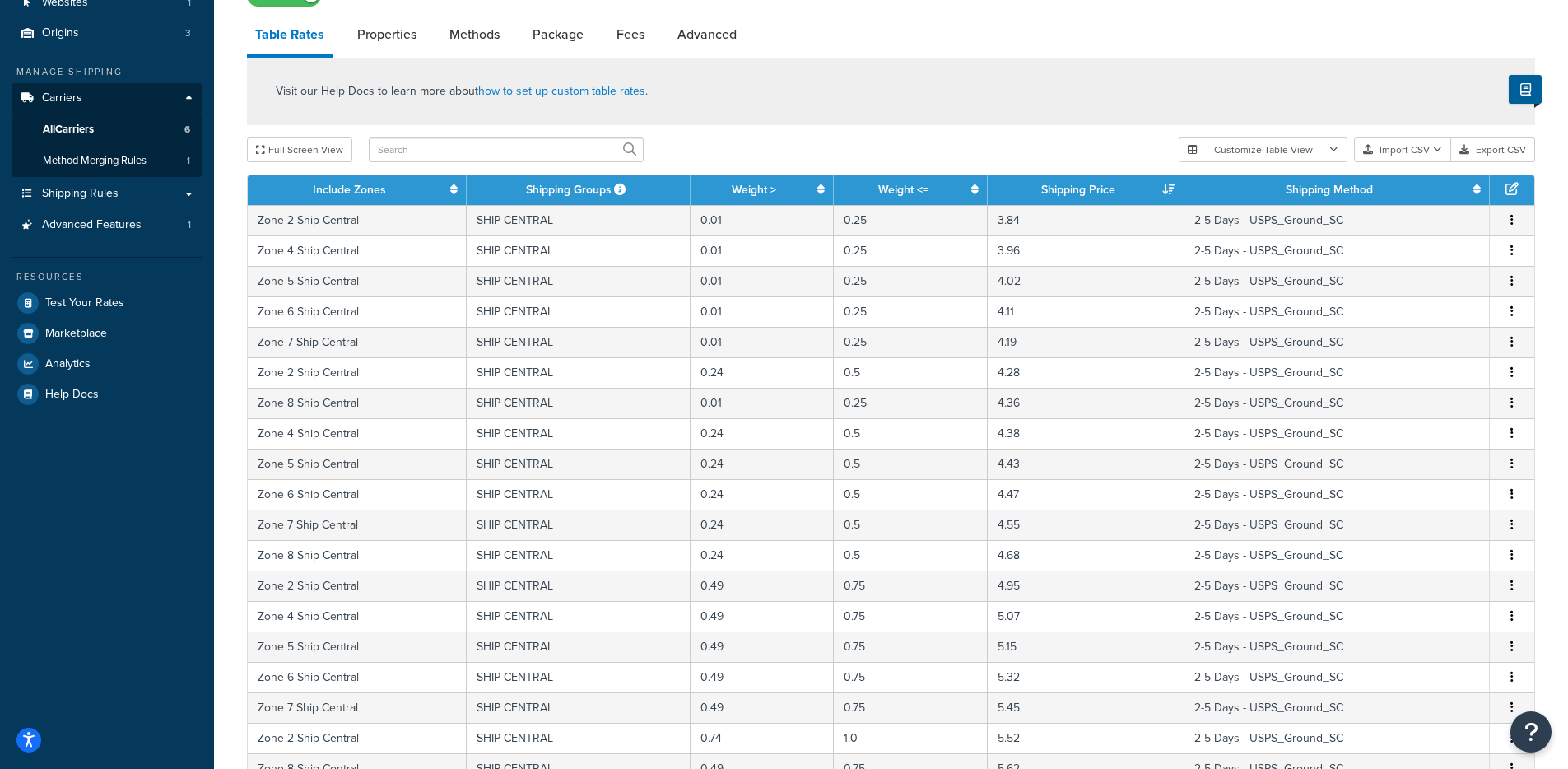
scroll to position [0, 0]
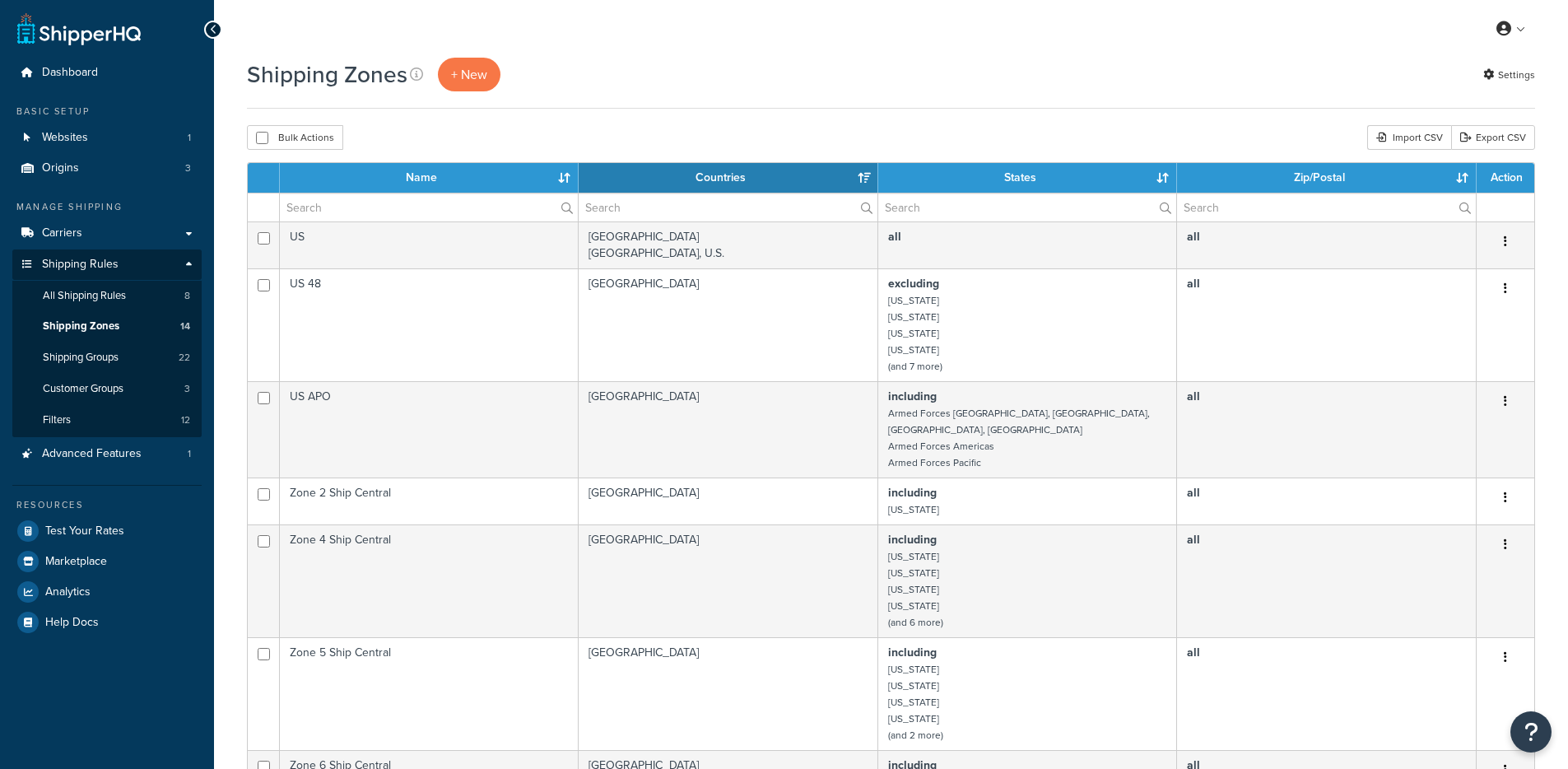
select select "15"
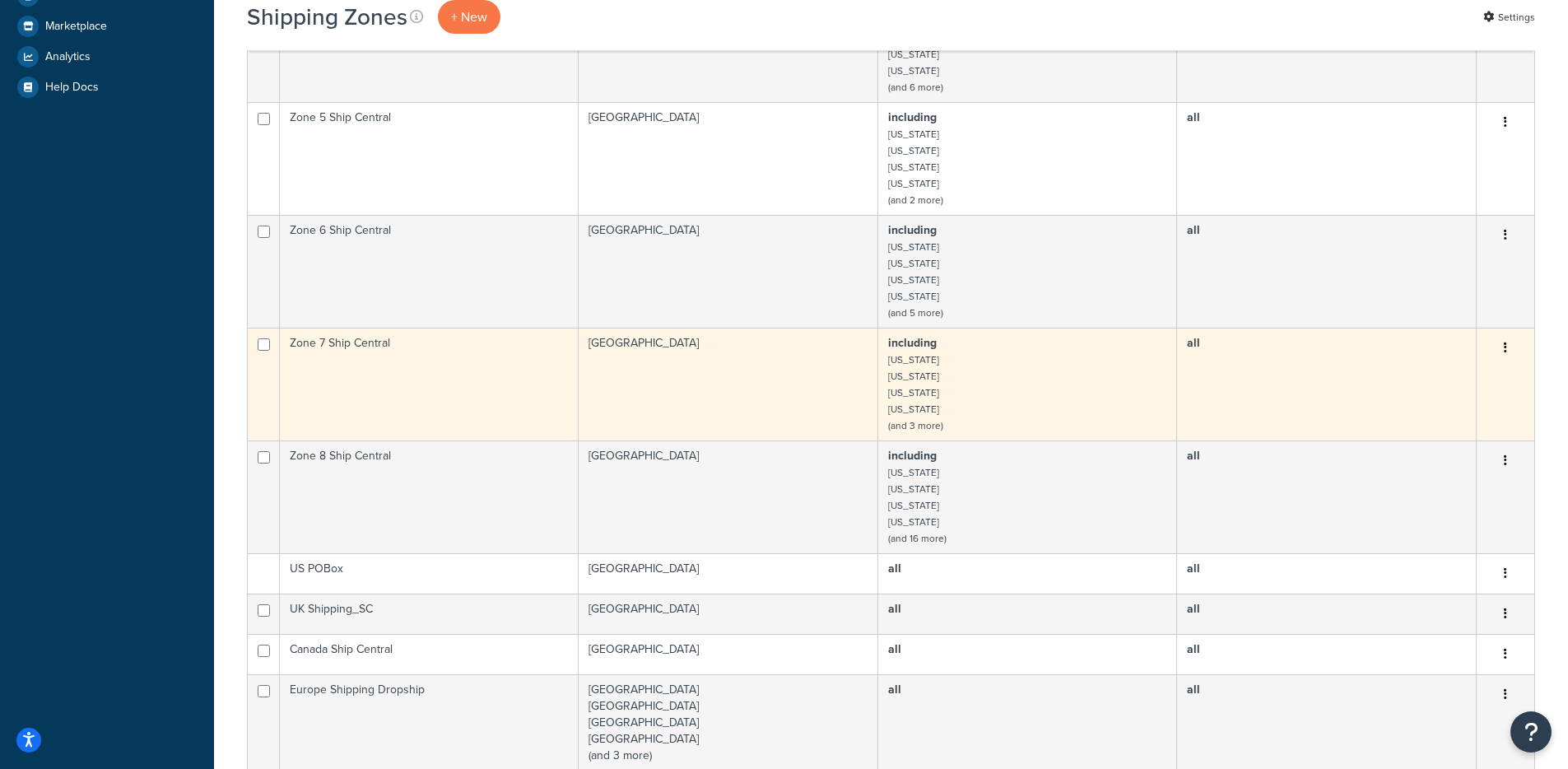
scroll to position [588, 0]
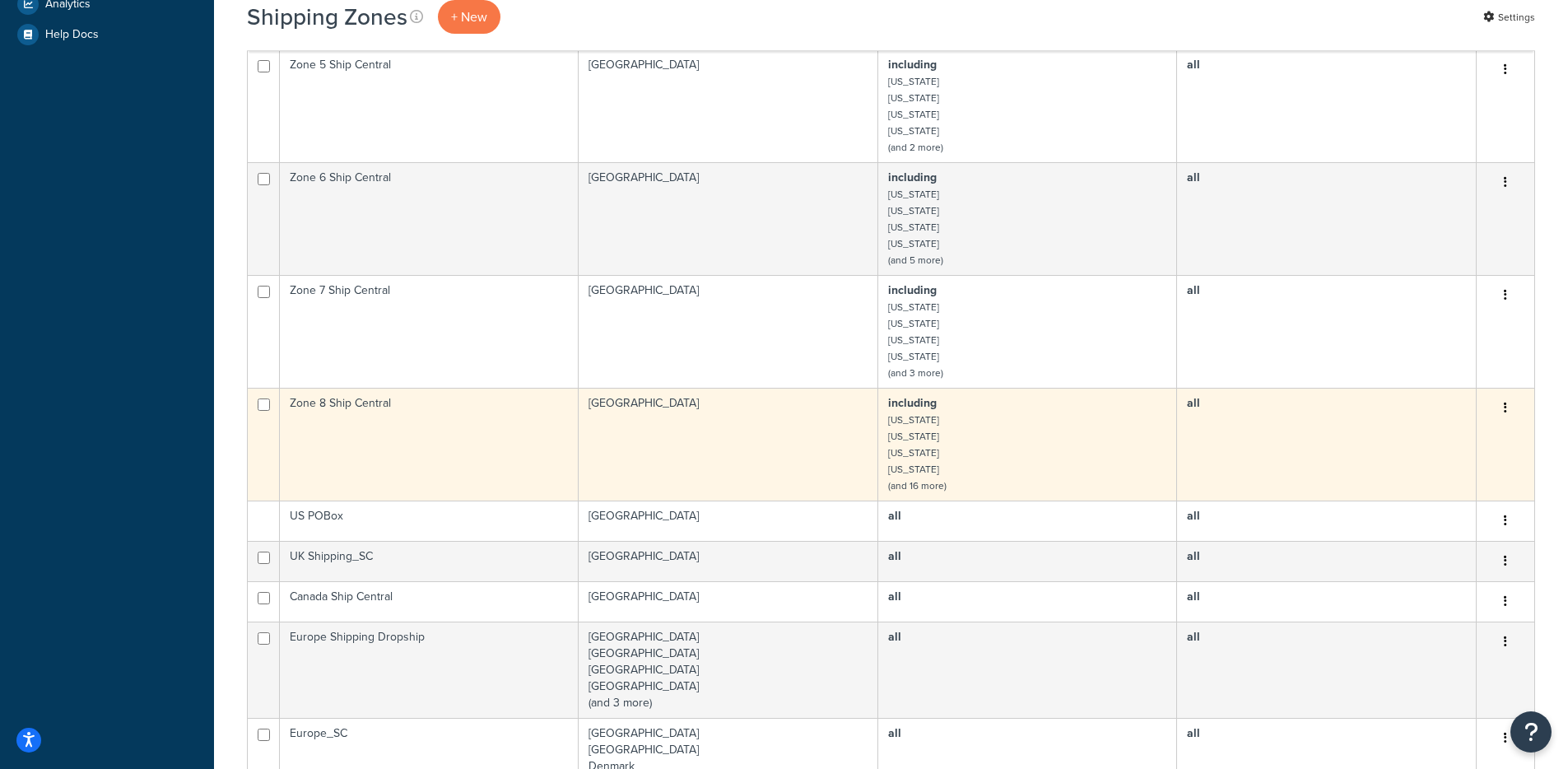
click at [518, 398] on td "Zone 8 Ship Central" at bounding box center [429, 444] width 299 height 113
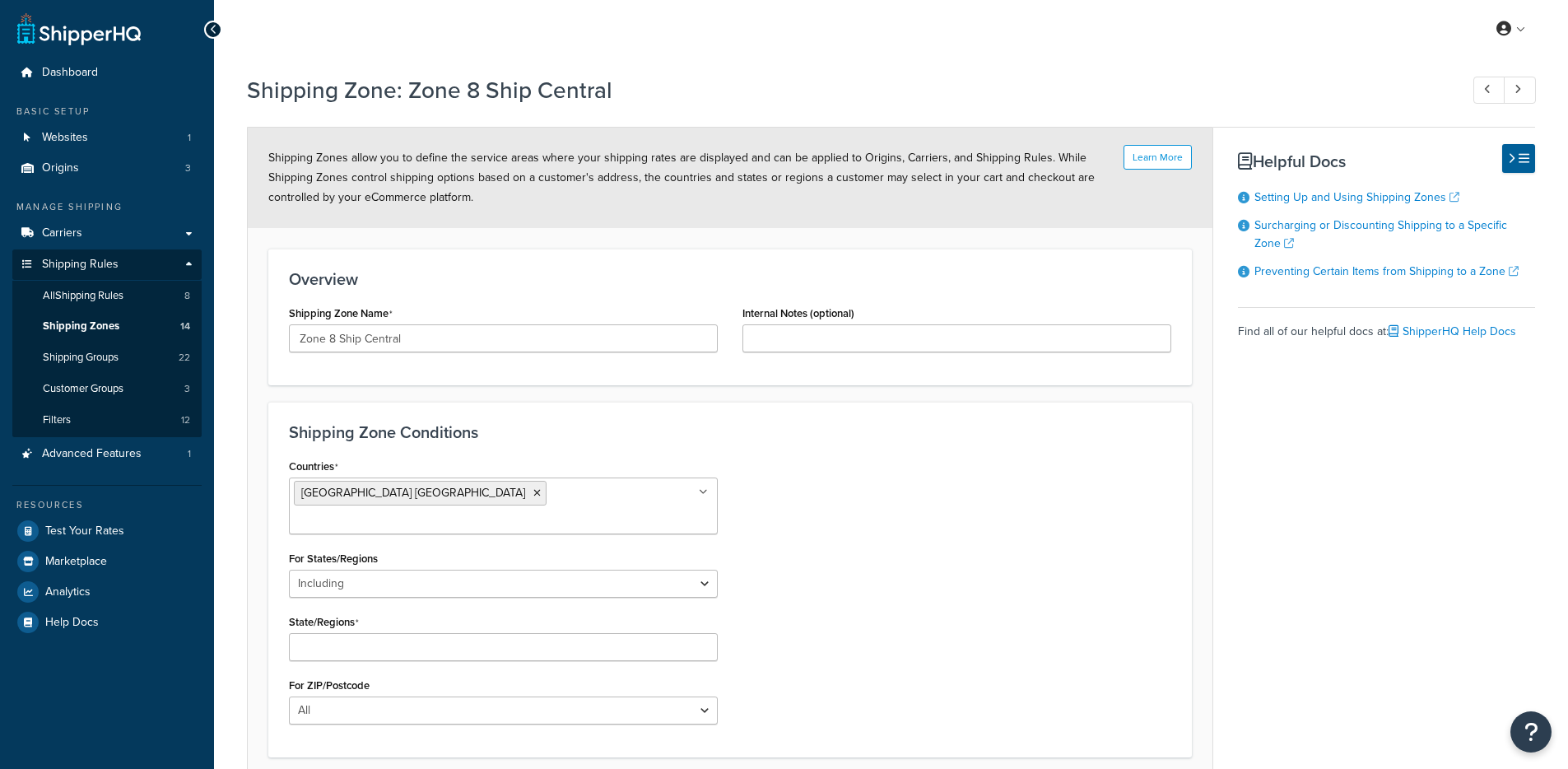
select select "including"
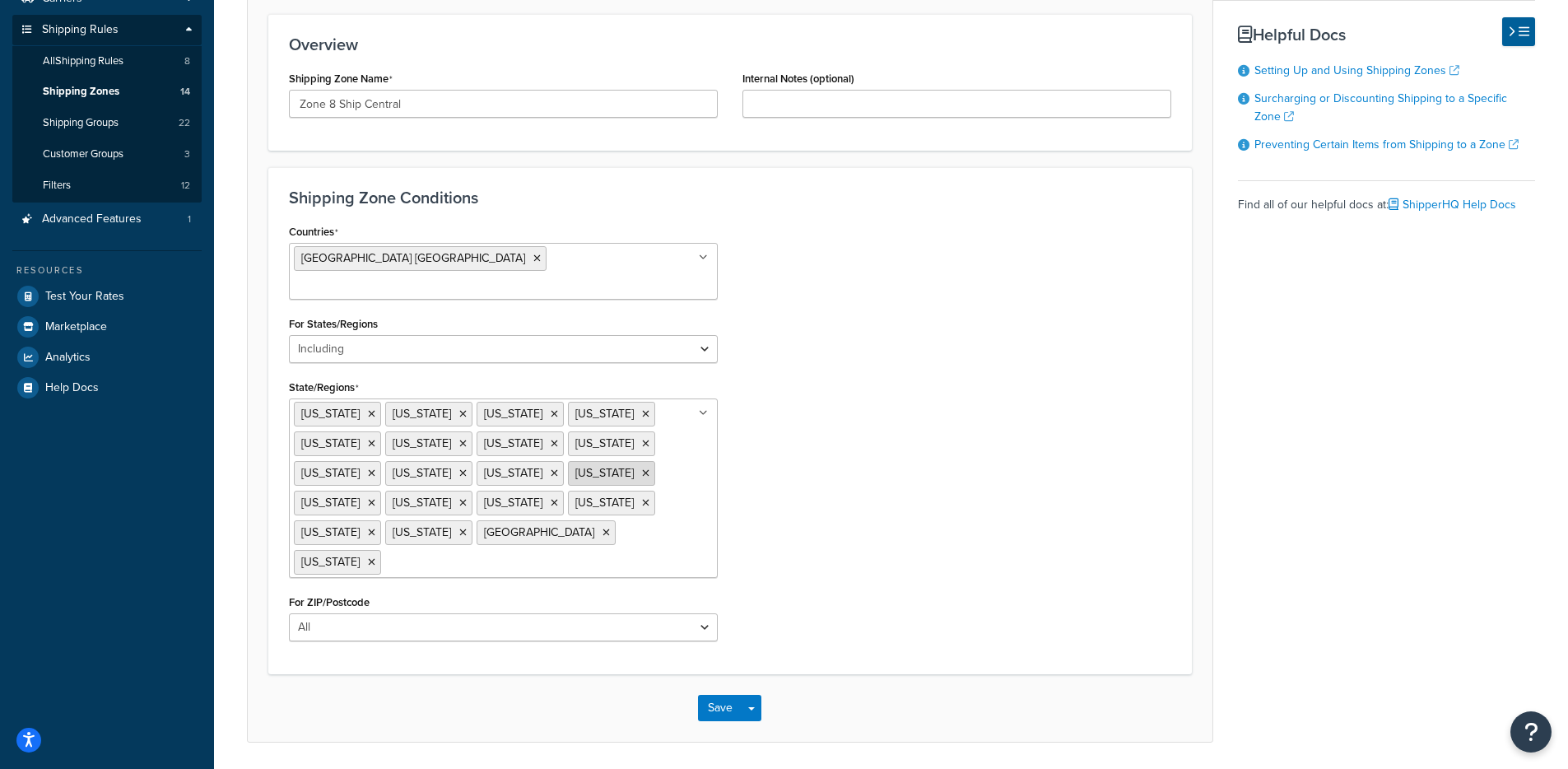
scroll to position [236, 0]
click at [134, 296] on link "Test Your Rates" at bounding box center [107, 295] width 190 height 30
click at [129, 94] on link "Shipping Zones 14" at bounding box center [107, 91] width 190 height 31
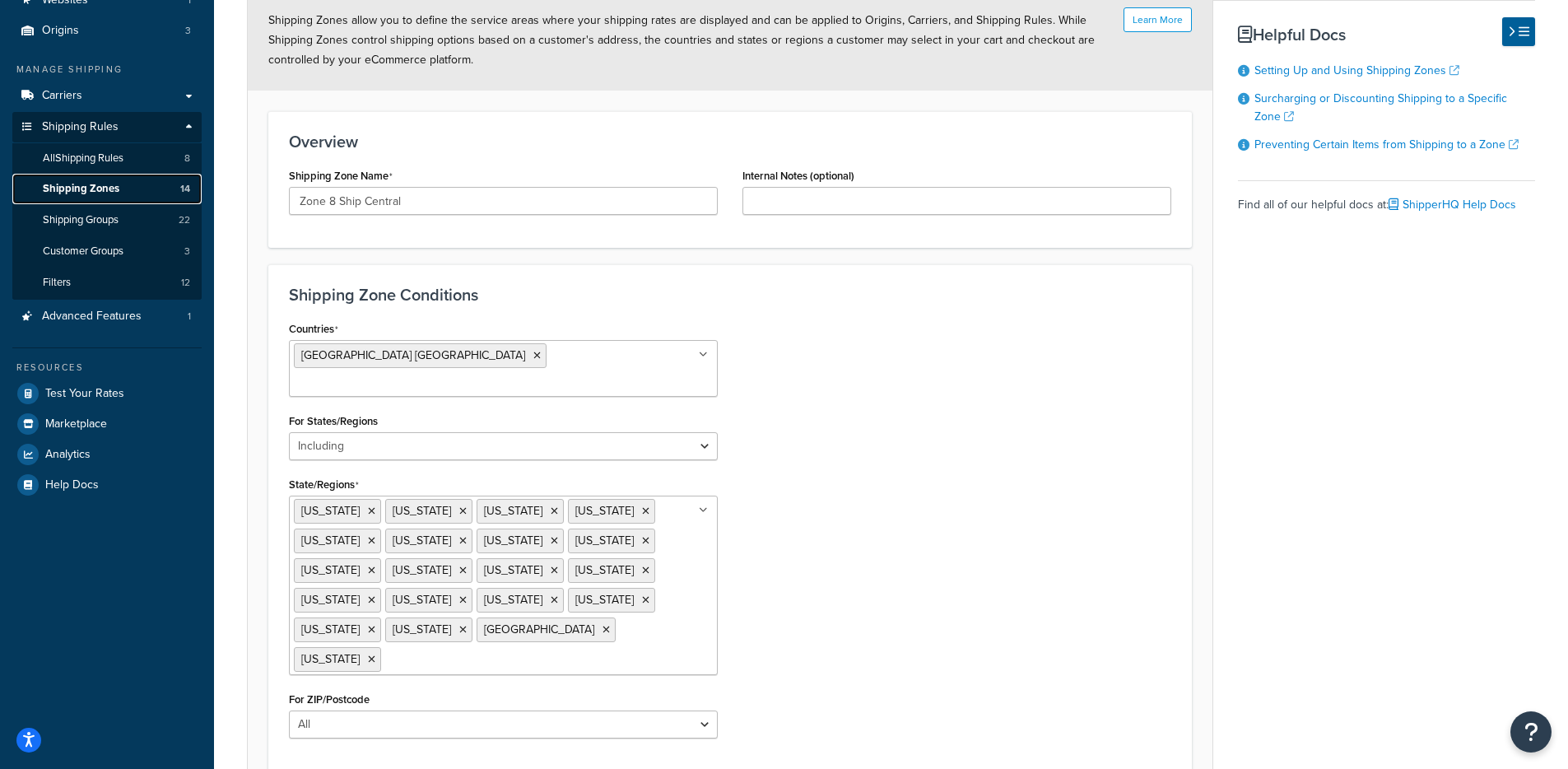
scroll to position [0, 0]
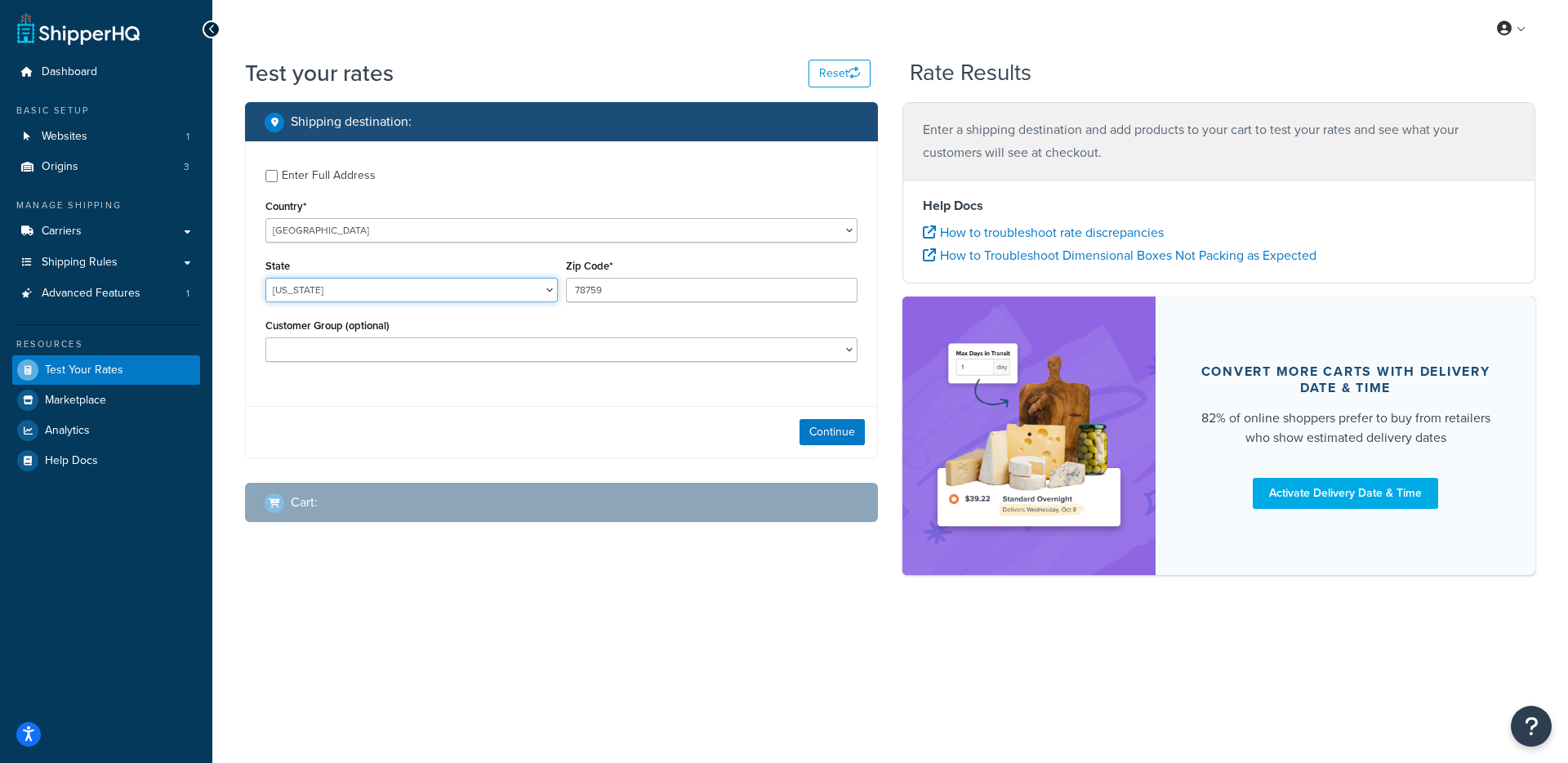
click at [408, 288] on select "[US_STATE] [US_STATE] [US_STATE] [US_STATE] [US_STATE] Armed Forces Americas Ar…" at bounding box center [411, 290] width 292 height 25
select select "FL"
click at [682, 284] on input "78759" at bounding box center [712, 290] width 292 height 25
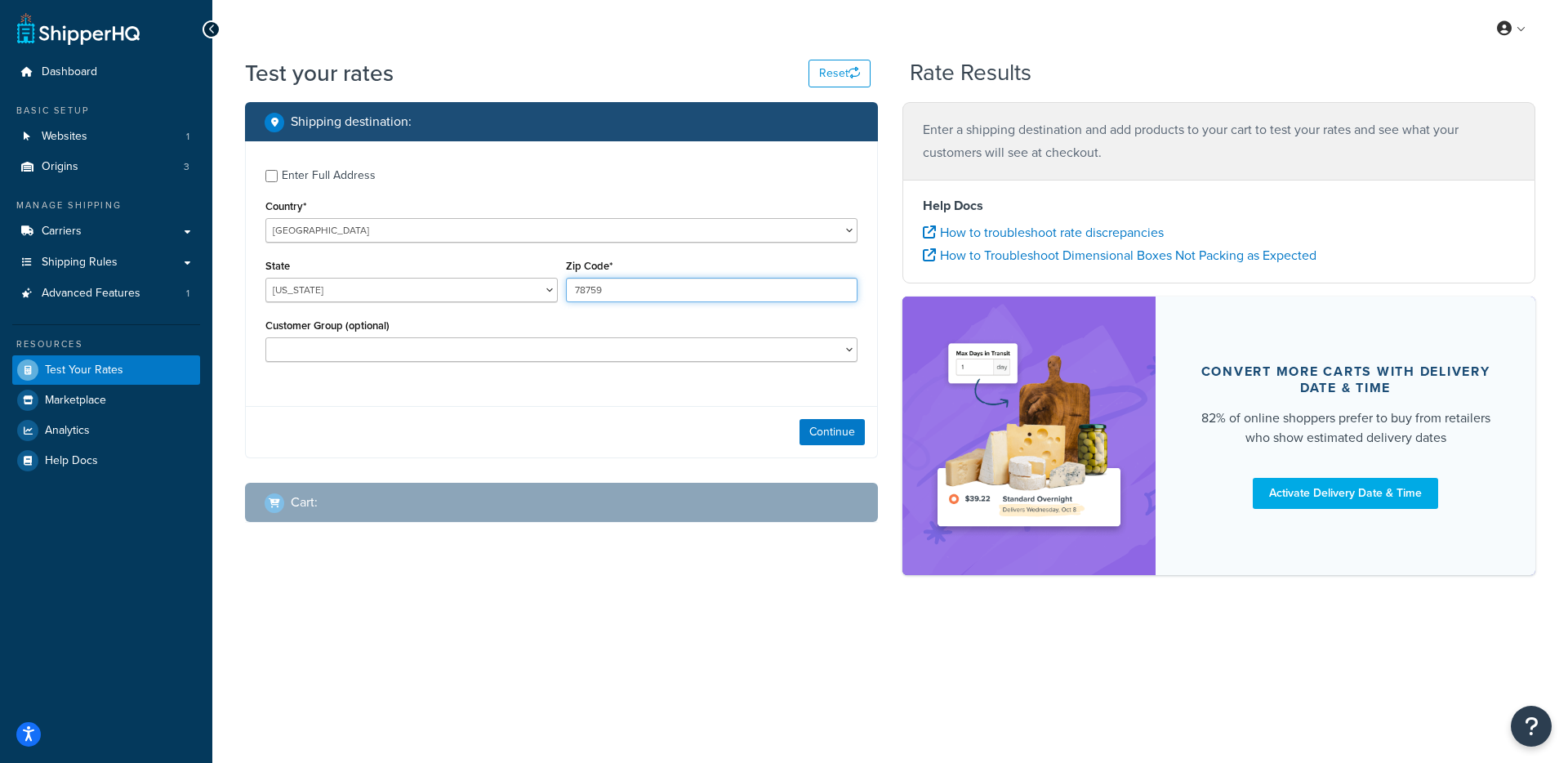
paste input "32003"
type input "32003"
click at [824, 426] on button "Continue" at bounding box center [832, 432] width 65 height 26
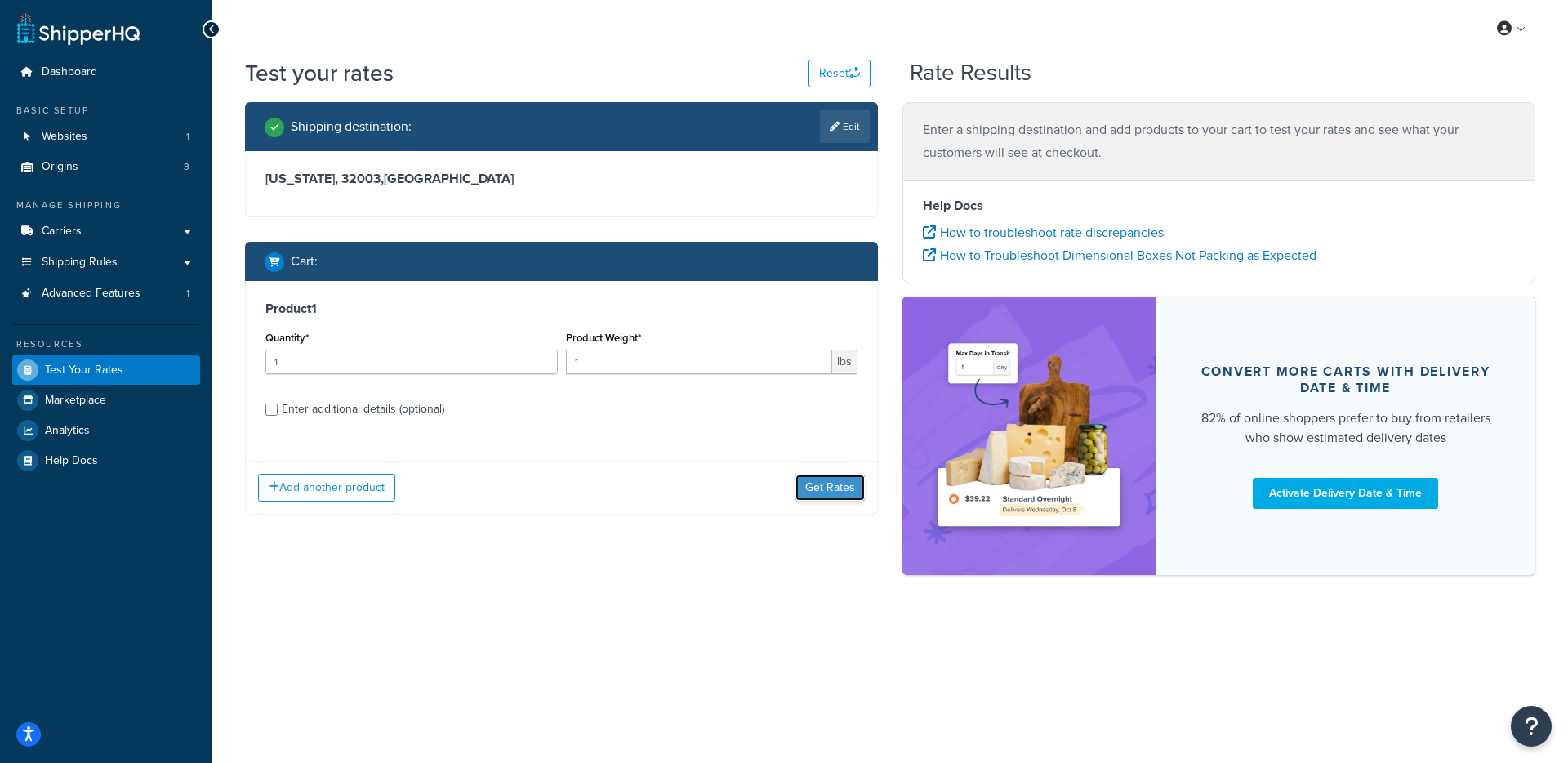
click at [828, 483] on button "Get Rates" at bounding box center [830, 487] width 70 height 26
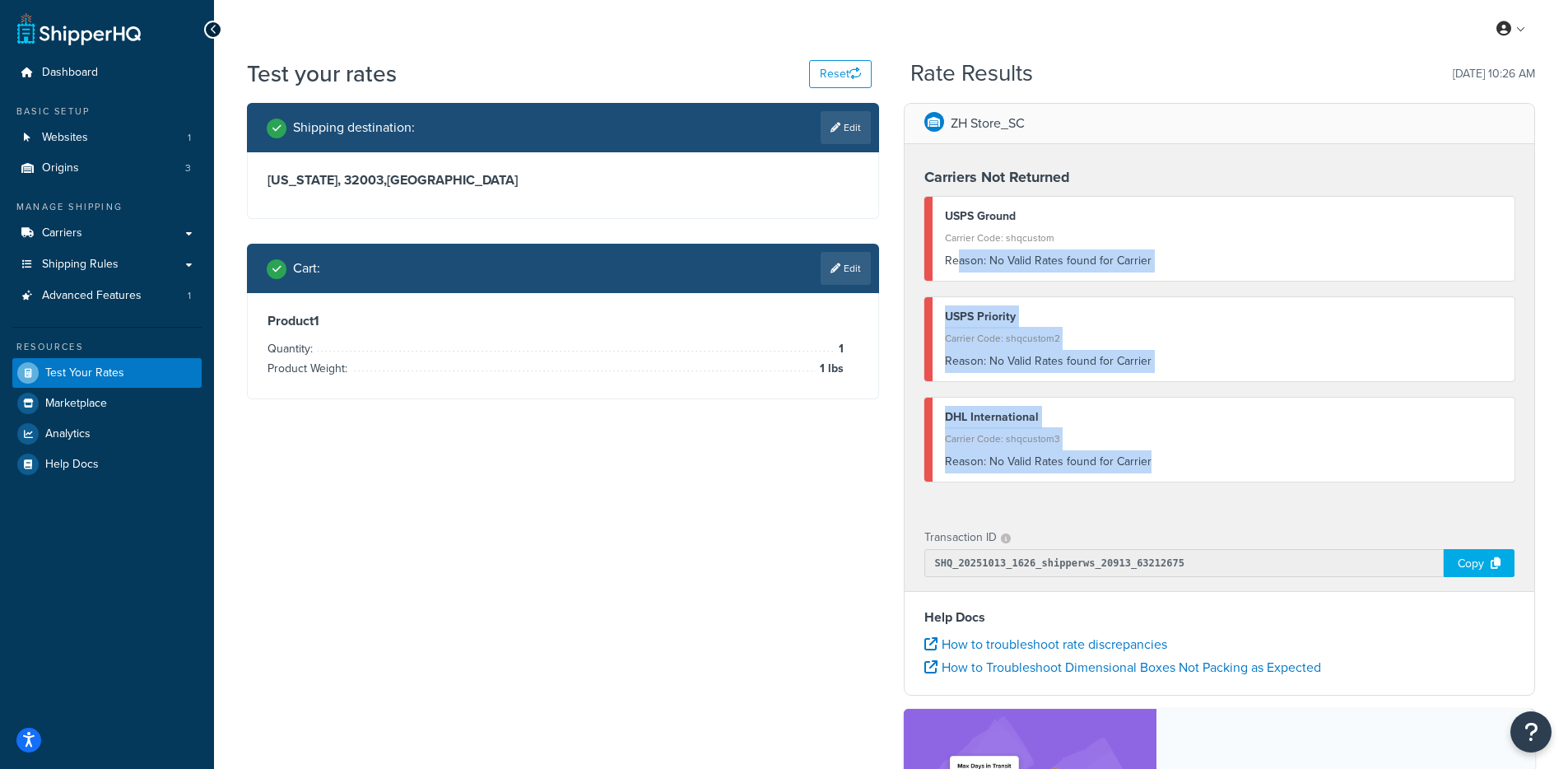
drag, startPoint x: 979, startPoint y: 256, endPoint x: 1207, endPoint y: 502, distance: 335.4
click at [1207, 502] on div "Carriers Not Returned USPS Ground Carrier Code: shqcustom Reason: No Valid Rate…" at bounding box center [1221, 328] width 631 height 369
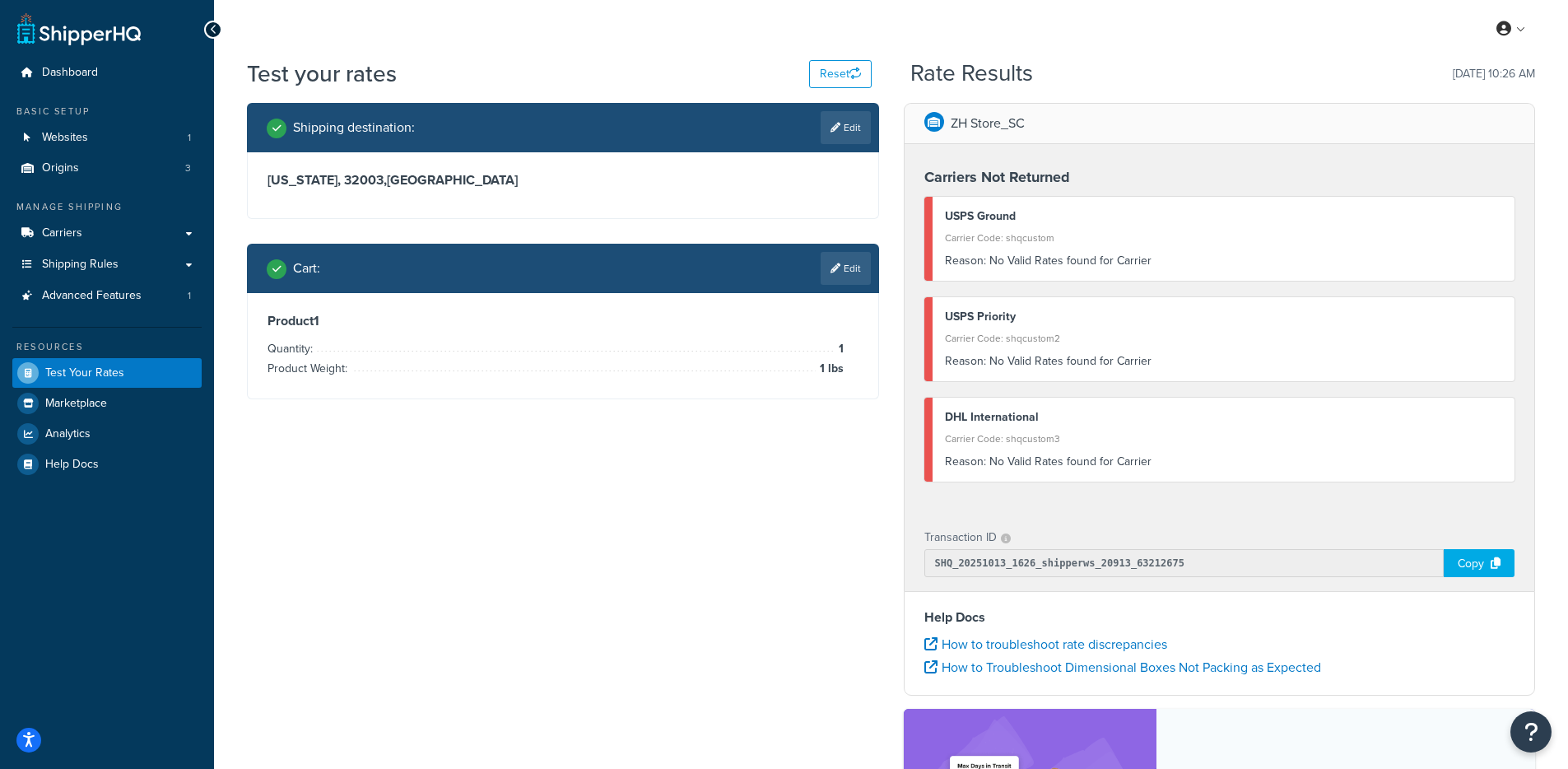
click at [1207, 500] on div "Carriers Not Returned USPS Ground Carrier Code: shqcustom Reason: No Valid Rate…" at bounding box center [1221, 328] width 631 height 369
click at [847, 262] on link "Edit" at bounding box center [846, 269] width 50 height 33
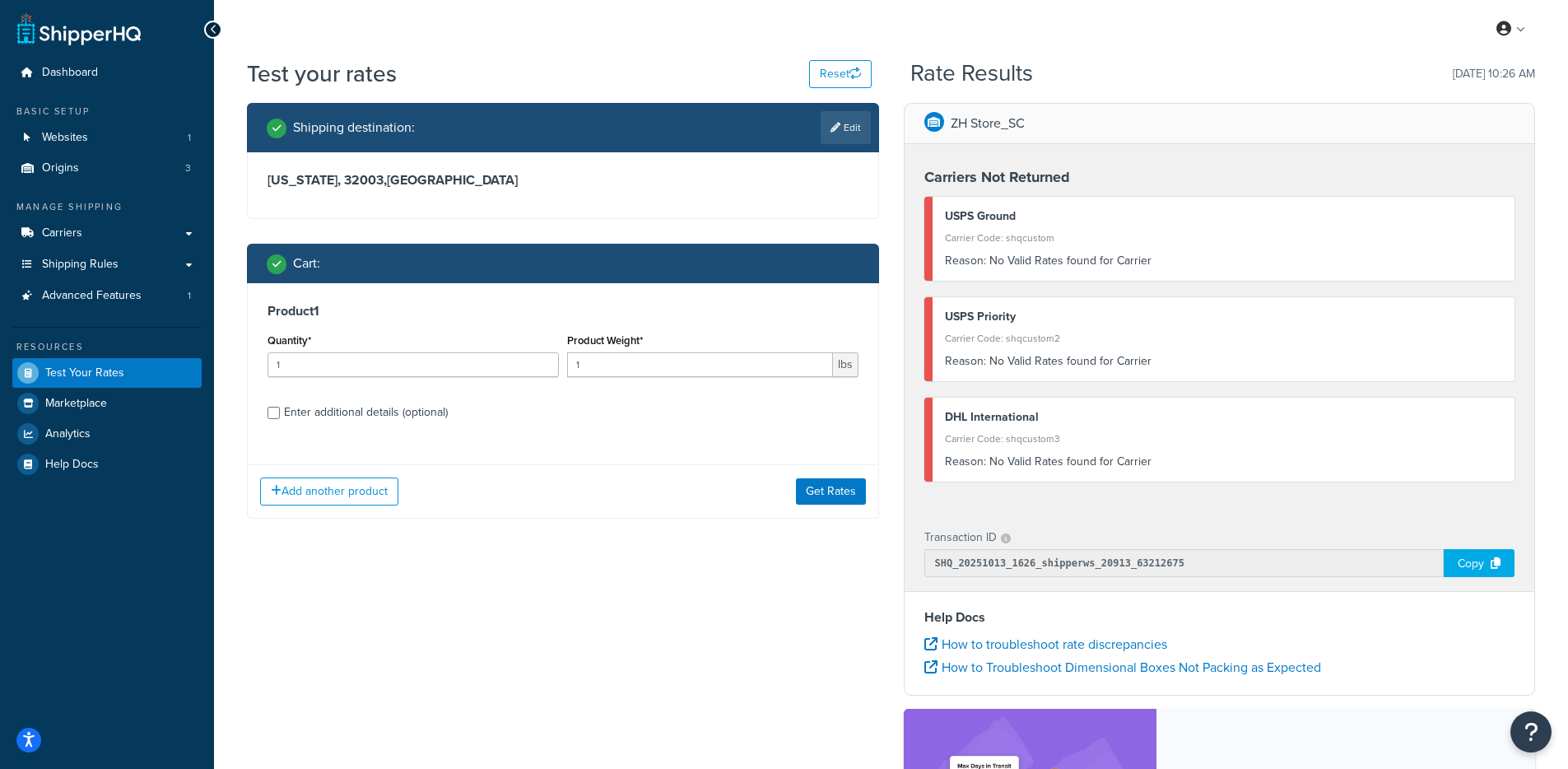
click at [392, 422] on div "Enter additional details (optional)" at bounding box center [366, 413] width 164 height 23
click at [280, 420] on input "Enter additional details (optional)" at bounding box center [273, 413] width 13 height 13
checkbox input "true"
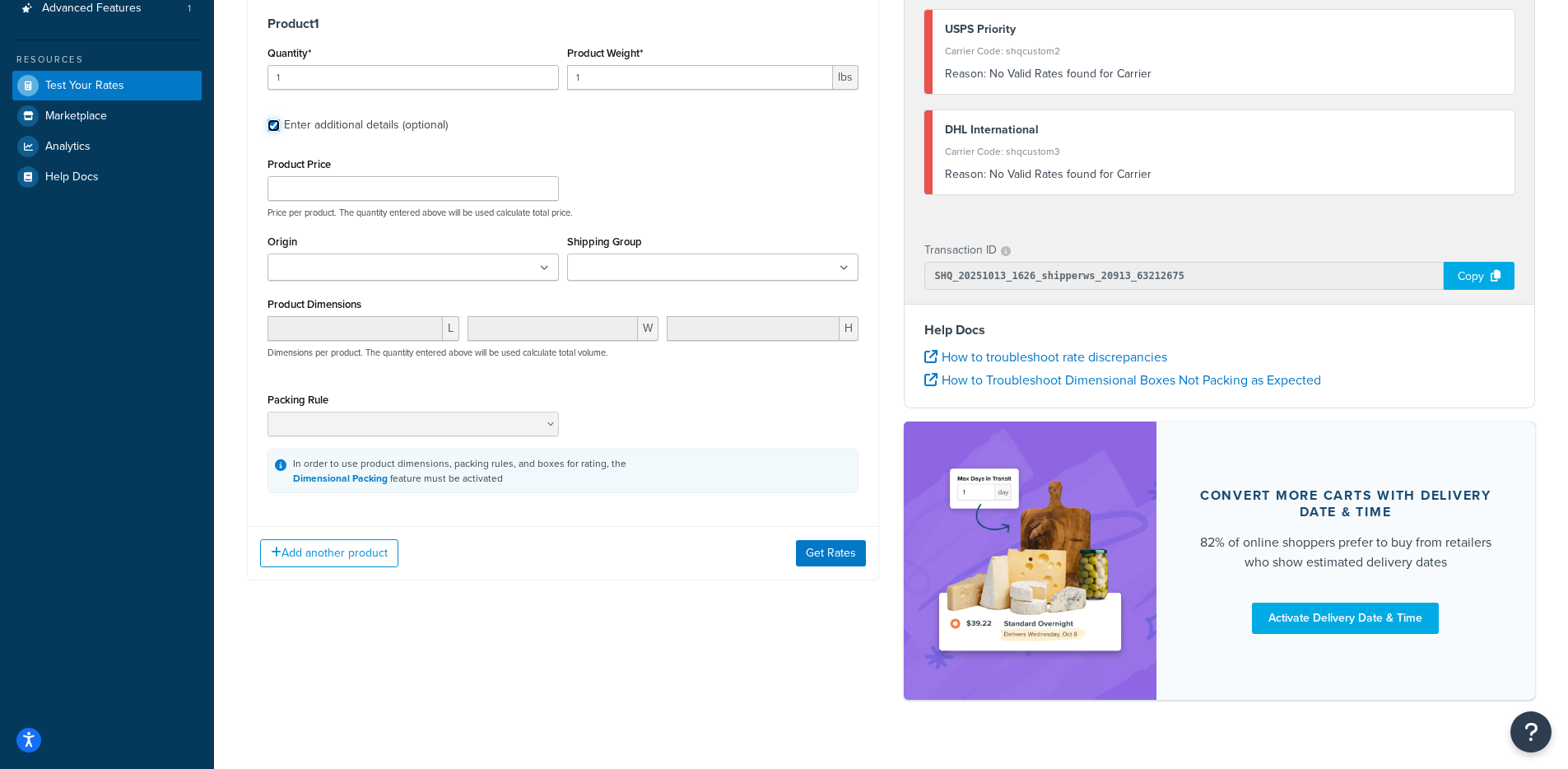
scroll to position [298, 0]
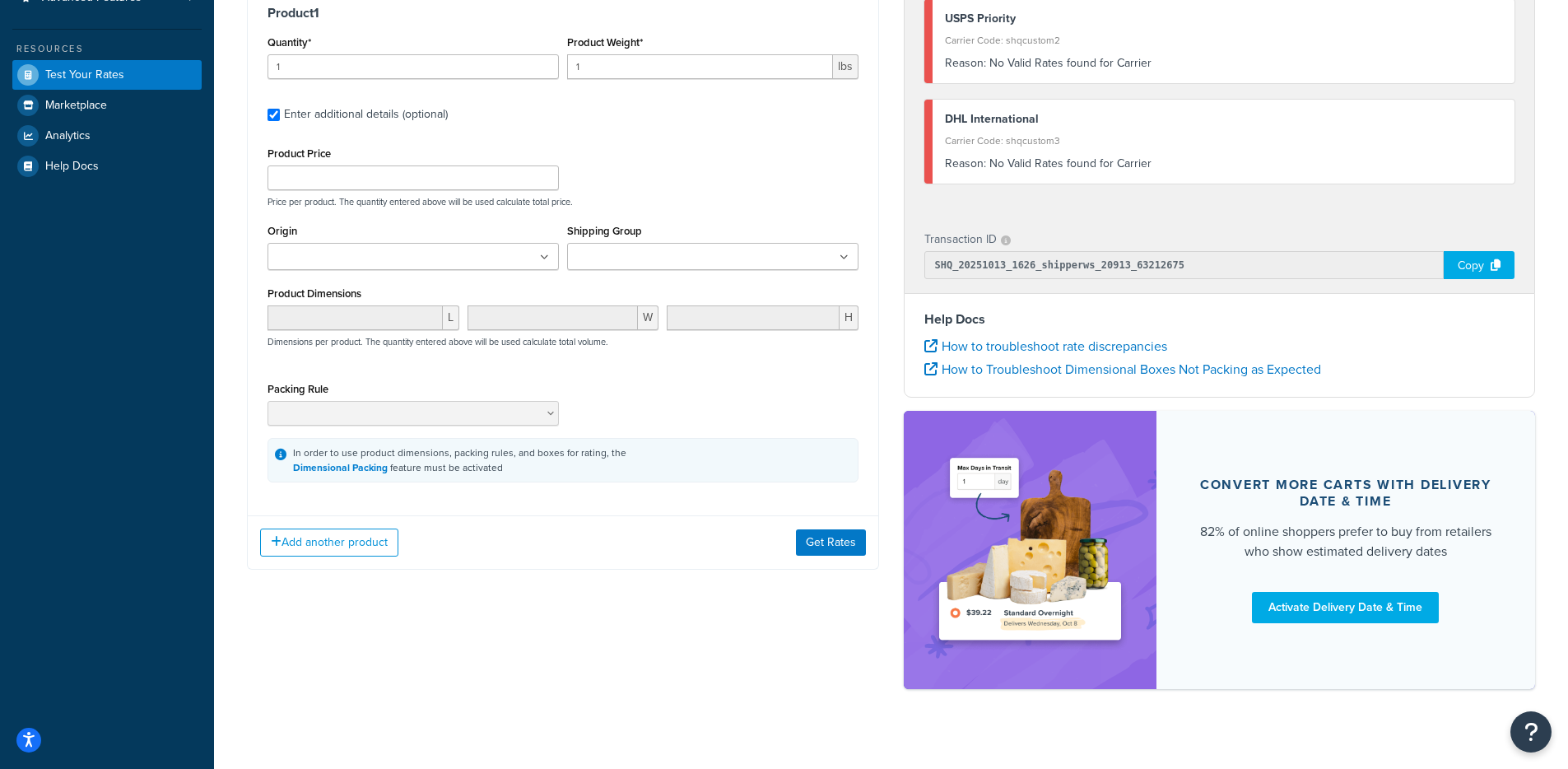
click at [666, 258] on input "Shipping Group" at bounding box center [645, 257] width 145 height 18
type input "Ship Cen"
click at [848, 553] on button "Get Rates" at bounding box center [831, 546] width 70 height 26
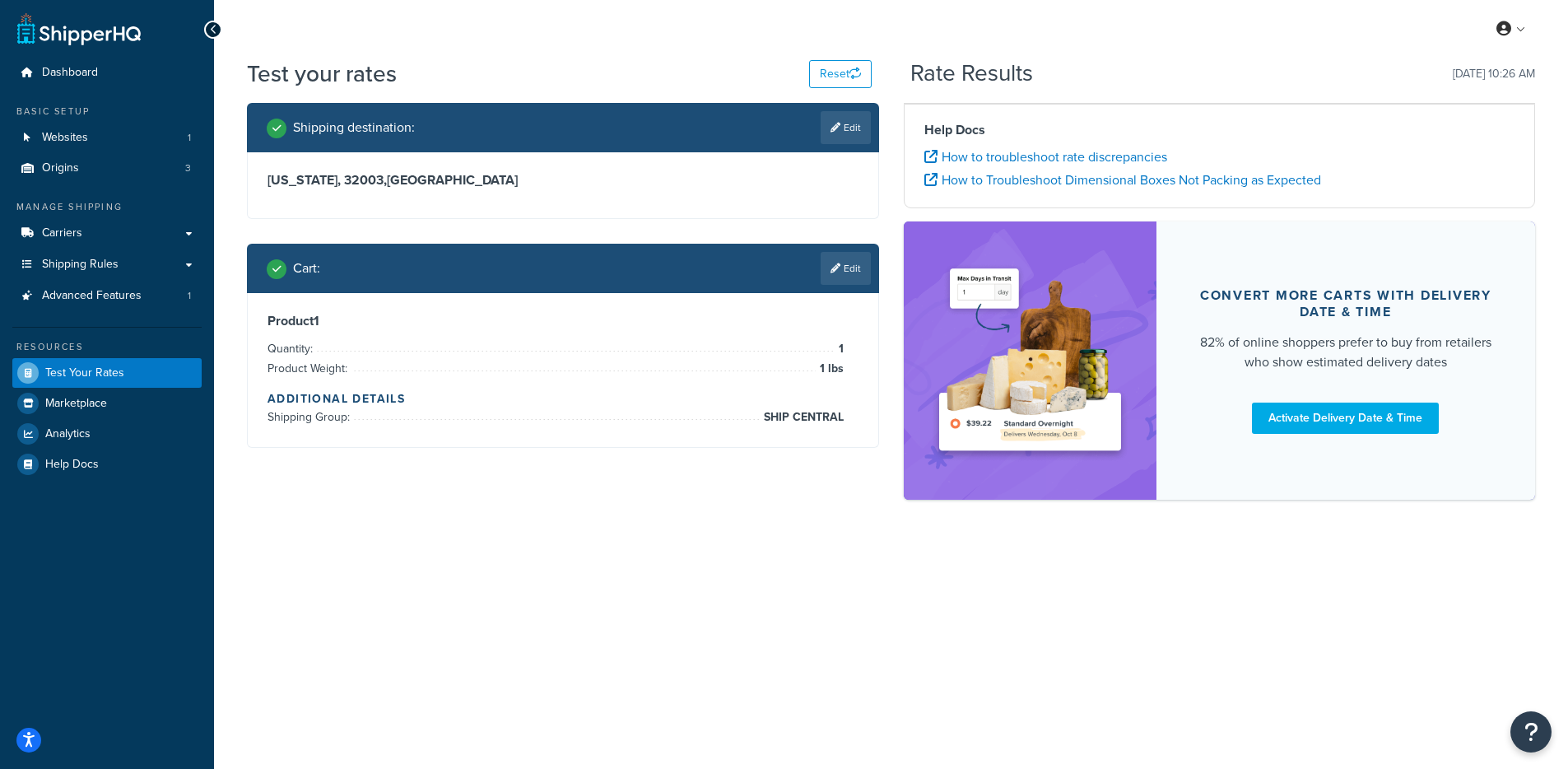
scroll to position [0, 0]
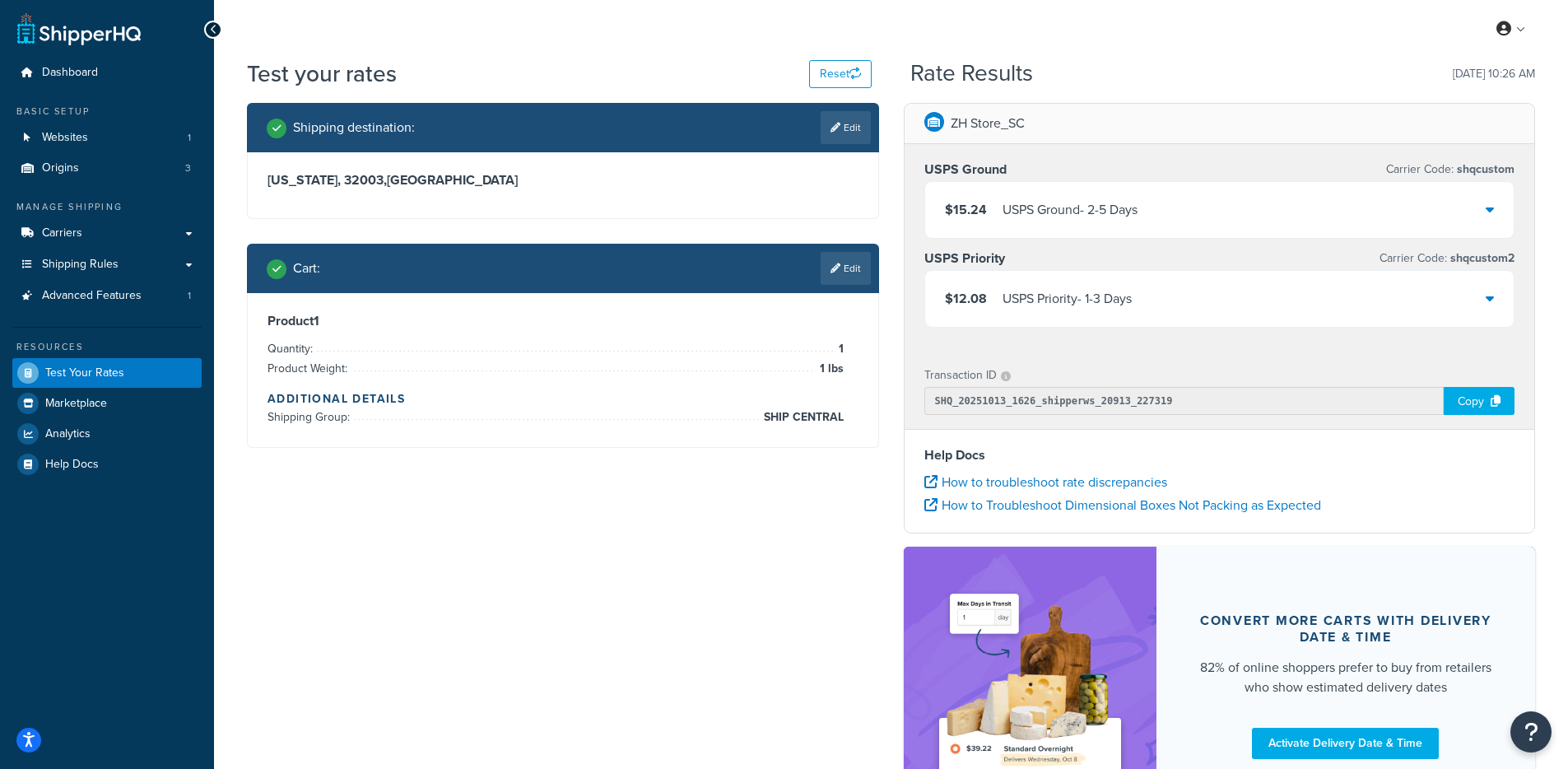
click at [1090, 233] on div "$15.24 USPS Ground - 2-5 Days" at bounding box center [1220, 210] width 590 height 56
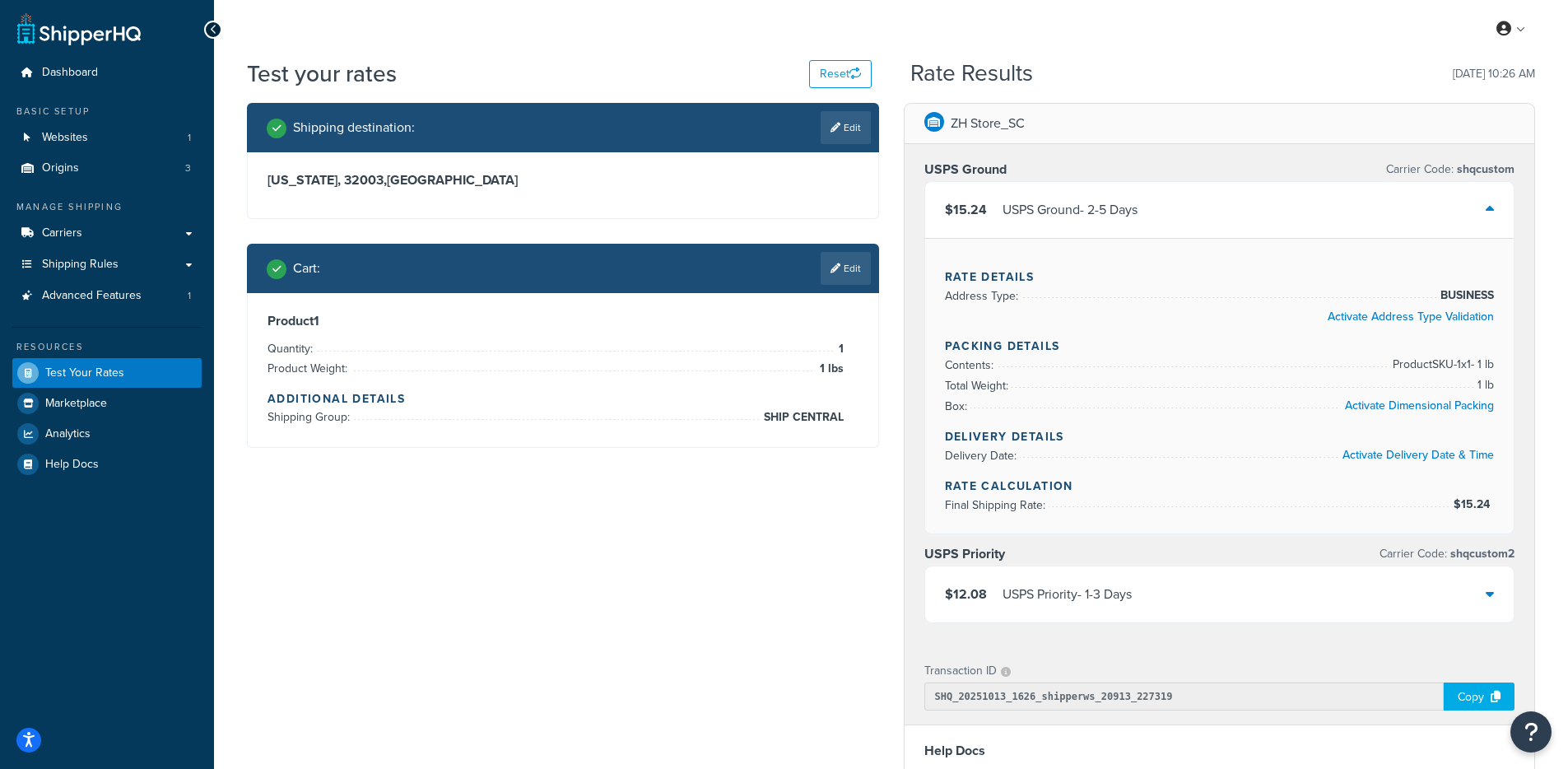
click at [1068, 229] on div "$15.24 USPS Ground - 2-5 Days" at bounding box center [1220, 210] width 590 height 56
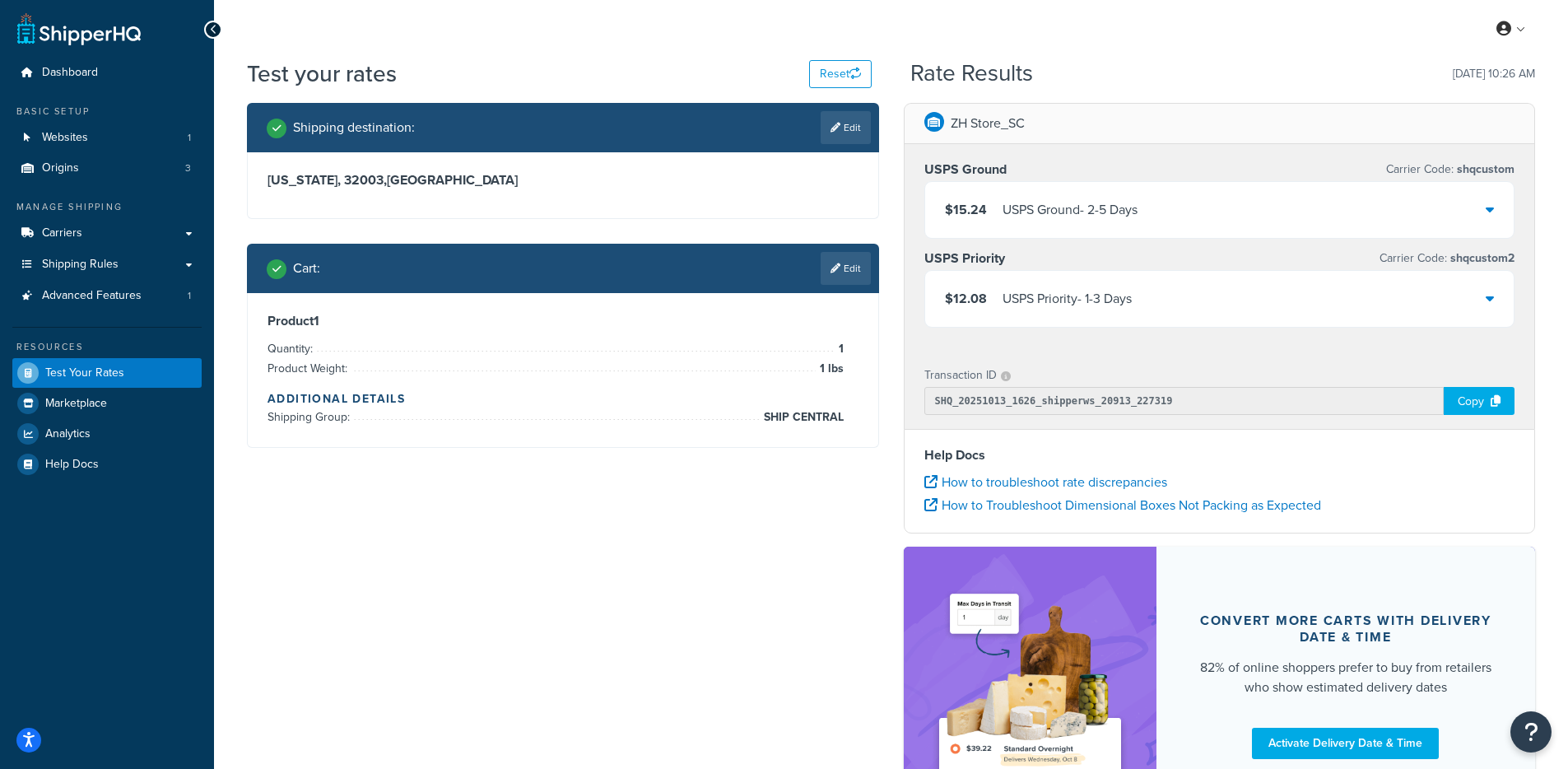
click at [1024, 317] on div "$12.08 USPS Priority - 1-3 Days" at bounding box center [1220, 299] width 590 height 56
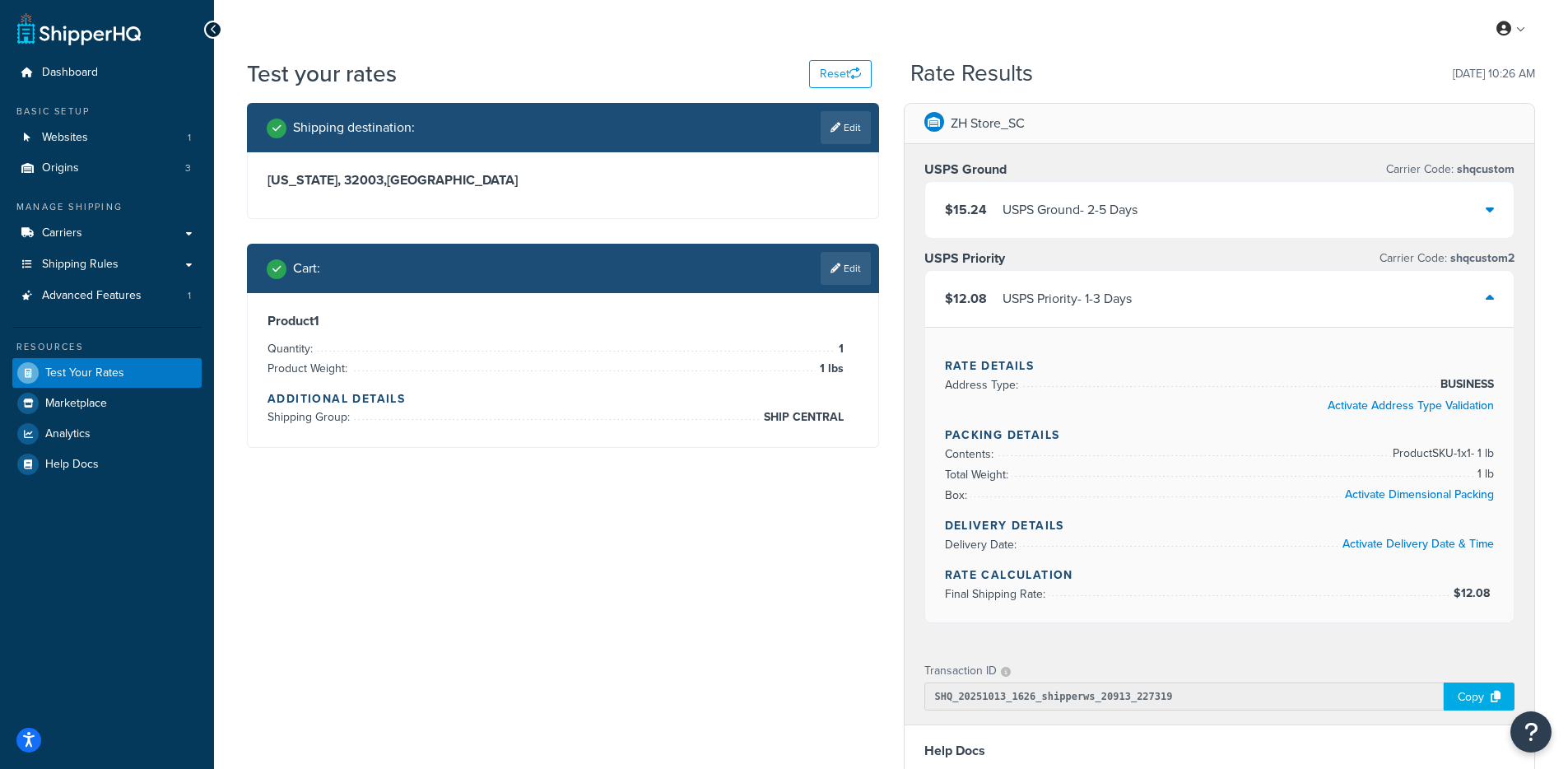
drag, startPoint x: 1021, startPoint y: 310, endPoint x: 1053, endPoint y: 238, distance: 78.8
click at [1021, 310] on div "USPS Priority - 1-3 Days" at bounding box center [1067, 299] width 129 height 23
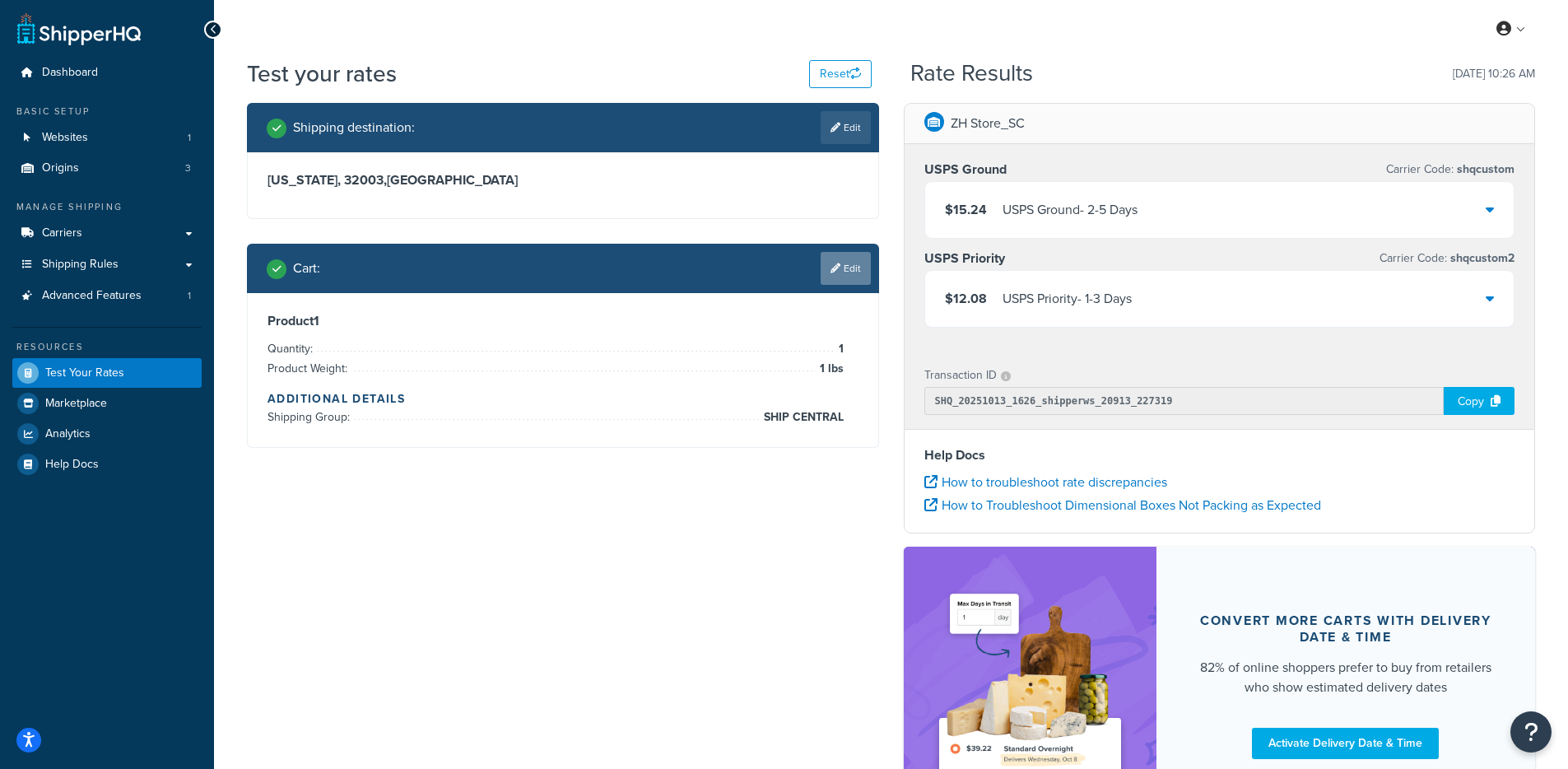
click at [829, 276] on link "Edit" at bounding box center [846, 269] width 50 height 33
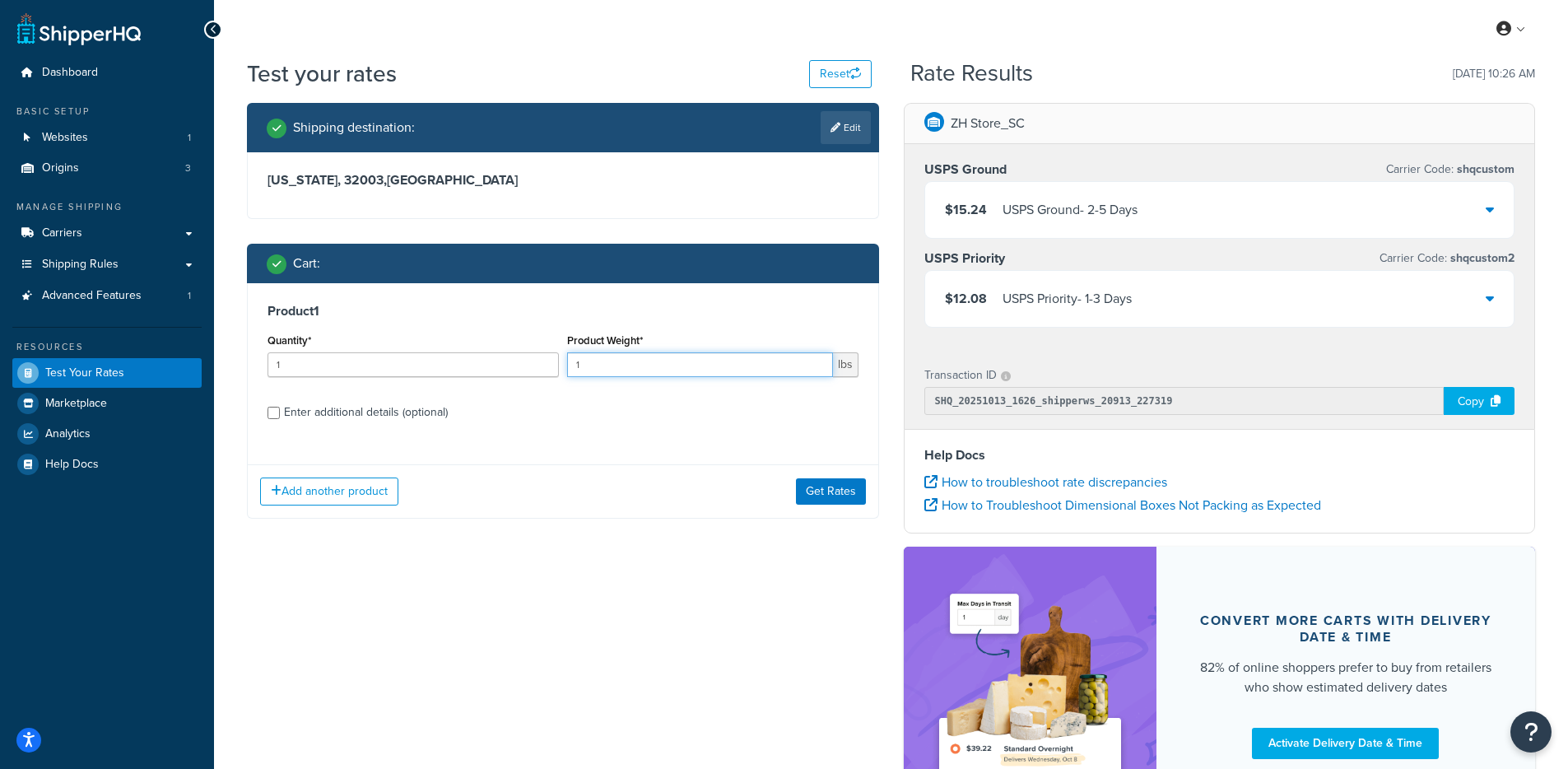
drag, startPoint x: 628, startPoint y: 369, endPoint x: 561, endPoint y: 369, distance: 67.0
click at [561, 369] on div "Quantity* 1 Product Weight* 1 lbs" at bounding box center [563, 359] width 599 height 60
type input "2"
click at [831, 500] on button "Get Rates" at bounding box center [831, 491] width 70 height 26
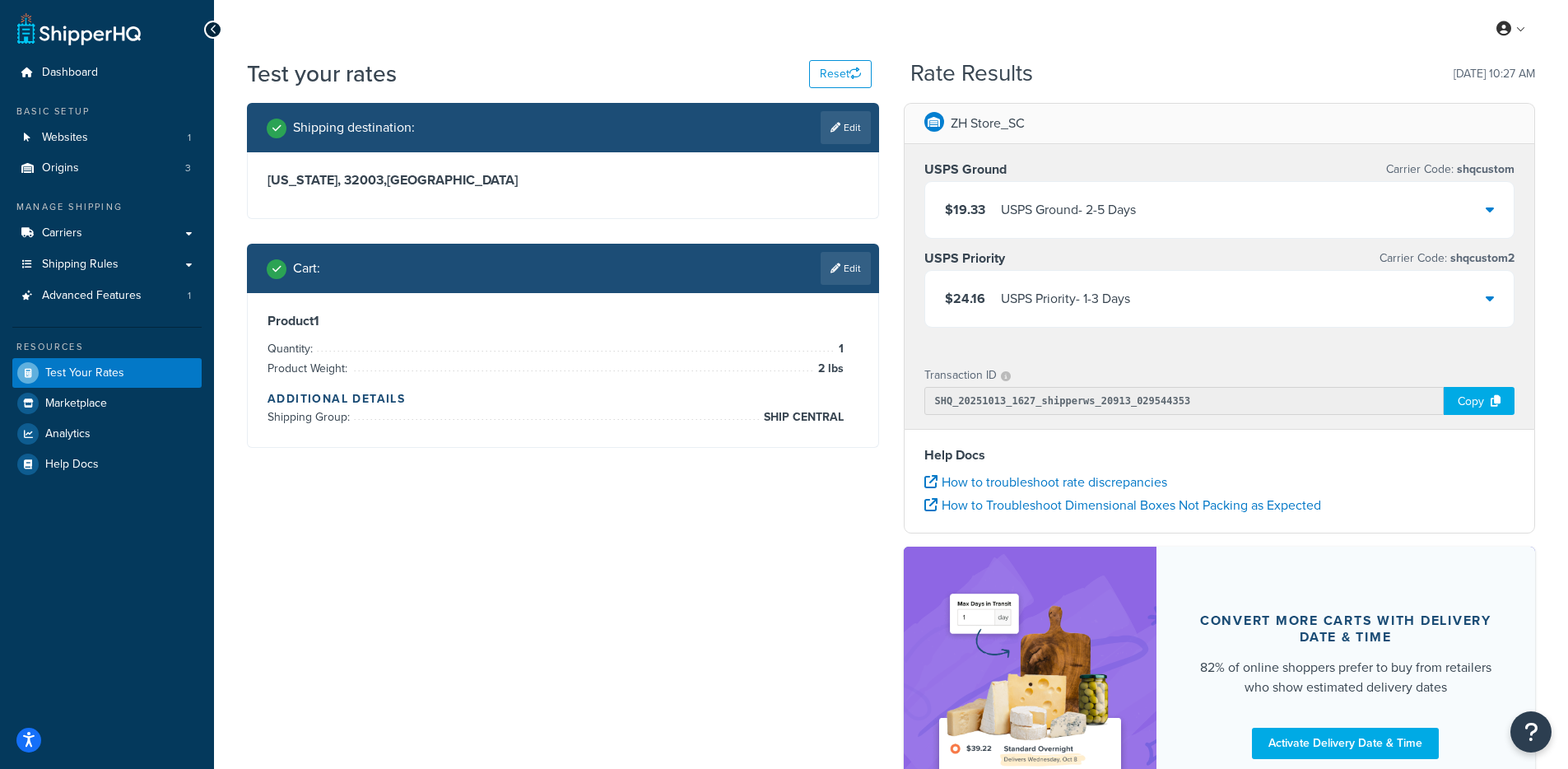
click at [1145, 220] on div "$19.33 USPS Ground - 2-5 Days" at bounding box center [1220, 210] width 590 height 56
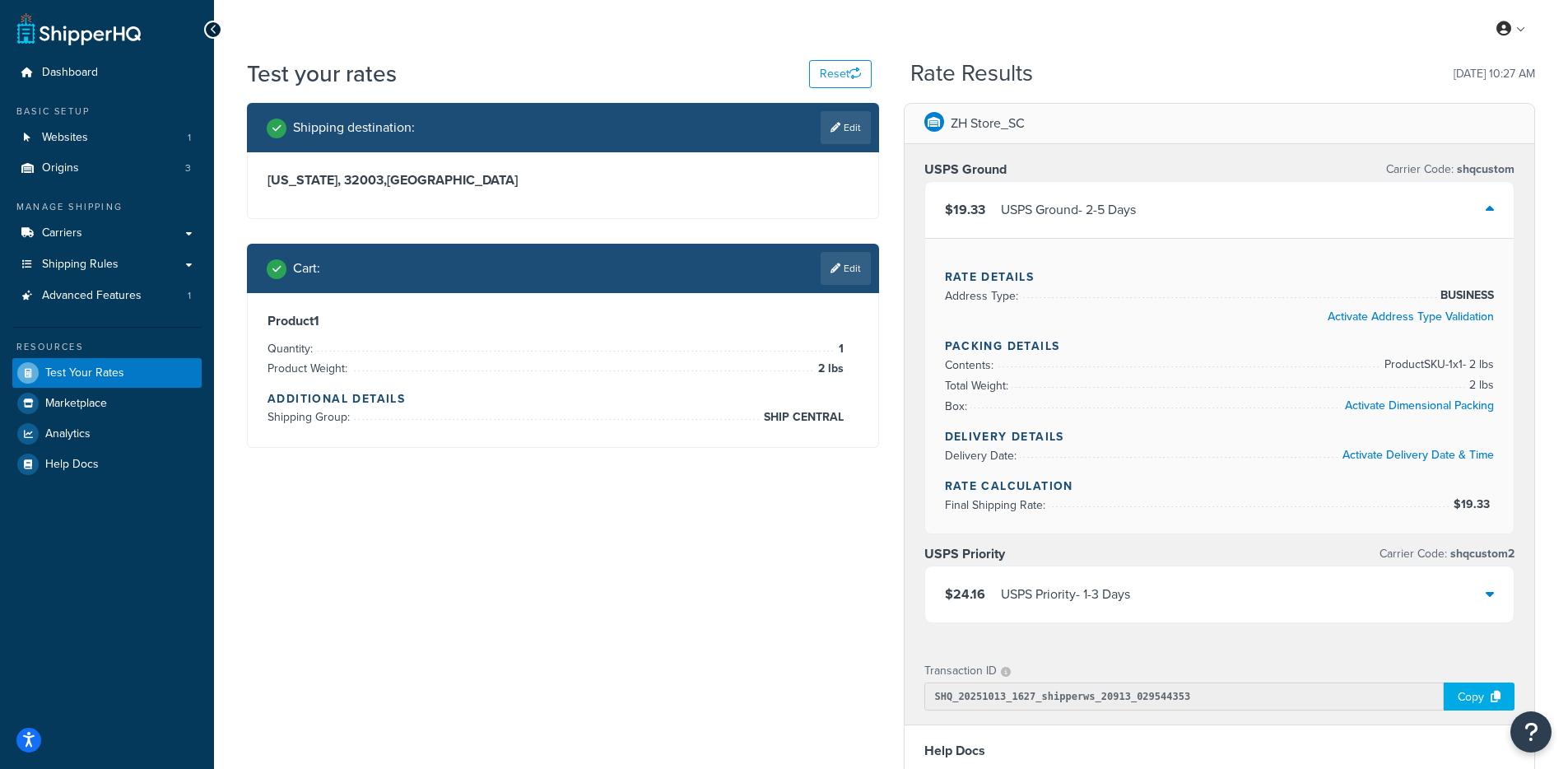
click at [1132, 219] on div "USPS Ground - 2-5 Days" at bounding box center [1069, 210] width 135 height 23
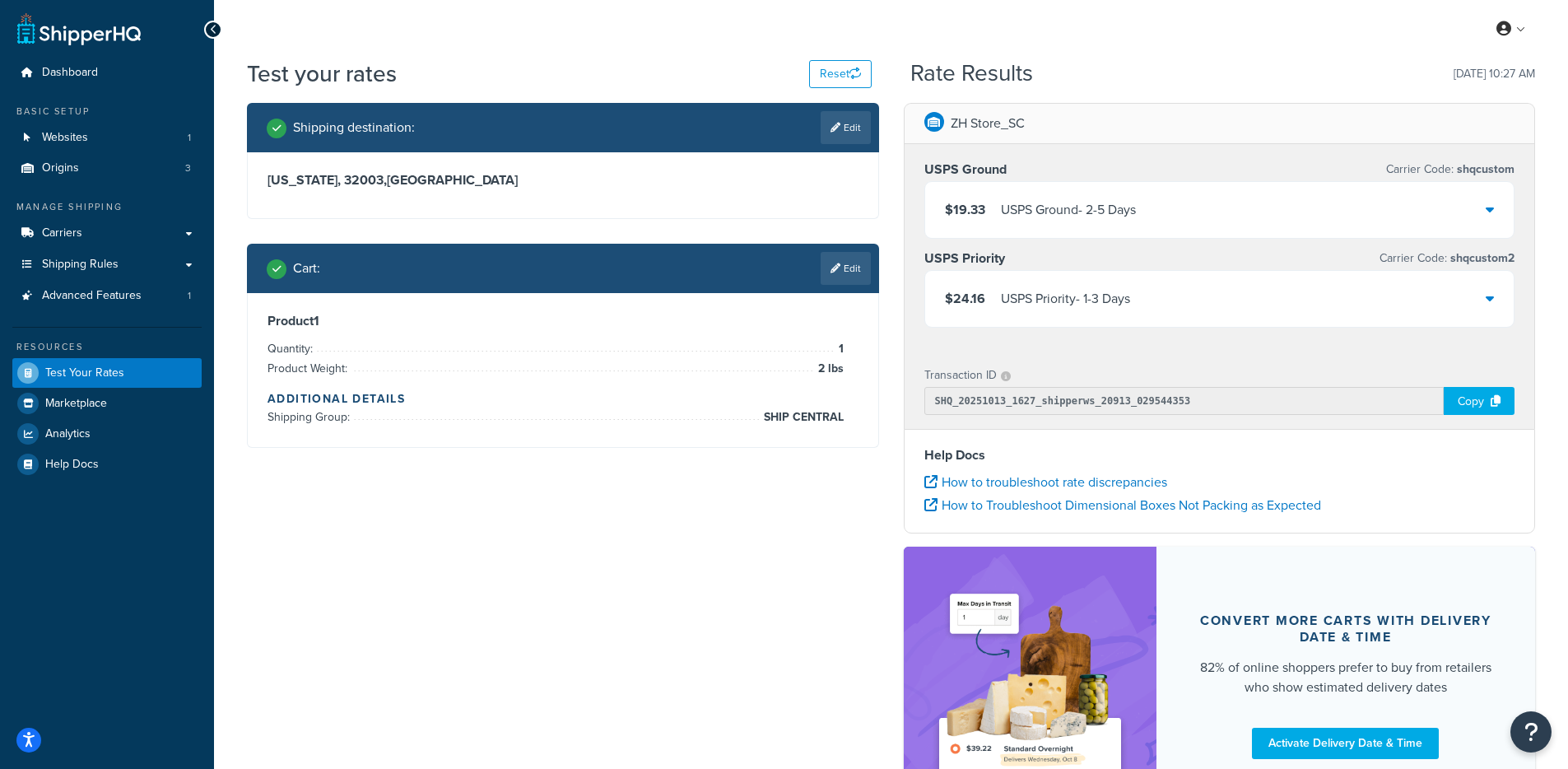
click at [1127, 221] on div "$19.33 USPS Ground - 2-5 Days" at bounding box center [1220, 210] width 590 height 56
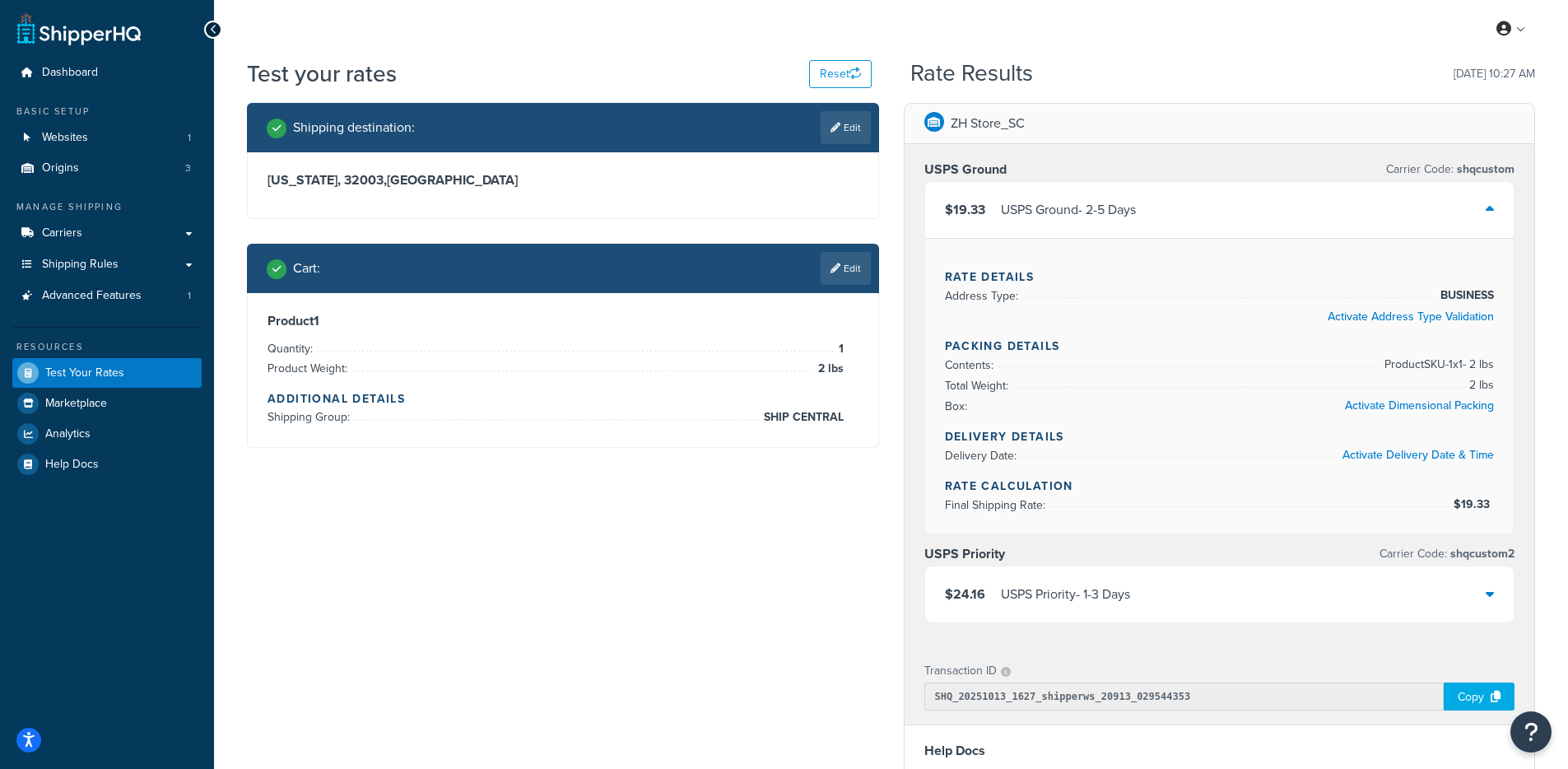
drag, startPoint x: 1118, startPoint y: 213, endPoint x: 1035, endPoint y: 124, distance: 121.7
click at [1117, 213] on div "USPS Ground - 2-5 Days" at bounding box center [1069, 210] width 135 height 23
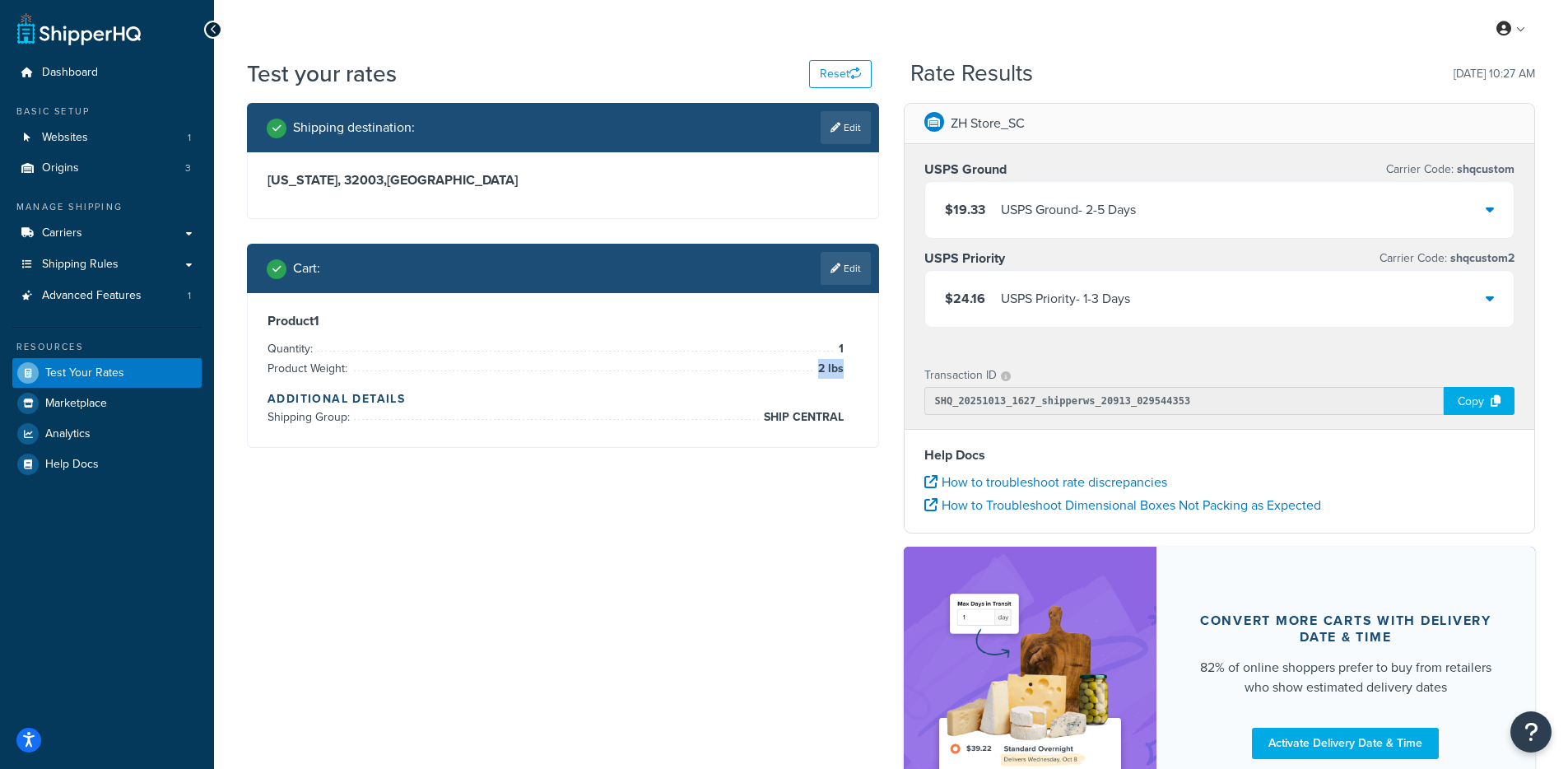
drag, startPoint x: 809, startPoint y: 360, endPoint x: 842, endPoint y: 369, distance: 34.2
click at [842, 369] on li "Product Weight: 2 lbs" at bounding box center [555, 369] width 576 height 20
click at [832, 210] on div "Florida, 32003 , United States" at bounding box center [564, 185] width 631 height 65
drag, startPoint x: 500, startPoint y: 324, endPoint x: 816, endPoint y: 446, distance: 338.7
click at [819, 450] on div "Shipping destination : Edit Florida, 32003 , United States Cart : Edit Product …" at bounding box center [563, 288] width 657 height 370
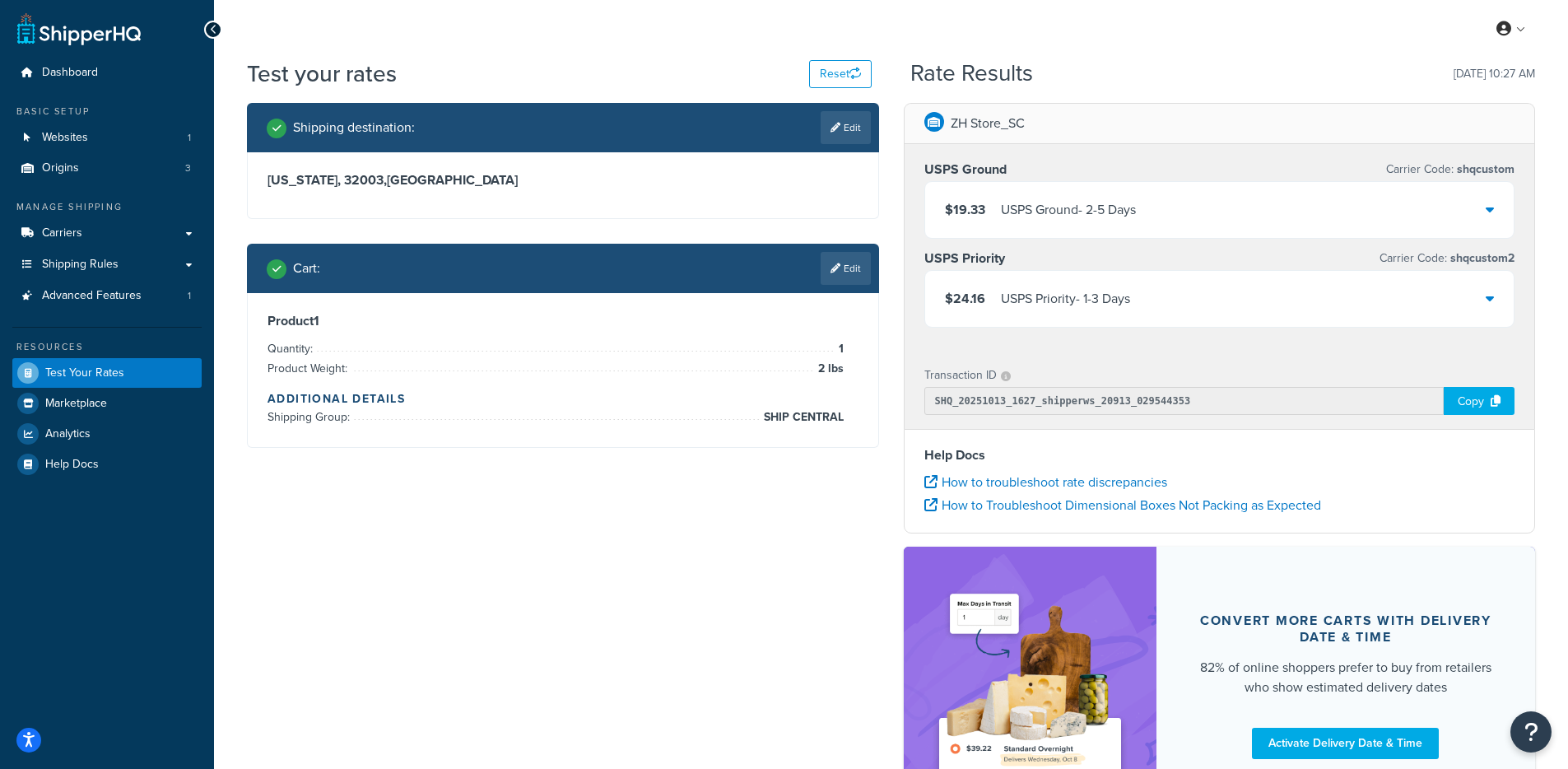
drag, startPoint x: 757, startPoint y: 340, endPoint x: 706, endPoint y: 189, distance: 159.4
click at [751, 326] on div "Product 1 Quantity: 1 Product Weight: 2 lbs Additional Details Shipping Group: …" at bounding box center [563, 370] width 591 height 115
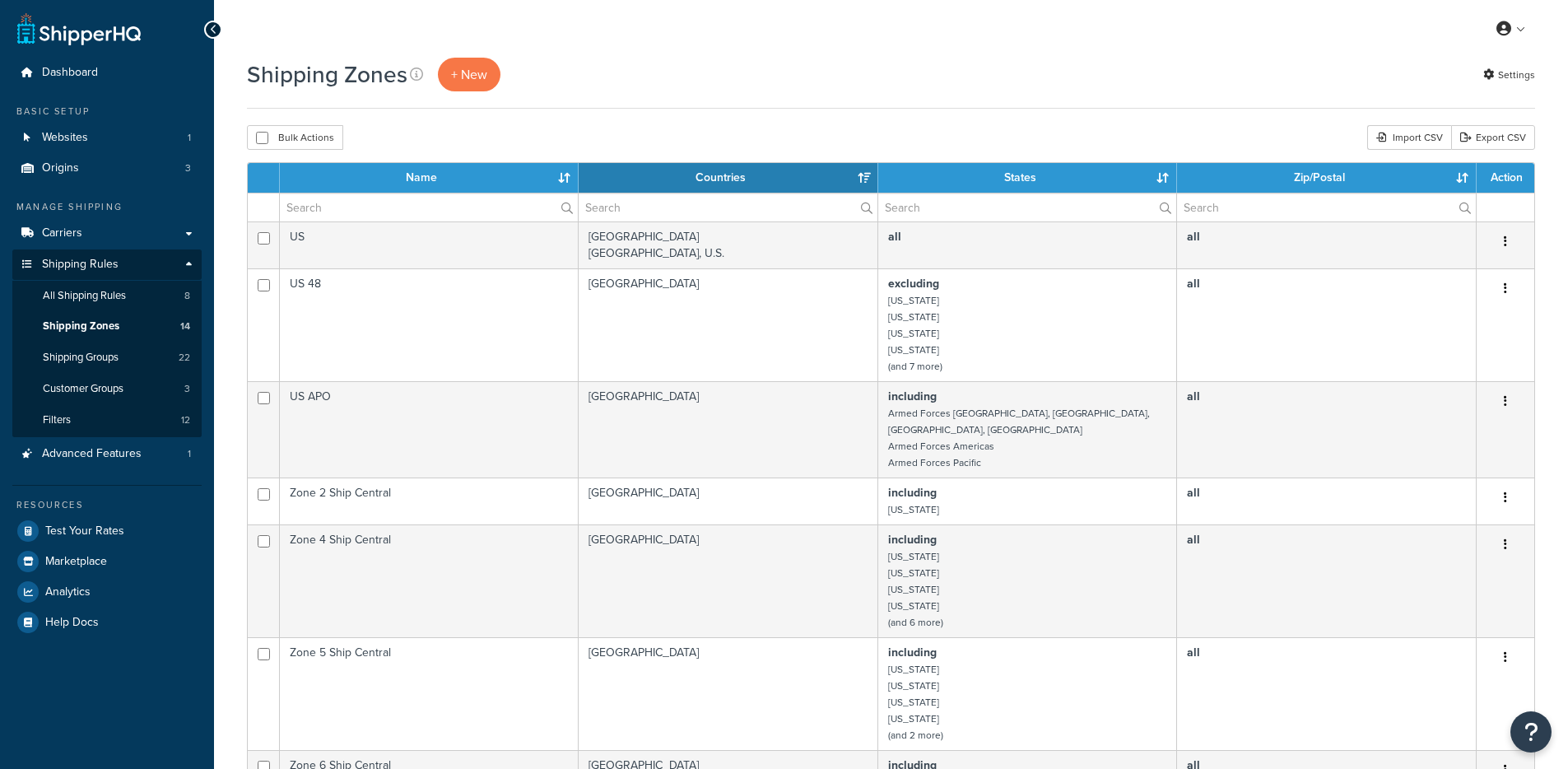
select select "15"
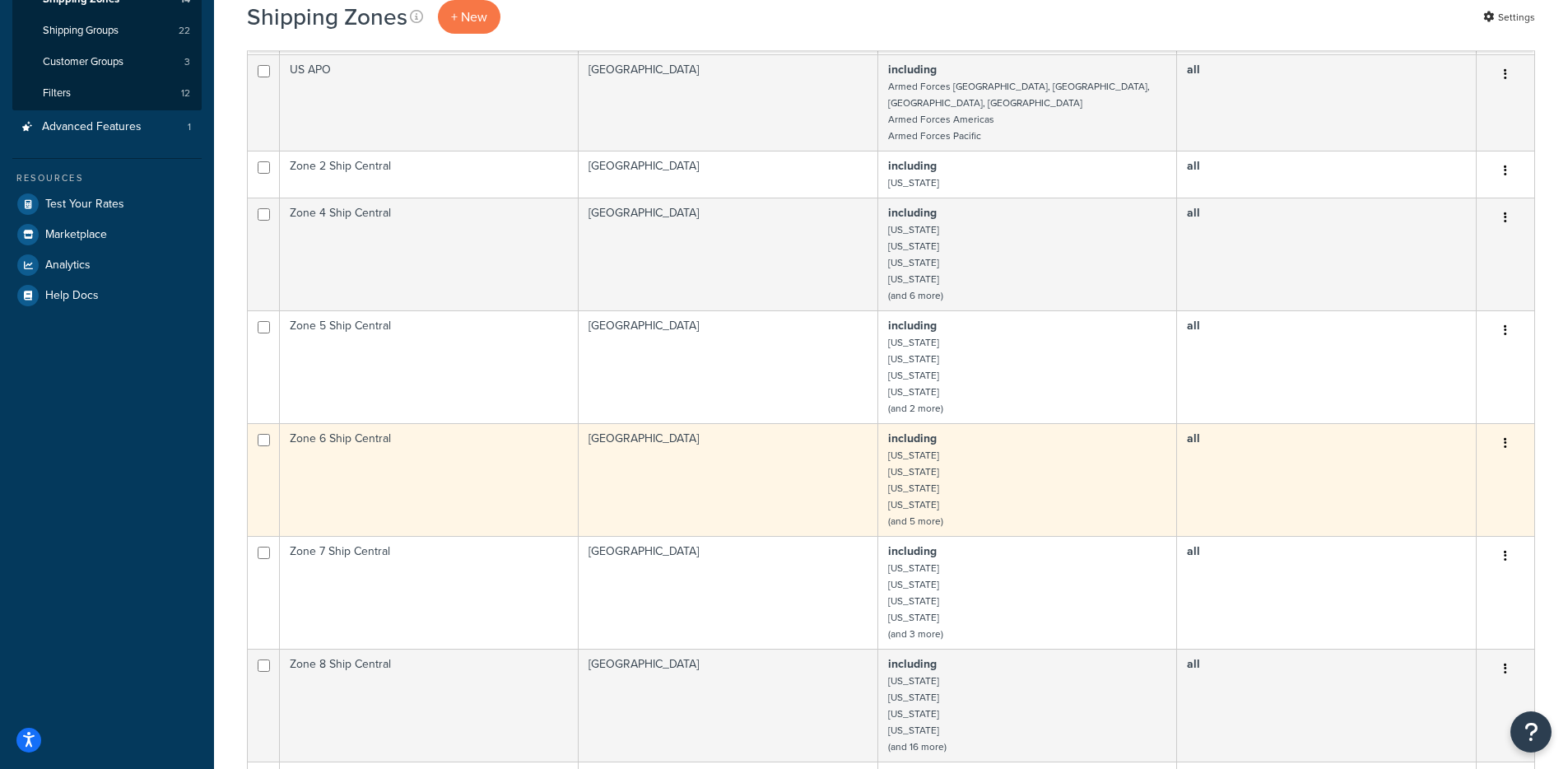
scroll to position [397, 0]
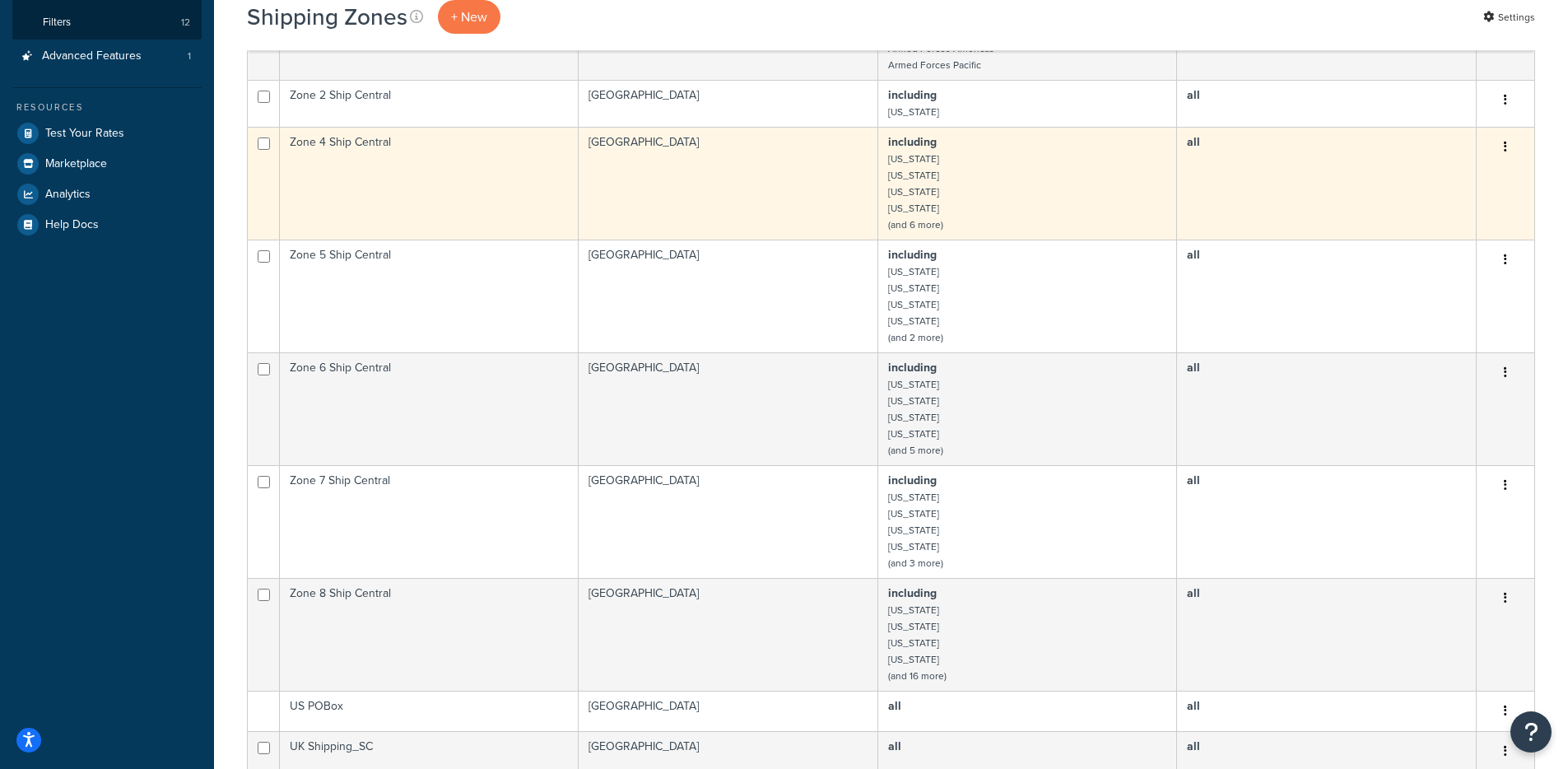
click at [1505, 141] on icon "button" at bounding box center [1505, 146] width 3 height 12
click at [1459, 162] on link "Edit" at bounding box center [1438, 164] width 130 height 34
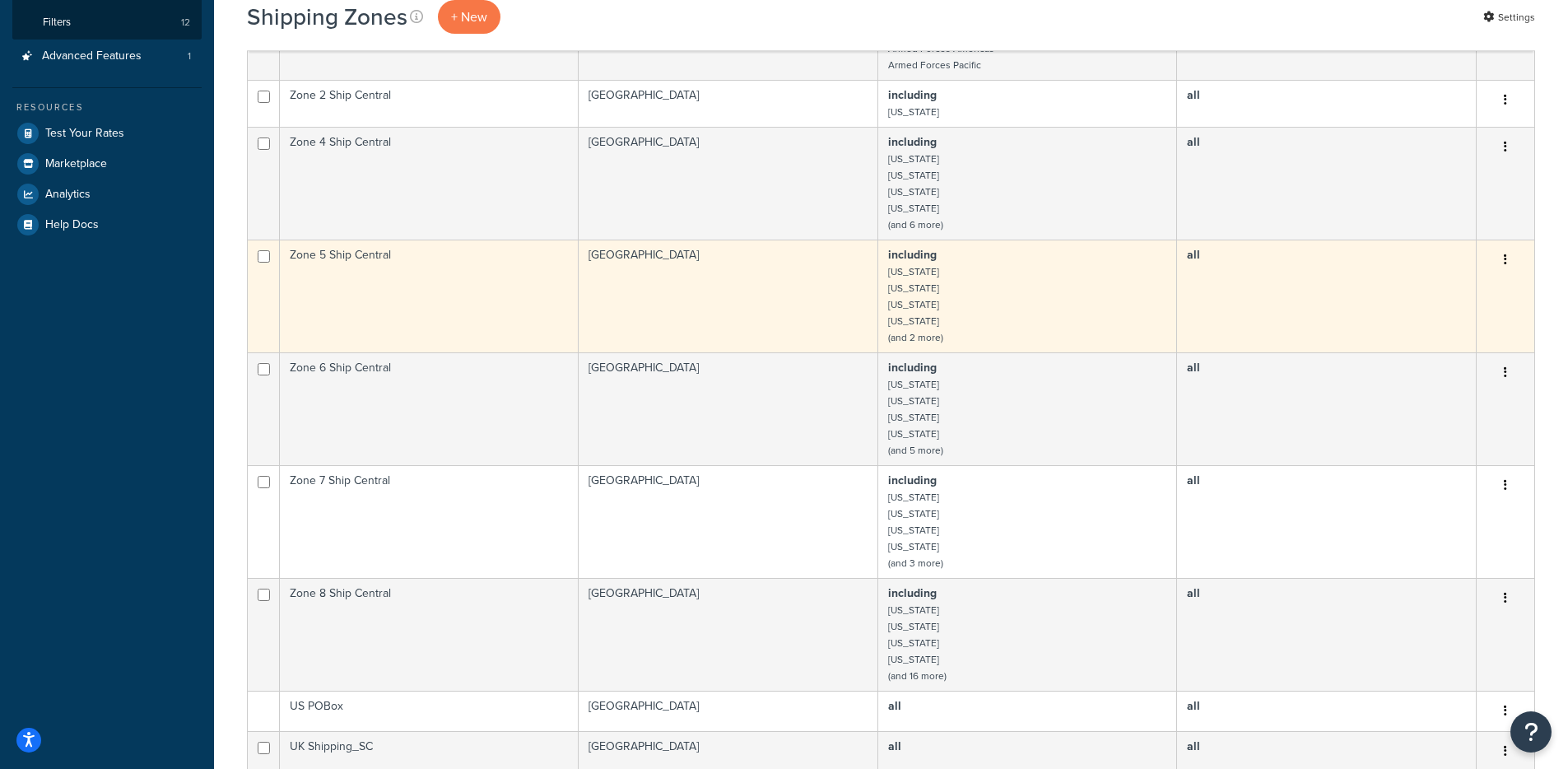
click at [1500, 247] on button "button" at bounding box center [1505, 260] width 23 height 26
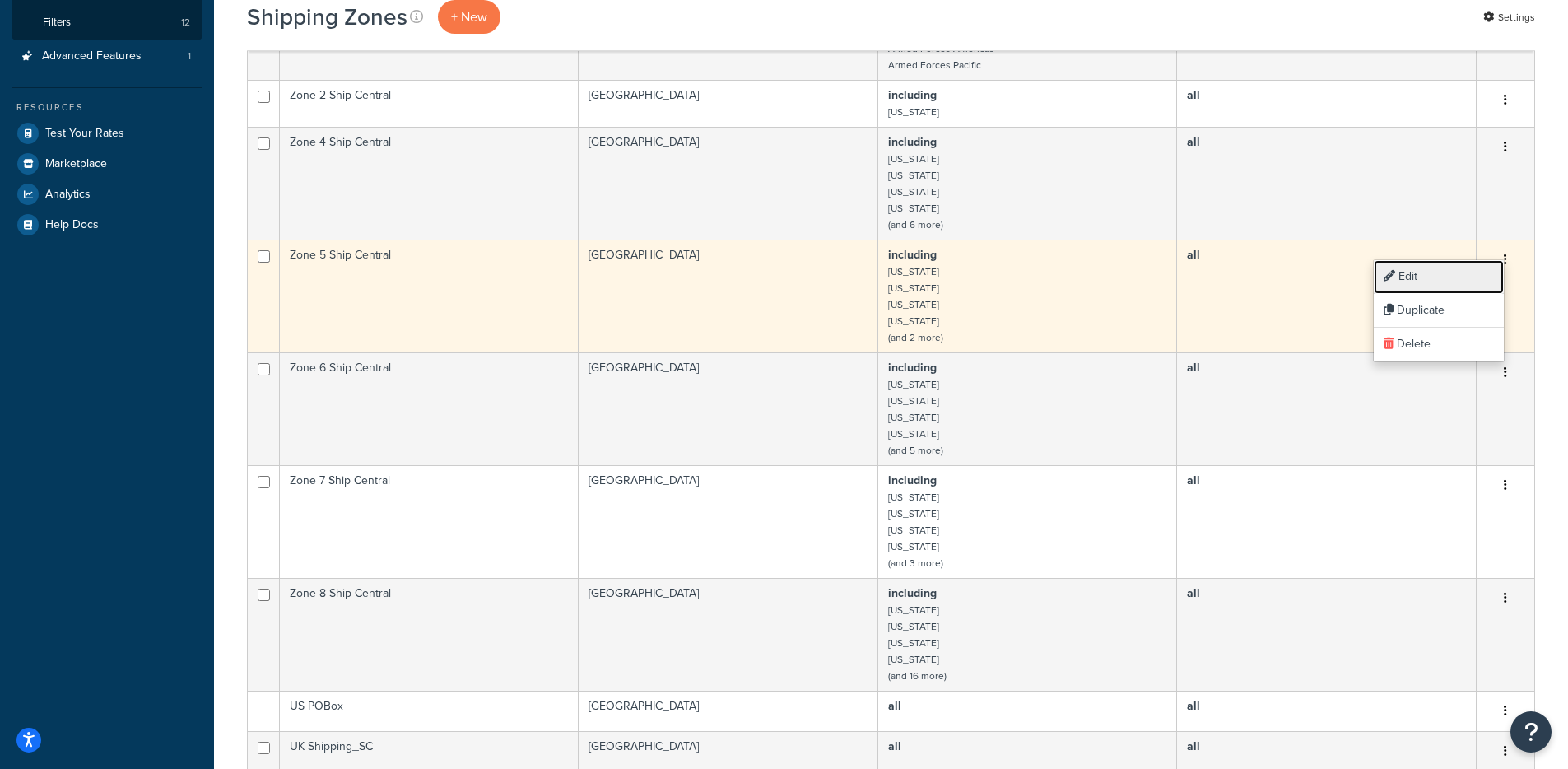
click at [1469, 271] on link "Edit" at bounding box center [1438, 276] width 130 height 34
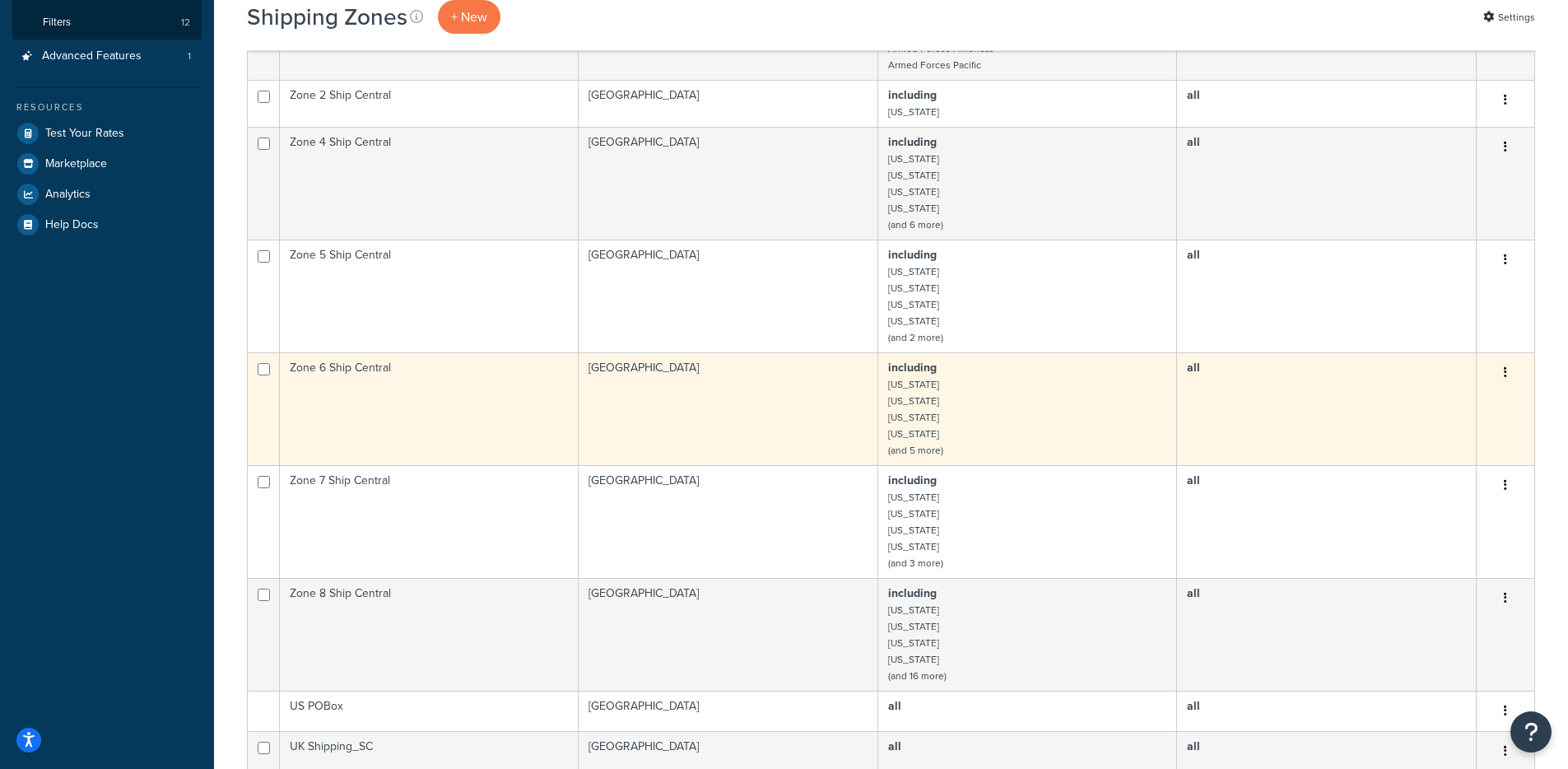
click at [1425, 378] on td "all" at bounding box center [1328, 408] width 300 height 113
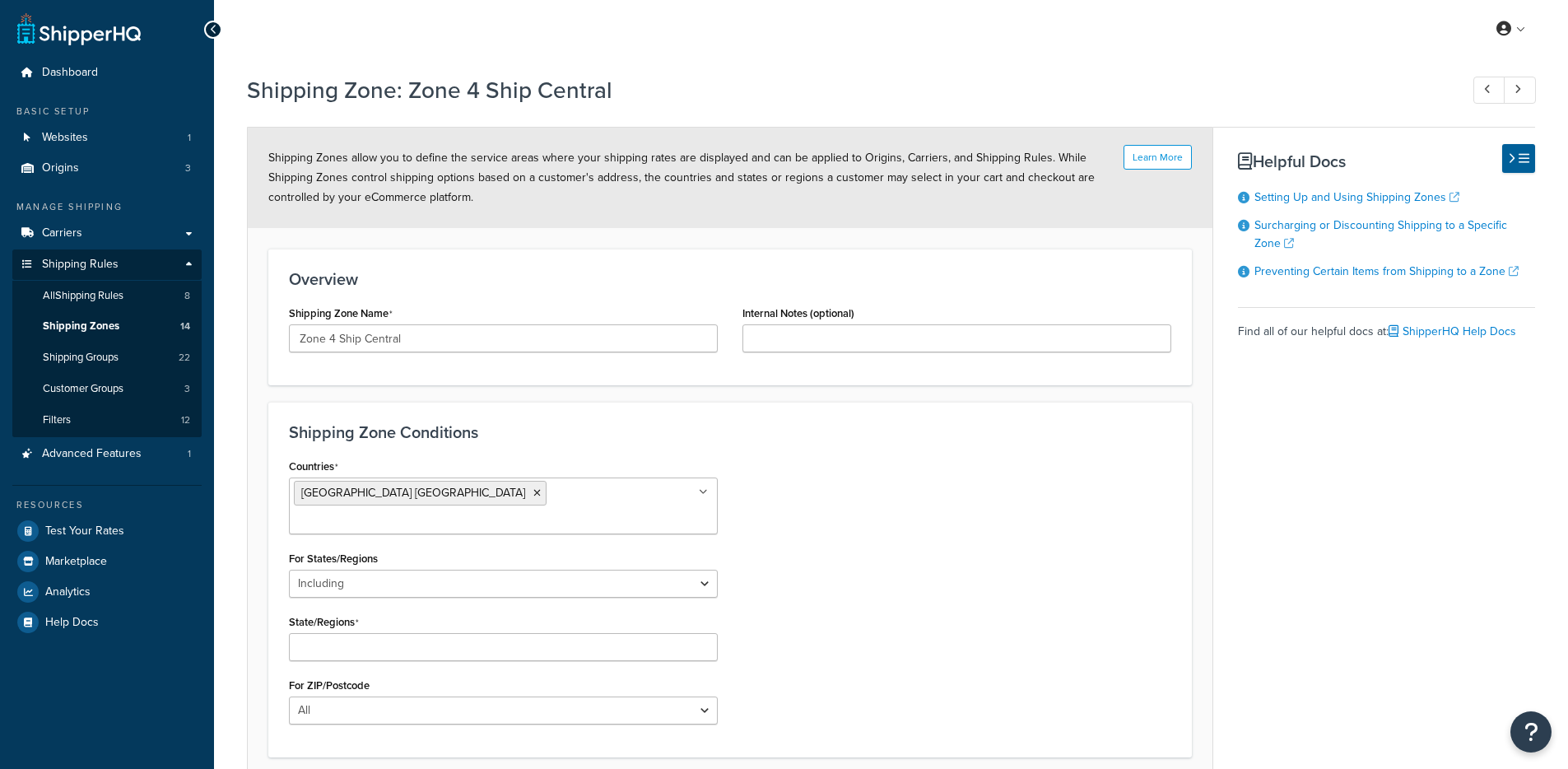
select select "including"
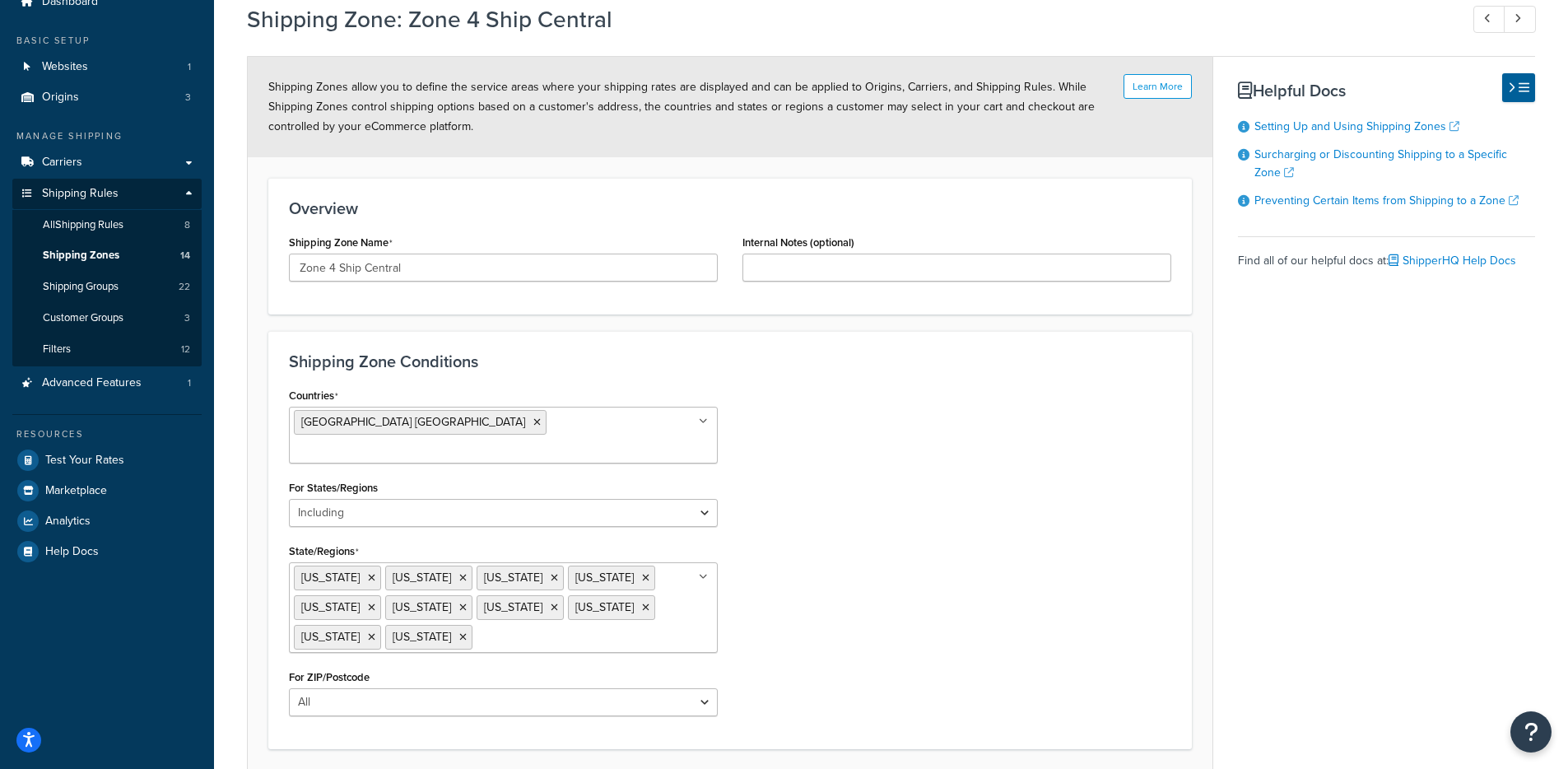
scroll to position [176, 0]
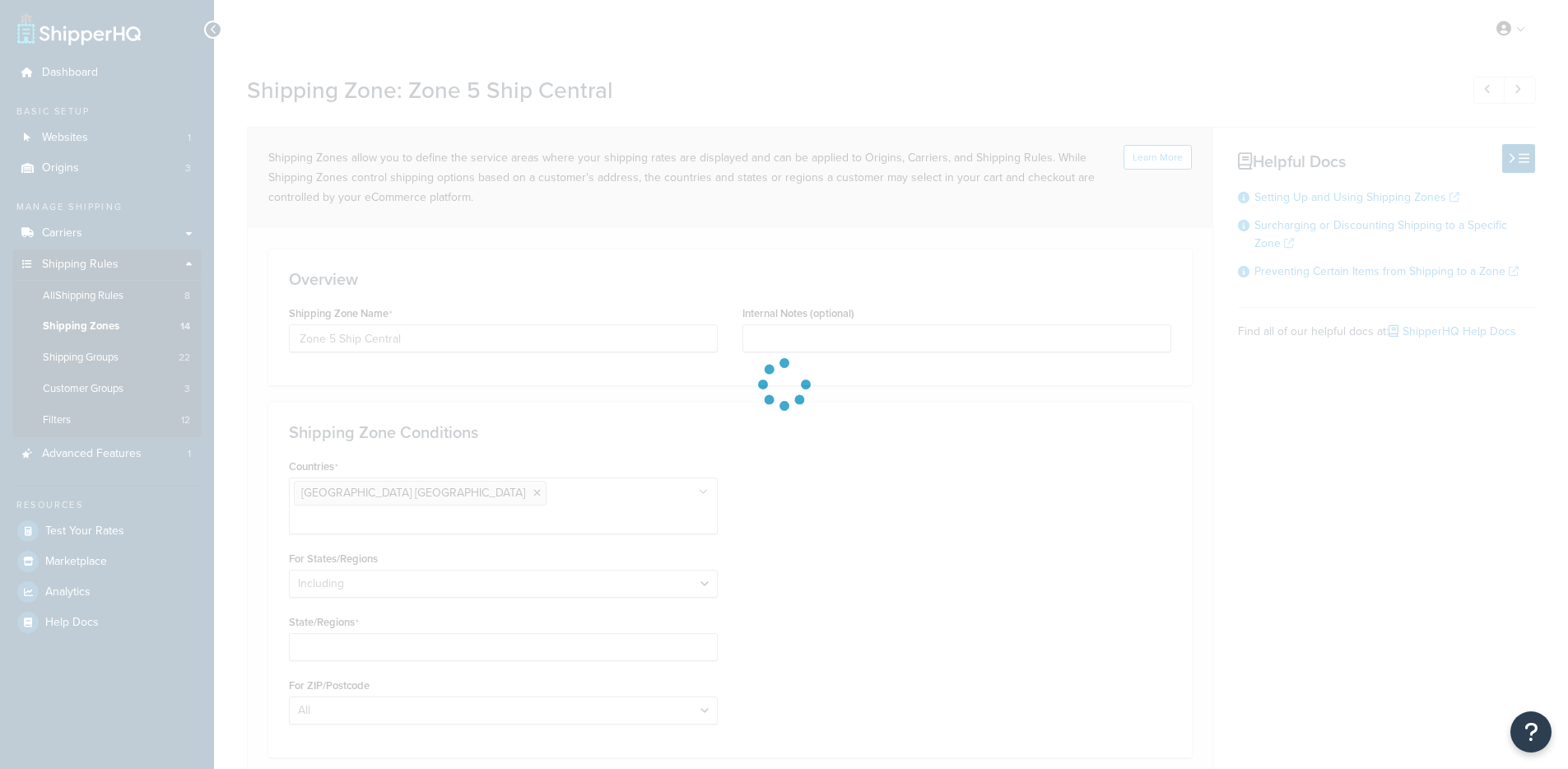
select select "including"
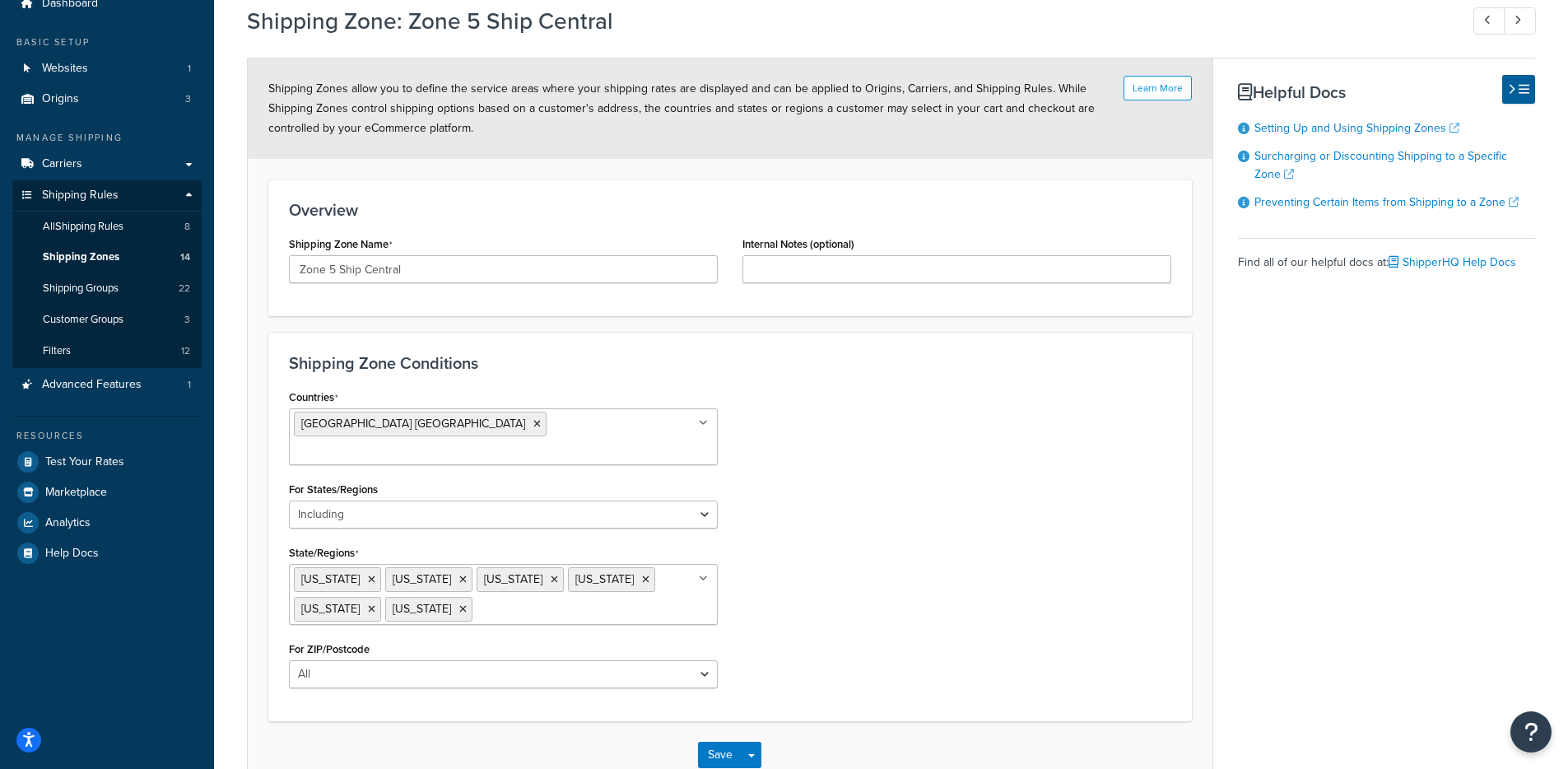
scroll to position [146, 0]
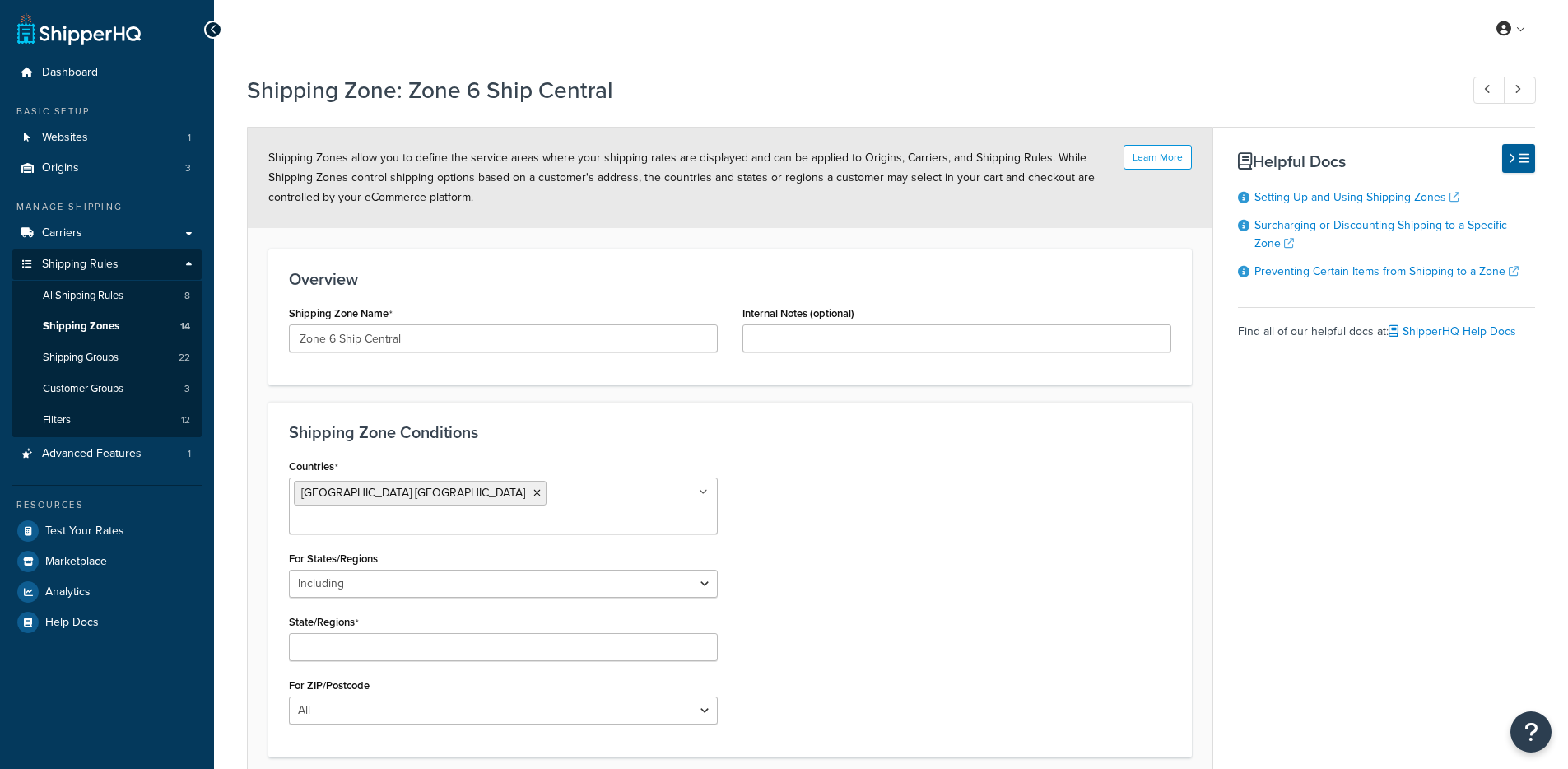
select select "including"
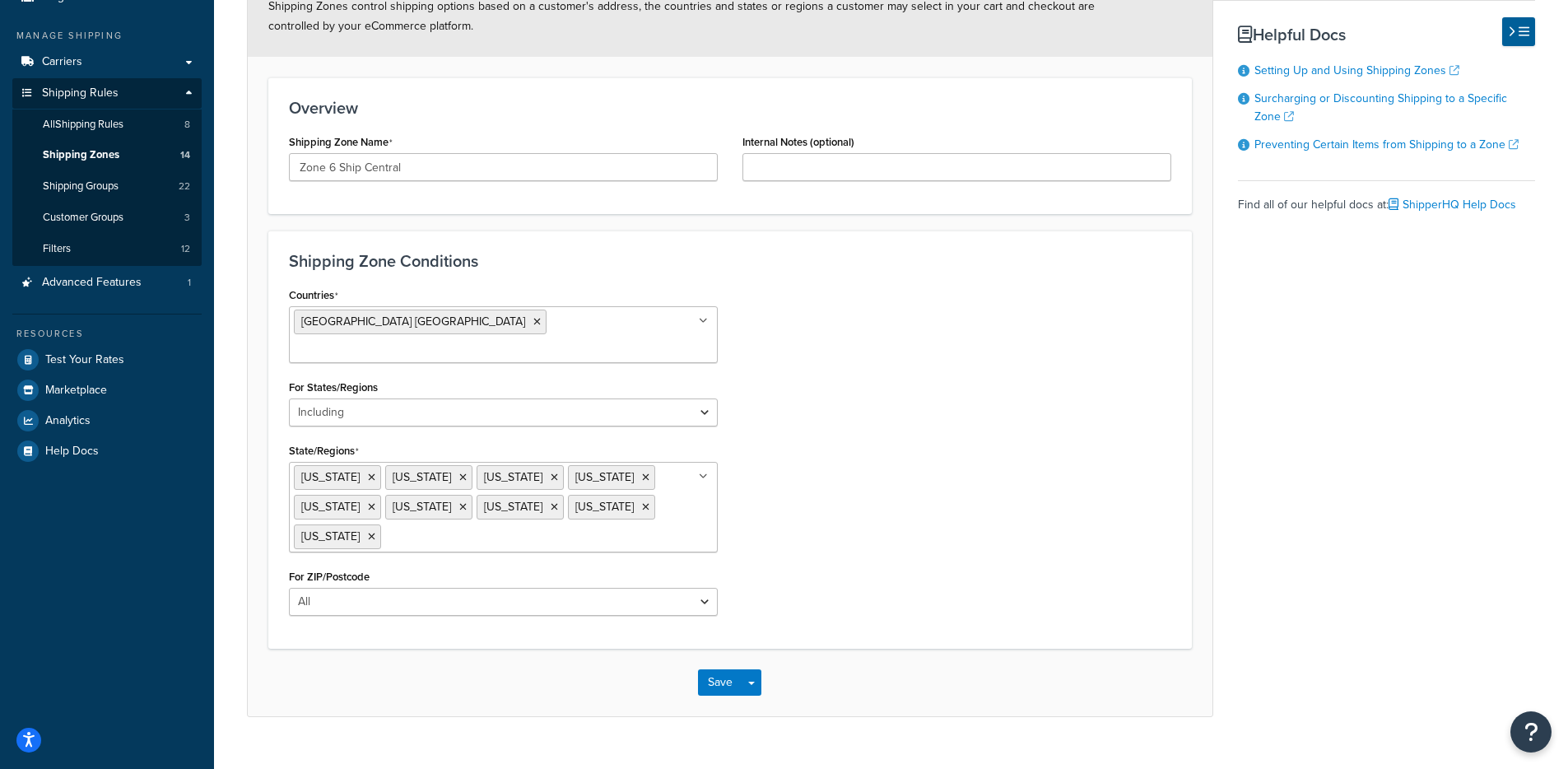
scroll to position [172, 0]
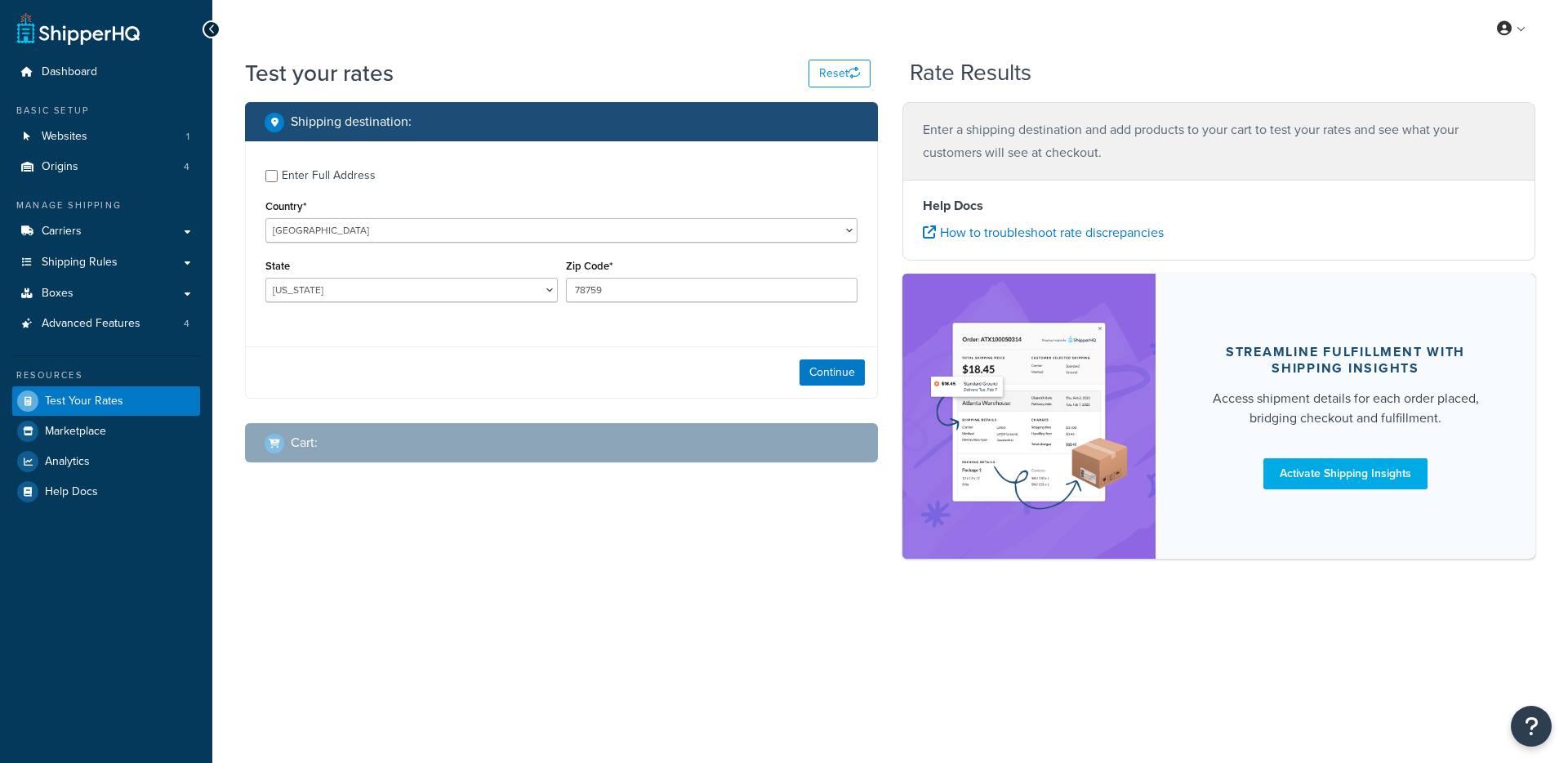
select select "[GEOGRAPHIC_DATA]"
click at [126, 142] on link "Websites 1" at bounding box center [106, 138] width 188 height 31
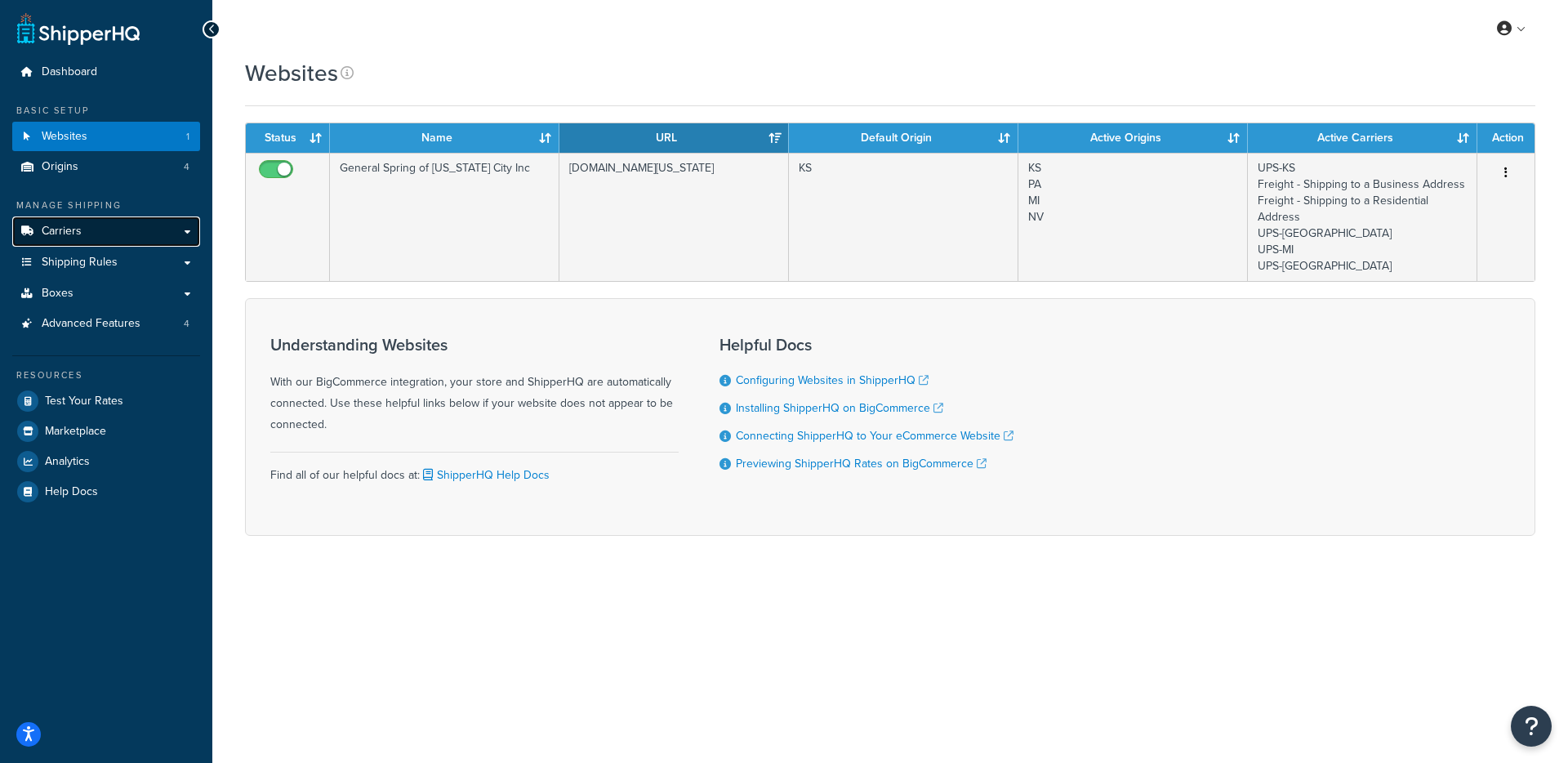
click at [167, 226] on link "Carriers" at bounding box center [106, 232] width 188 height 31
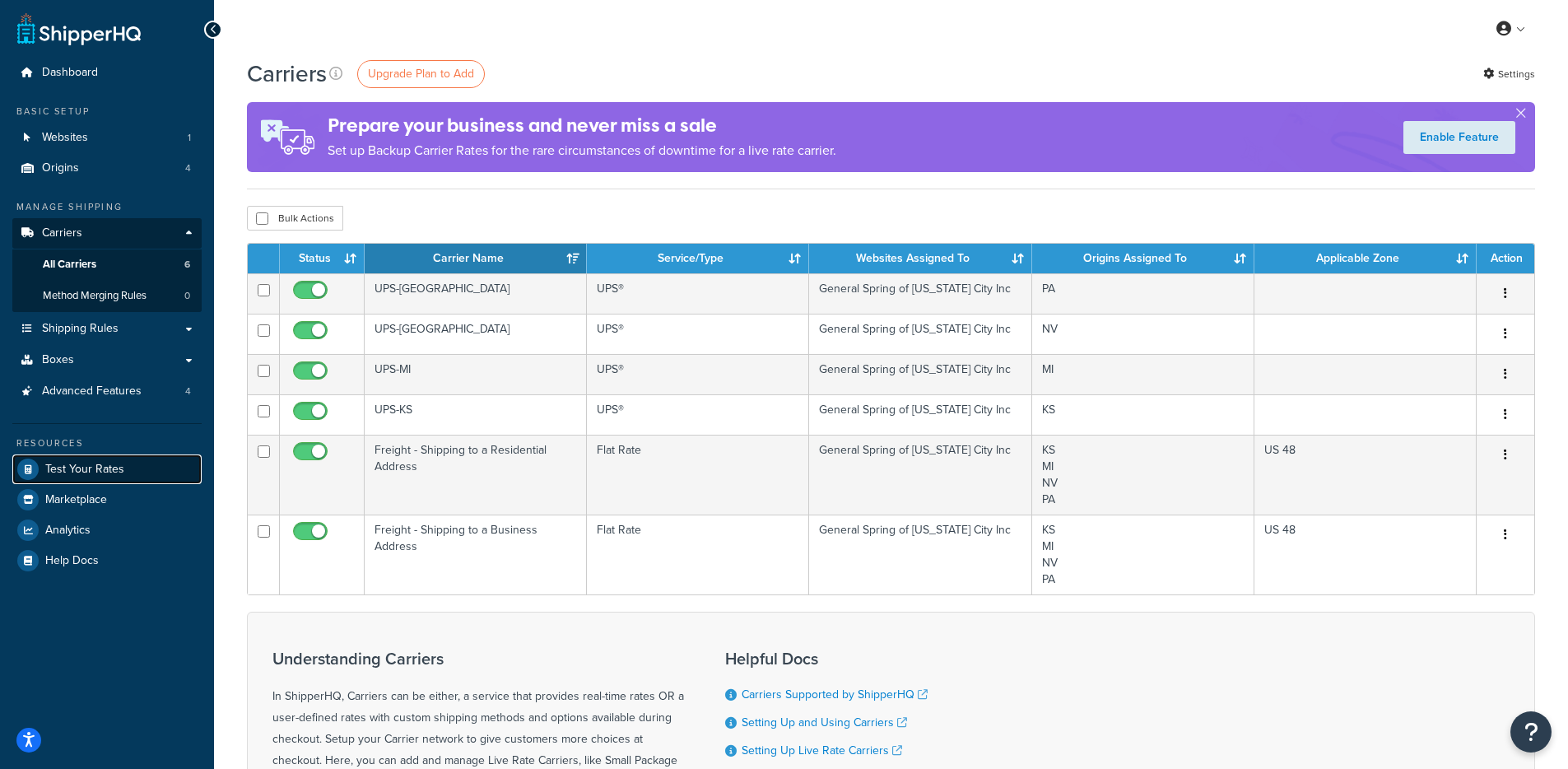
click at [150, 472] on link "Test Your Rates" at bounding box center [107, 469] width 190 height 30
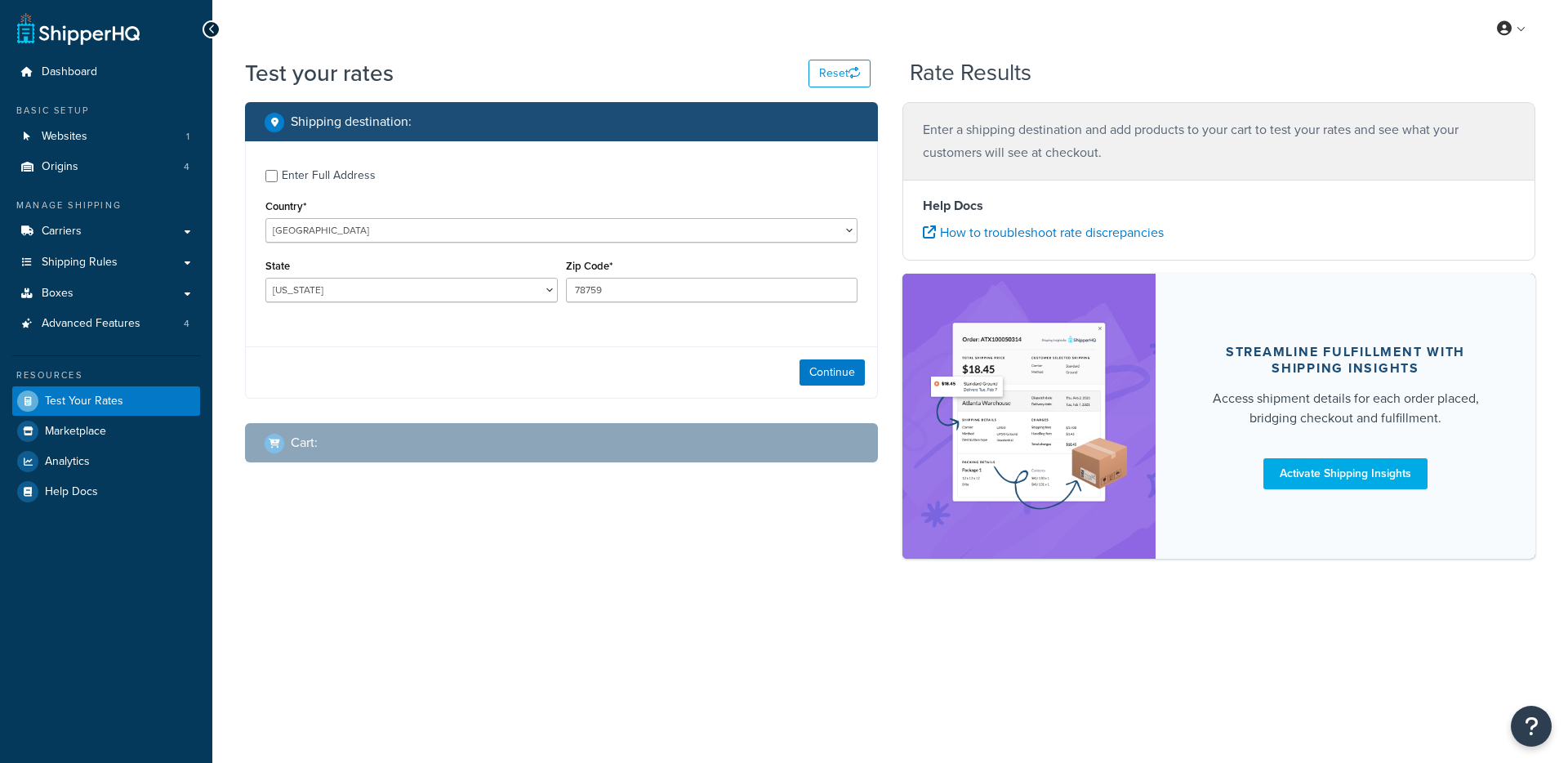
select select "[GEOGRAPHIC_DATA]"
drag, startPoint x: 813, startPoint y: 386, endPoint x: 772, endPoint y: 377, distance: 42.0
click at [813, 386] on button "Continue" at bounding box center [832, 372] width 65 height 26
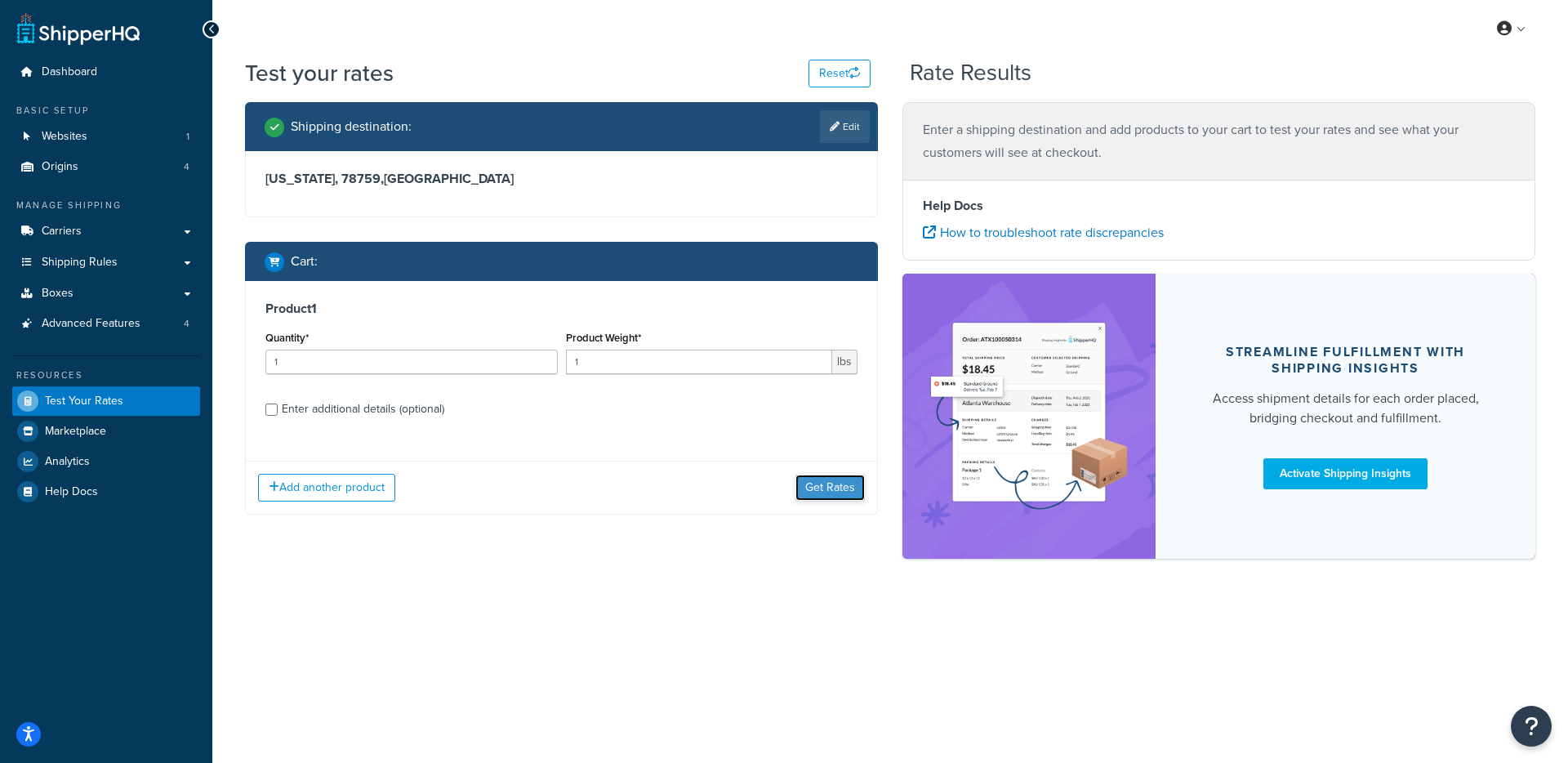
click at [848, 482] on button "Get Rates" at bounding box center [830, 487] width 70 height 26
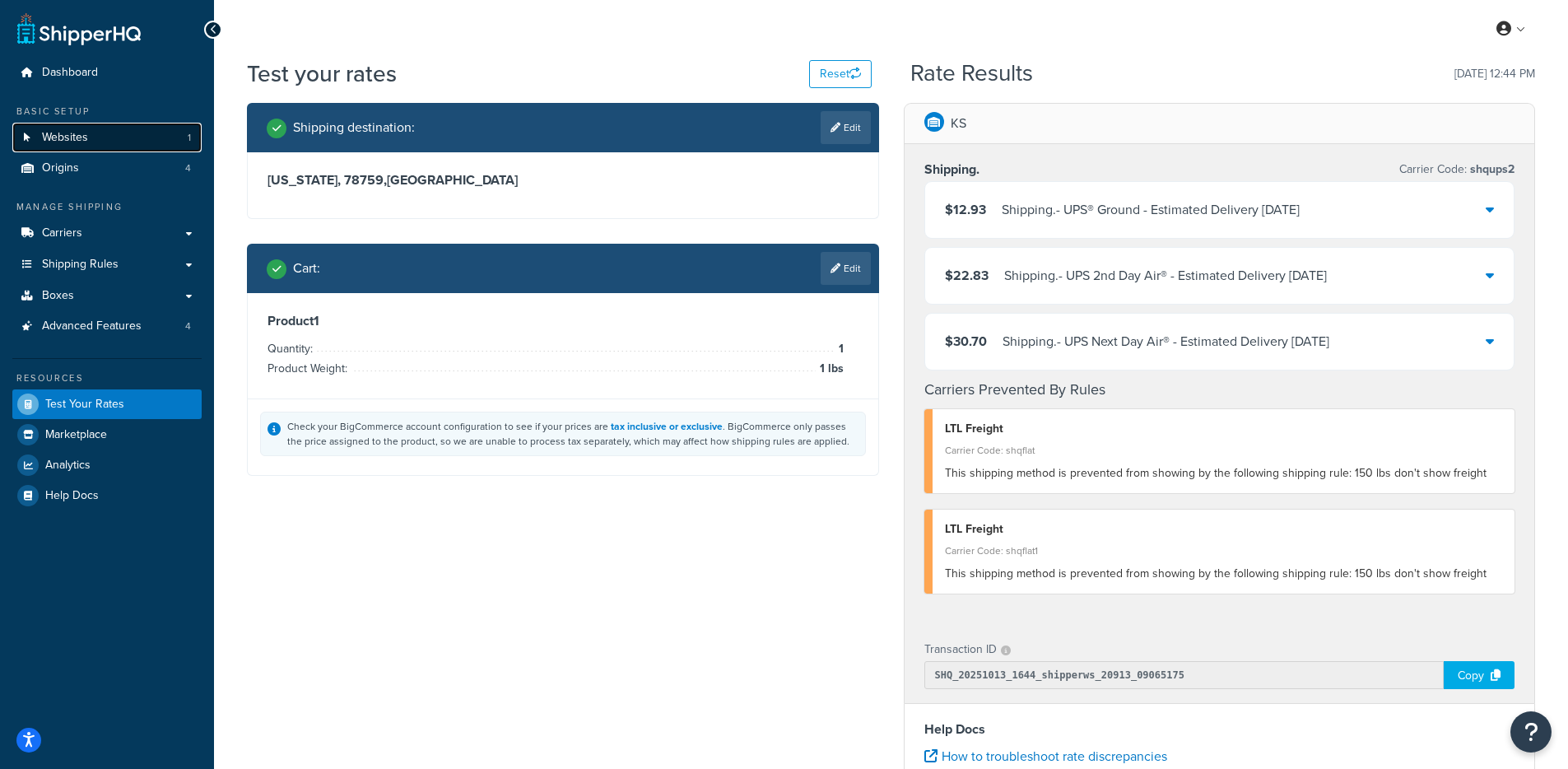
click at [72, 137] on span "Websites" at bounding box center [65, 138] width 46 height 14
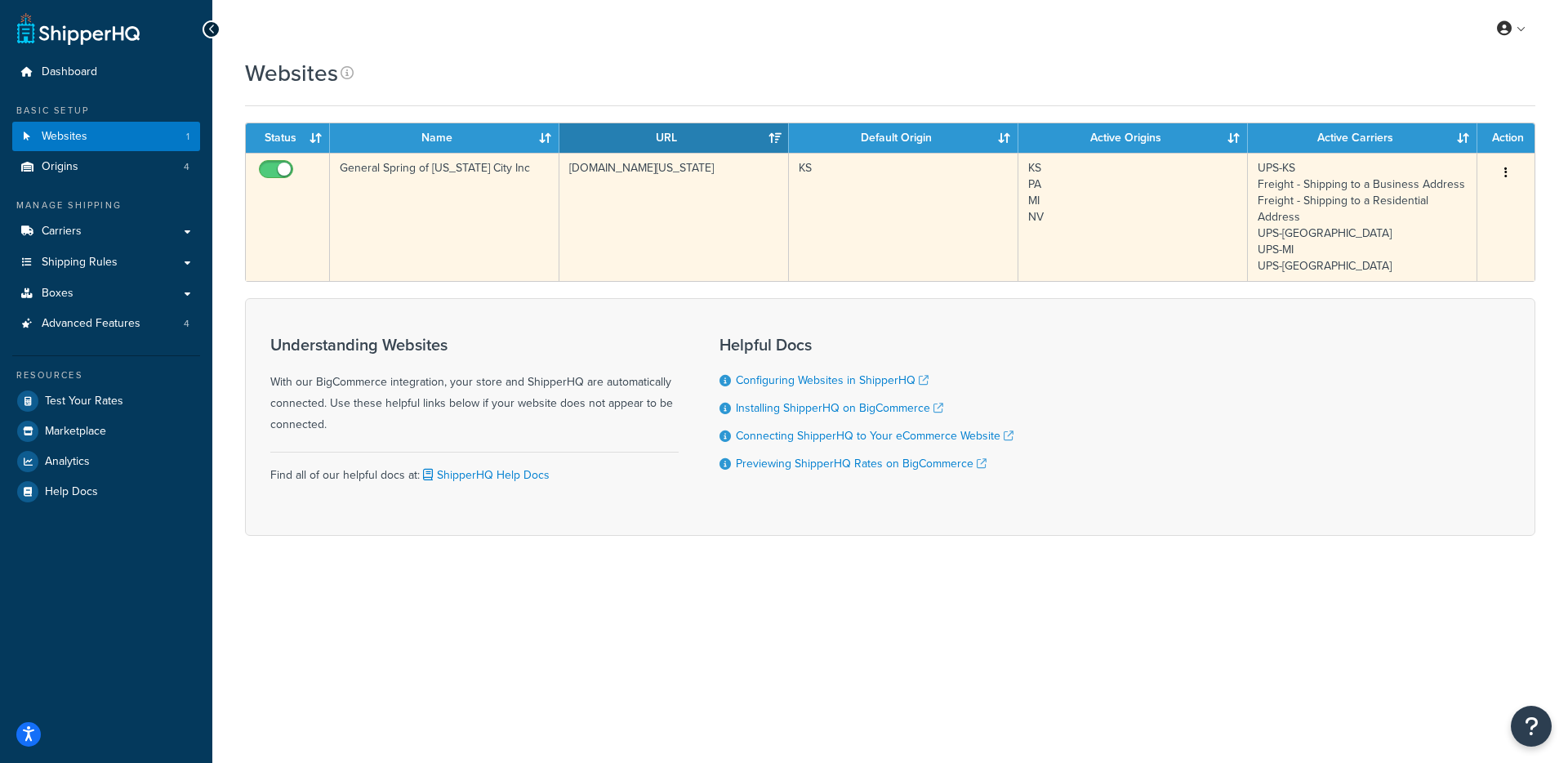
click at [535, 269] on td "General Spring of [US_STATE] City Inc" at bounding box center [445, 217] width 229 height 128
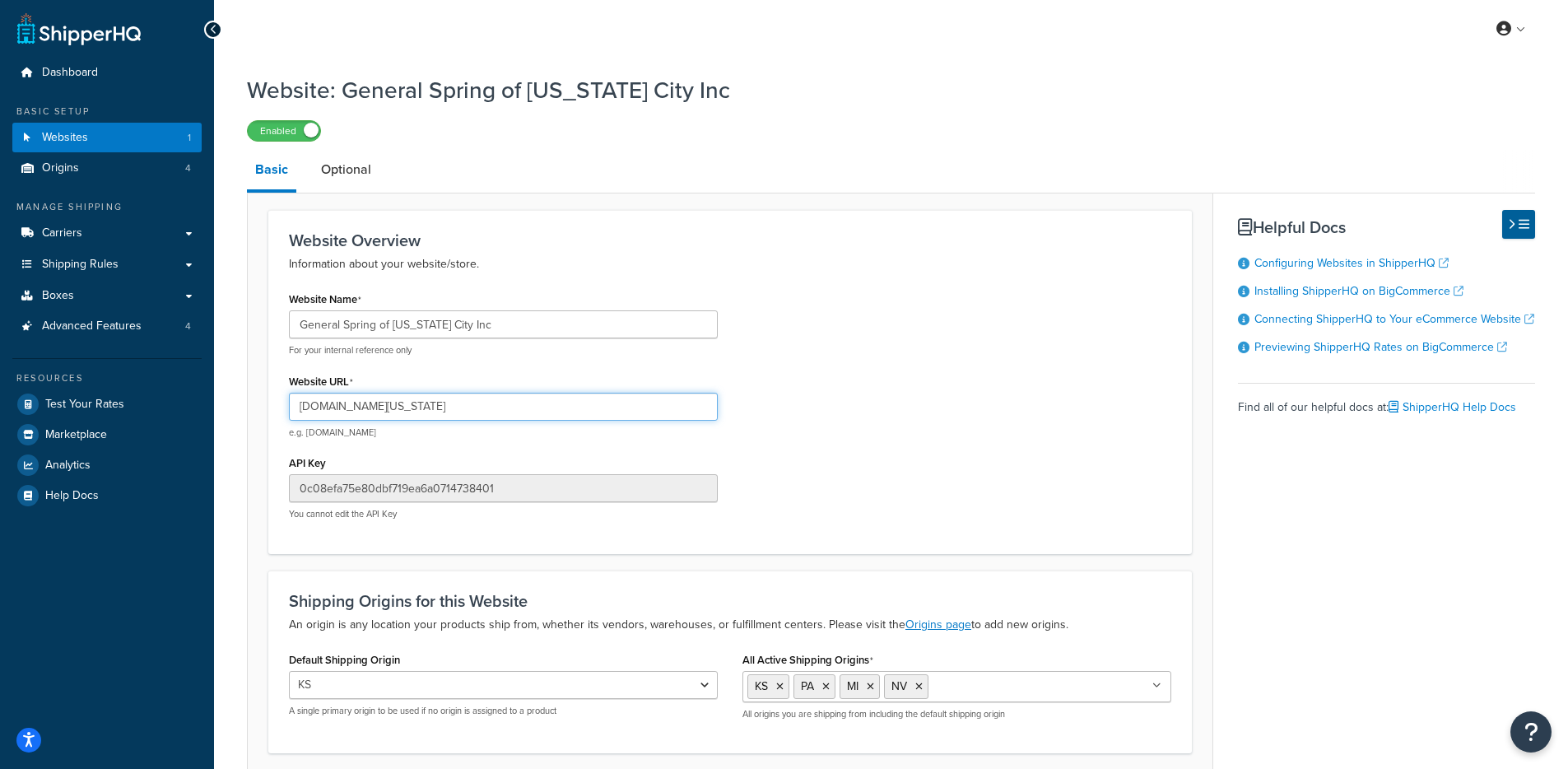
drag, startPoint x: 614, startPoint y: 407, endPoint x: 266, endPoint y: 418, distance: 348.2
click at [266, 419] on form "Website Overview Information about your website/store. Website Name General Spr…" at bounding box center [730, 515] width 965 height 611
drag, startPoint x: 676, startPoint y: 411, endPoint x: 264, endPoint y: 399, distance: 412.2
click at [264, 399] on form "Website Overview Information about your website/store. Website Name General Spr…" at bounding box center [730, 515] width 965 height 611
drag, startPoint x: 865, startPoint y: 214, endPoint x: 861, endPoint y: 225, distance: 11.7
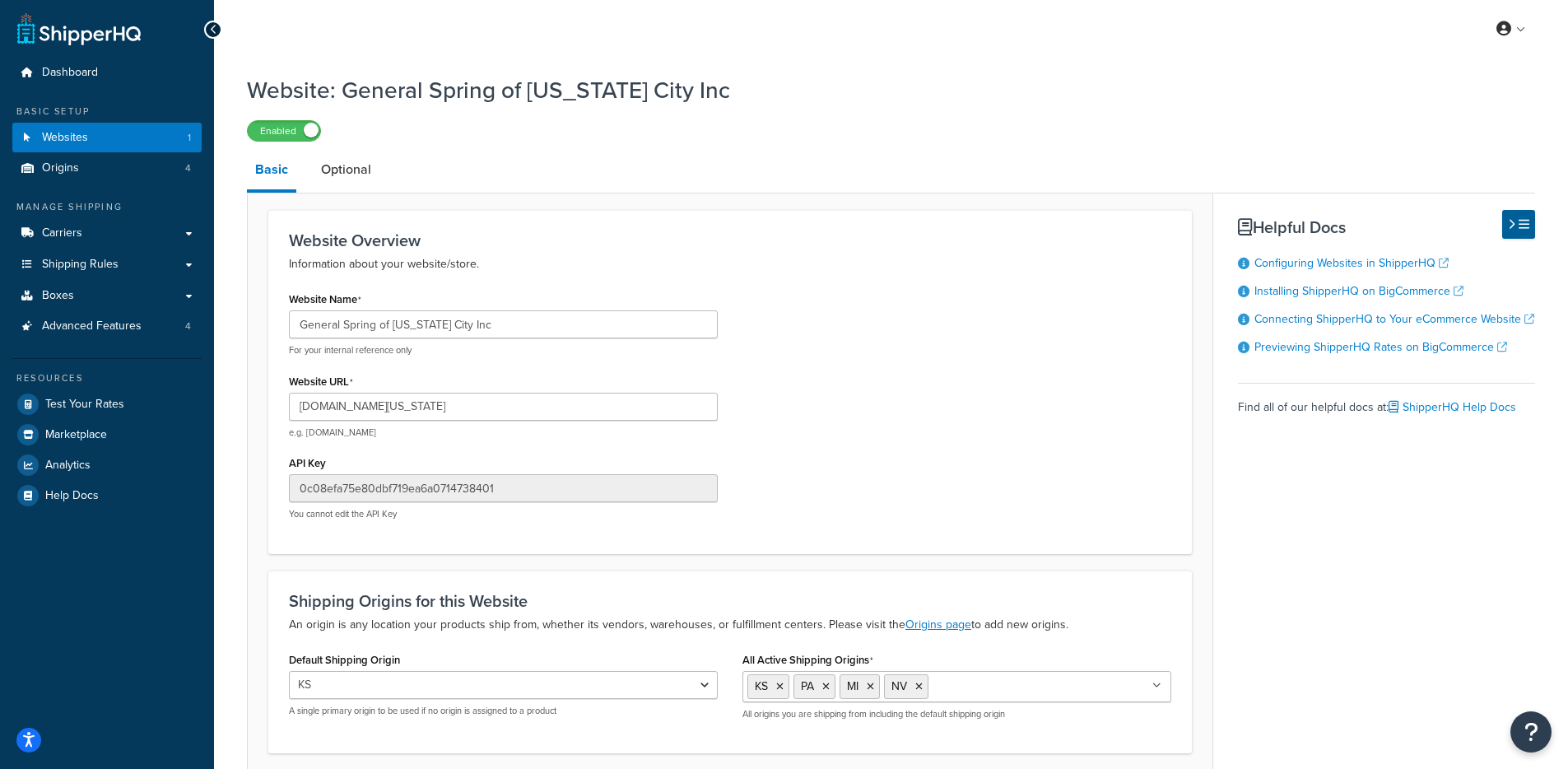
click at [865, 214] on div "Website Overview Information about your website/store. Website Name General Spr…" at bounding box center [730, 381] width 923 height 344
click at [478, 510] on p "You cannot edit the API Key" at bounding box center [503, 514] width 429 height 13
drag, startPoint x: 493, startPoint y: 495, endPoint x: 319, endPoint y: 477, distance: 174.9
click at [282, 495] on div "Website Name General Spring of [US_STATE] City Inc For your internal reference …" at bounding box center [504, 410] width 454 height 245
drag, startPoint x: 625, startPoint y: 415, endPoint x: 262, endPoint y: 414, distance: 363.0
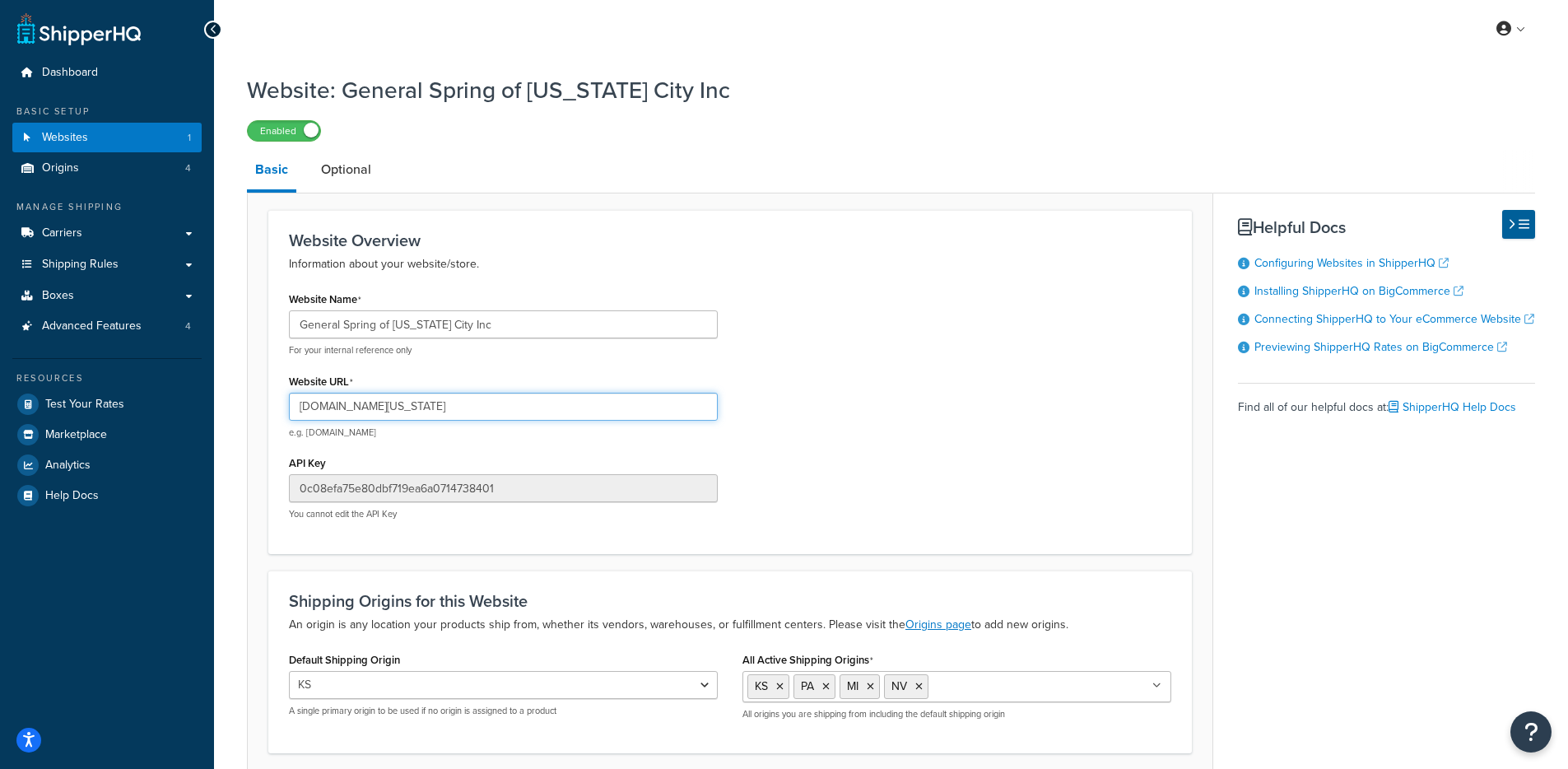
click at [262, 414] on form "Website Overview Information about your website/store. Website Name General Spr…" at bounding box center [730, 515] width 965 height 611
click at [541, 488] on input "0c08efa75e80dbf719ea6a0714738401" at bounding box center [503, 488] width 429 height 28
